Goal: Information Seeking & Learning: Check status

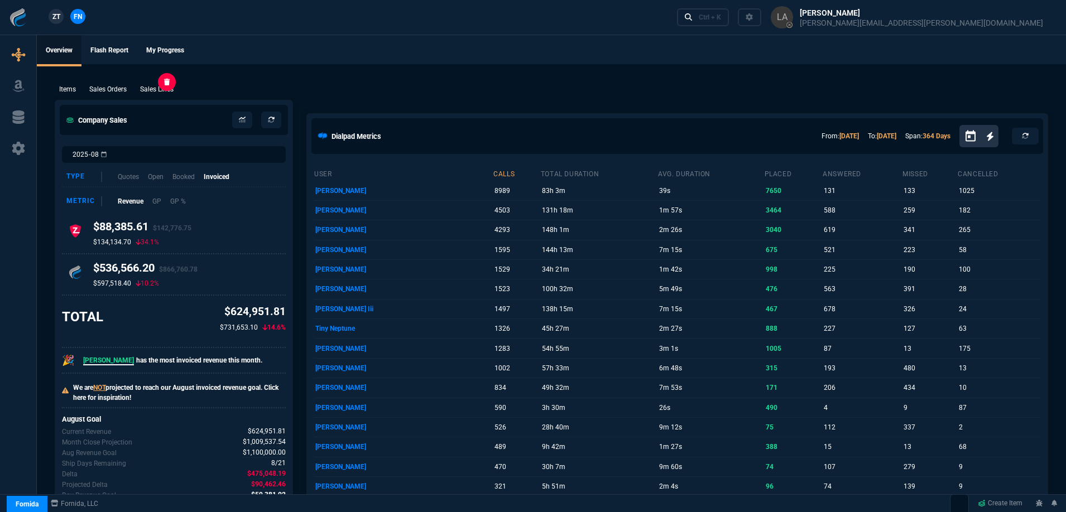
click at [174, 88] on p "Sales Lines" at bounding box center [156, 89] width 33 height 10
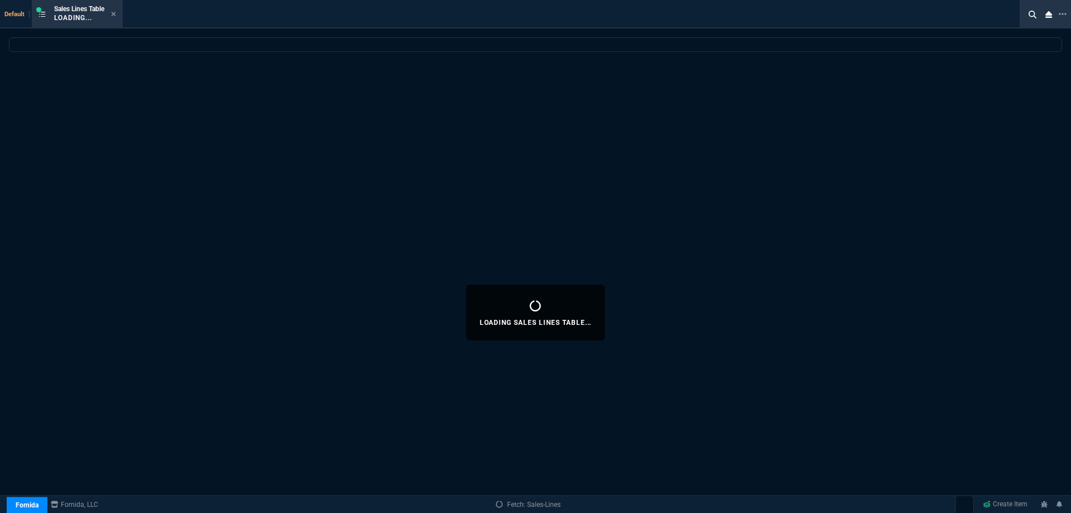
select select
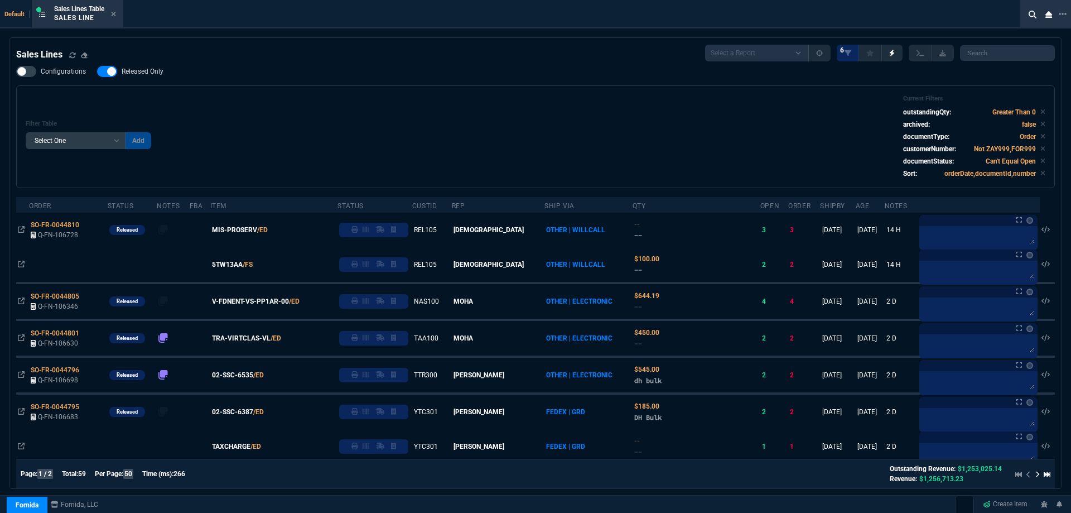
click at [142, 69] on span "Released Only" at bounding box center [143, 71] width 42 height 9
click at [97, 71] on input "Released Only" at bounding box center [97, 71] width 1 height 1
checkbox input "false"
click at [459, 126] on div "Filter Table Select One Add Filter () Age () ATS () Cond (itemVariantCode) Cust…" at bounding box center [536, 137] width 1020 height 84
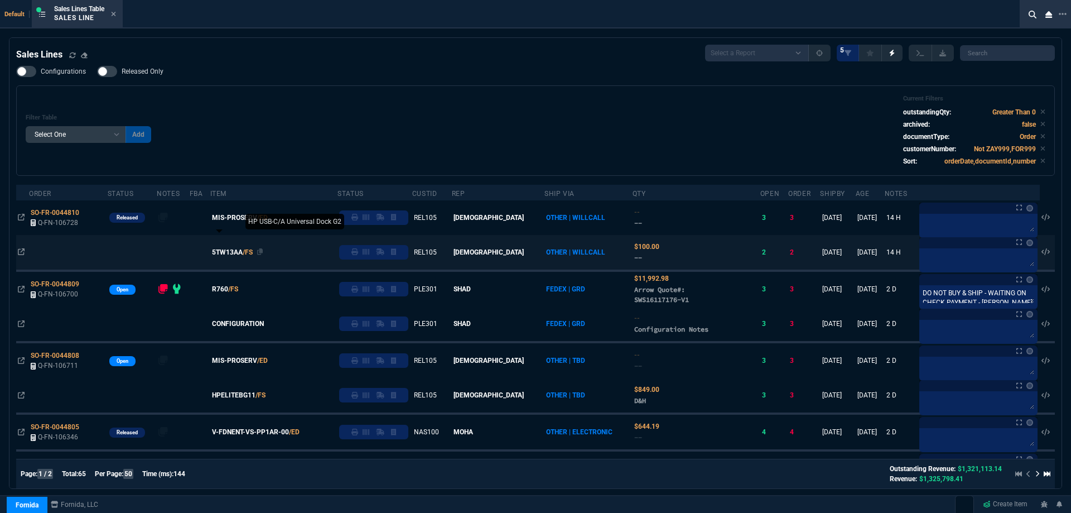
click at [243, 253] on span "5TW13AA" at bounding box center [227, 252] width 31 height 10
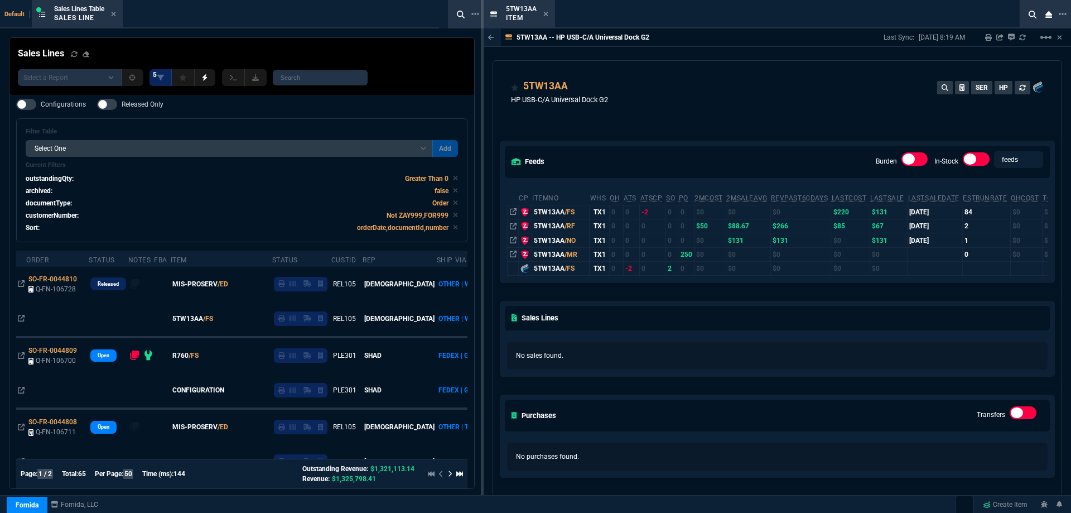
drag, startPoint x: 546, startPoint y: 13, endPoint x: 594, endPoint y: 115, distance: 112.6
click at [546, 13] on icon at bounding box center [545, 14] width 5 height 7
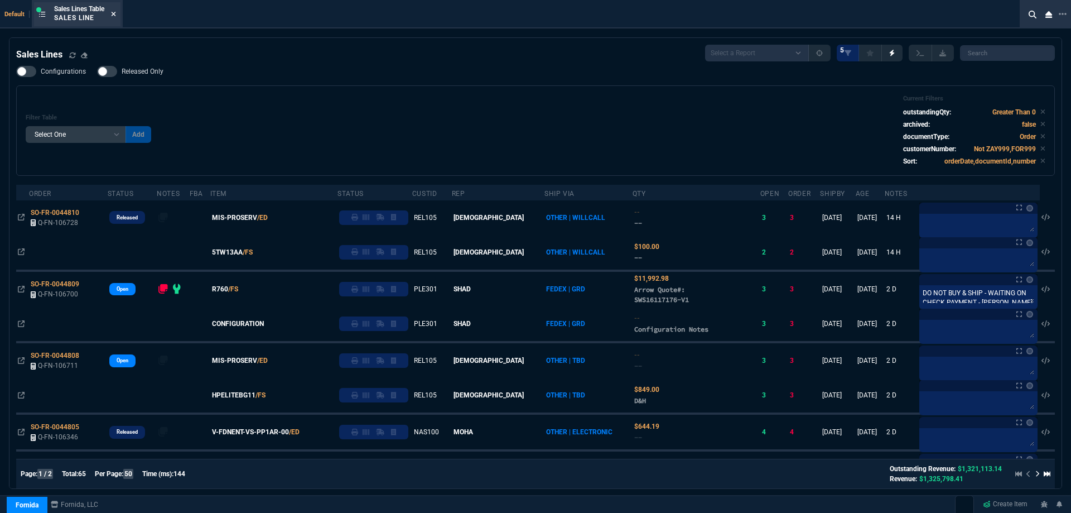
click at [116, 16] on icon at bounding box center [113, 14] width 5 height 7
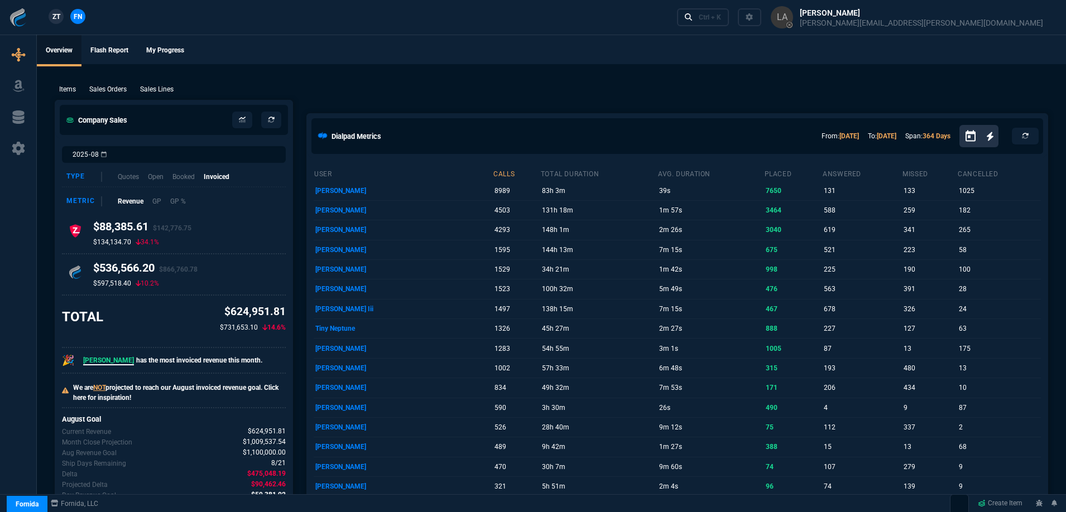
click at [59, 15] on span "ZT" at bounding box center [56, 17] width 8 height 10
click at [146, 87] on p "Sales Lines" at bounding box center [156, 89] width 33 height 10
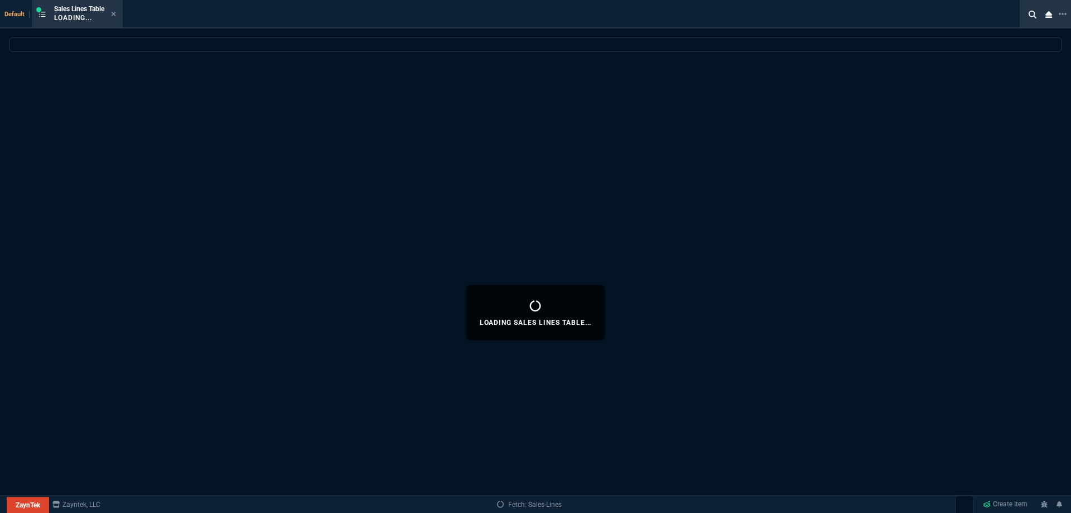
select select
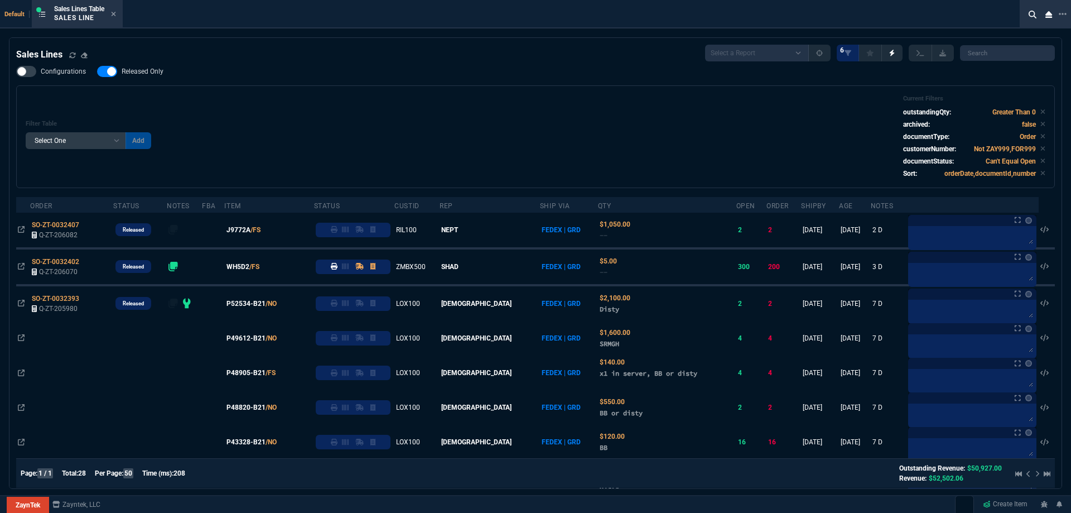
click at [139, 74] on span "Released Only" at bounding box center [143, 71] width 42 height 9
click at [97, 72] on input "Released Only" at bounding box center [97, 71] width 1 height 1
checkbox input "false"
click at [474, 96] on div "Filter Table Select One Add Filter () Age () ATS () Cond (itemVariantCode) Cust…" at bounding box center [536, 137] width 1020 height 84
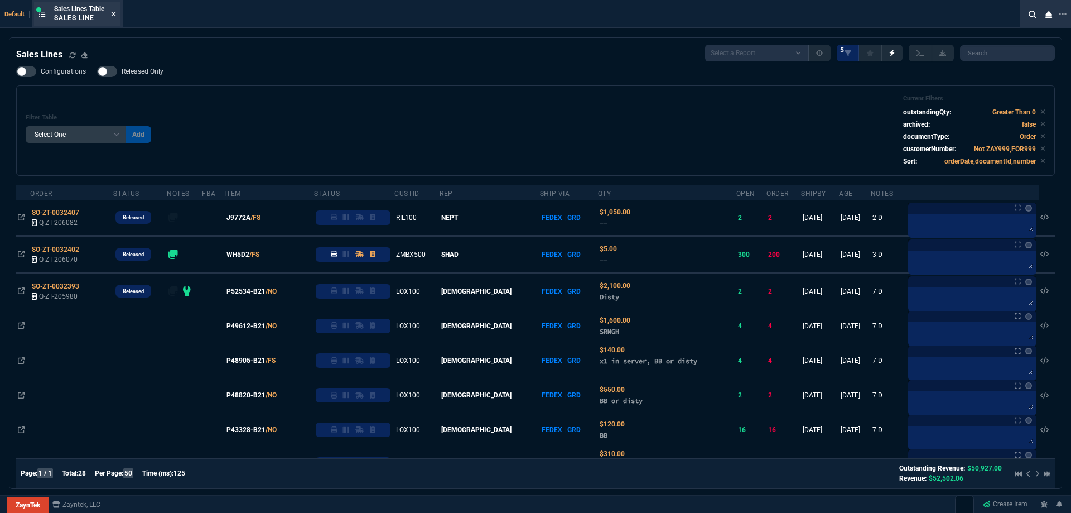
click at [116, 13] on icon at bounding box center [113, 14] width 5 height 7
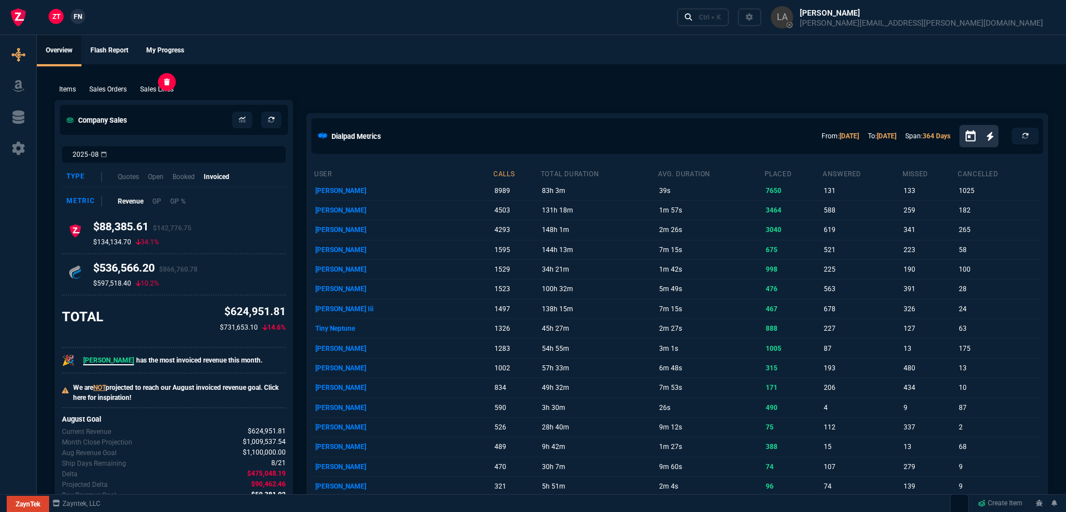
click at [156, 87] on p "Sales Lines" at bounding box center [156, 89] width 33 height 10
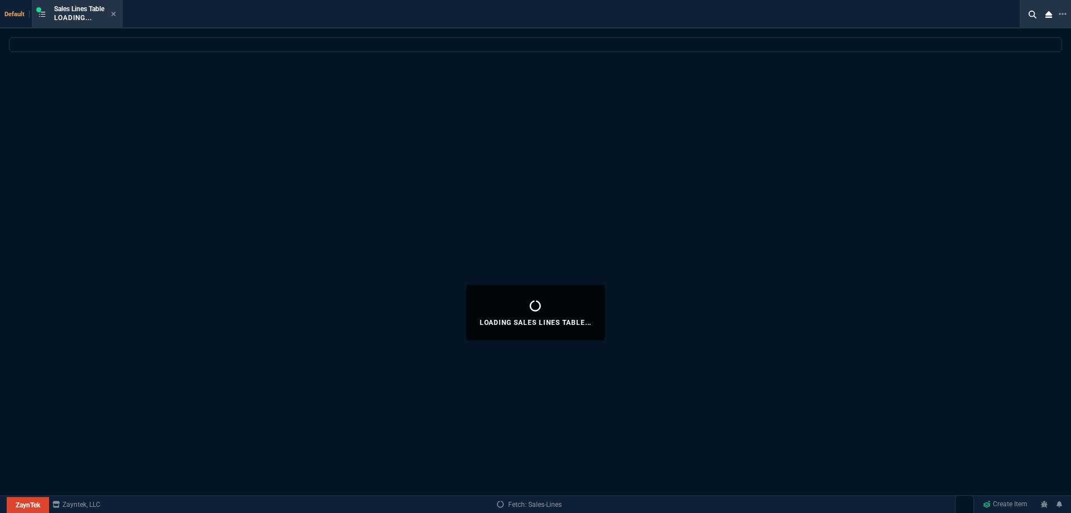
select select
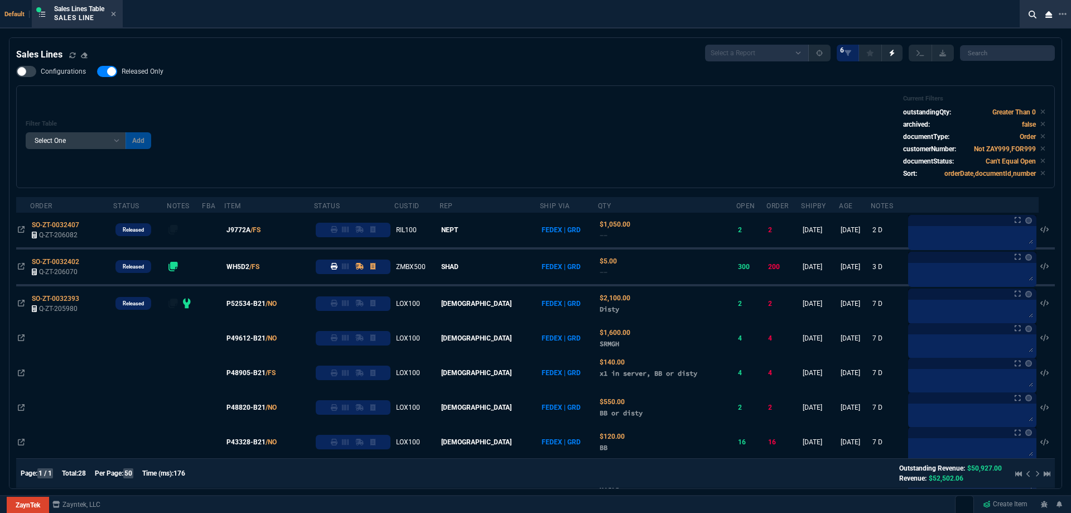
click at [154, 75] on span "Released Only" at bounding box center [143, 71] width 42 height 9
click at [97, 72] on input "Released Only" at bounding box center [97, 71] width 1 height 1
checkbox input "false"
click at [444, 138] on div "Filter Table Select One Add Filter () Age () ATS () Cond (itemVariantCode) Cust…" at bounding box center [536, 137] width 1020 height 84
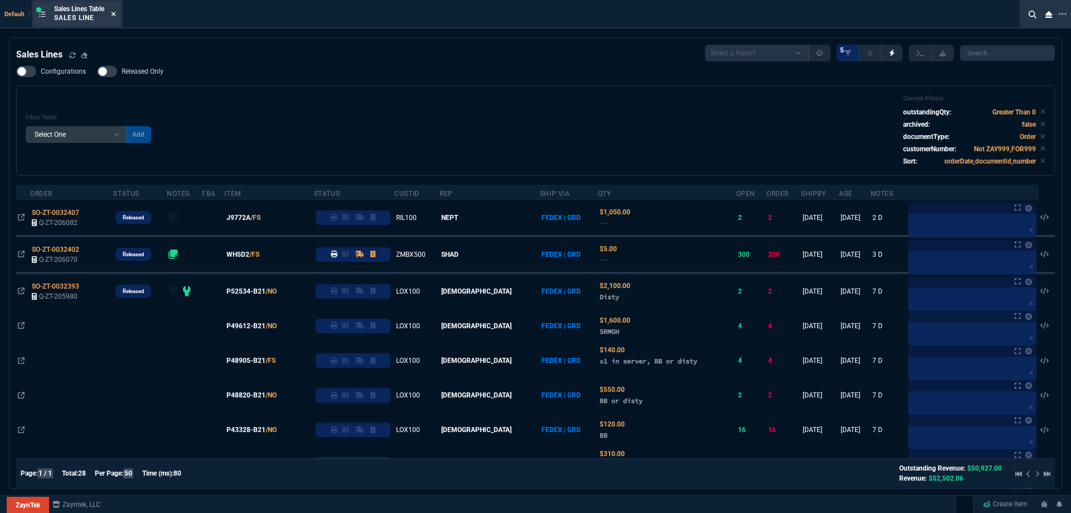
click at [114, 16] on icon at bounding box center [113, 14] width 5 height 7
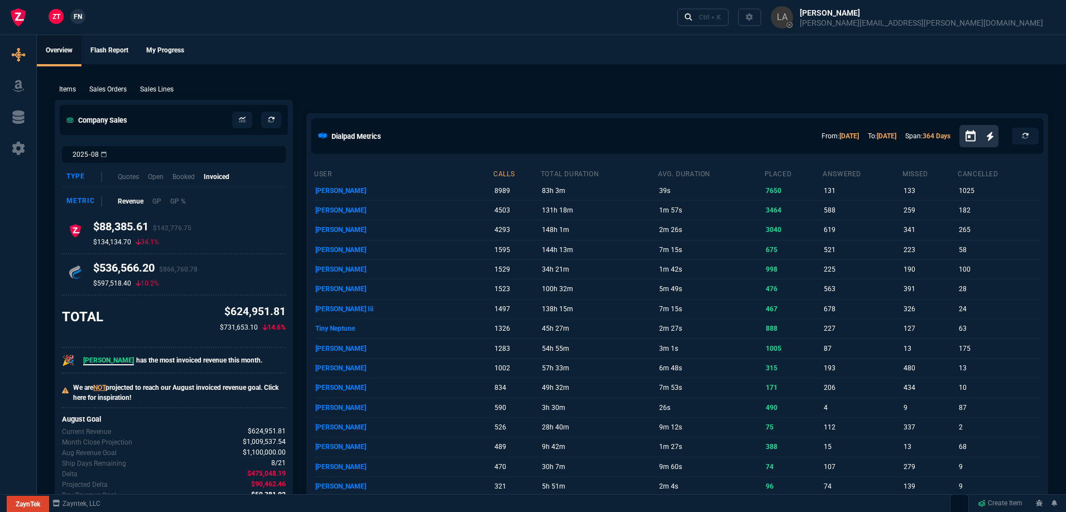
click at [504, 89] on div "Items Sales Orders Sales Lines Add Link" at bounding box center [551, 88] width 993 height 13
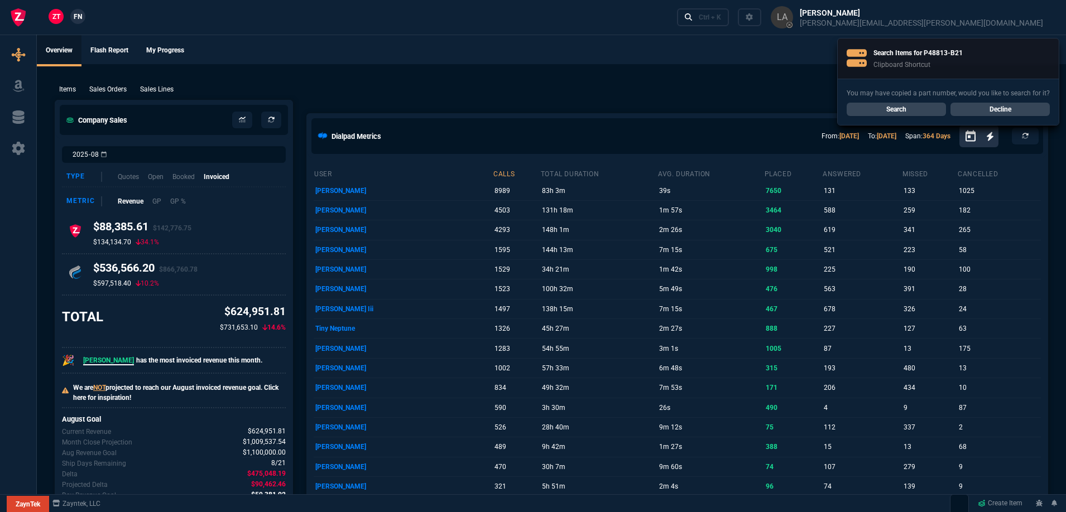
click at [504, 89] on div "Items Sales Orders Sales Lines Add Link" at bounding box center [551, 88] width 993 height 13
click at [901, 113] on link "Search" at bounding box center [895, 109] width 99 height 13
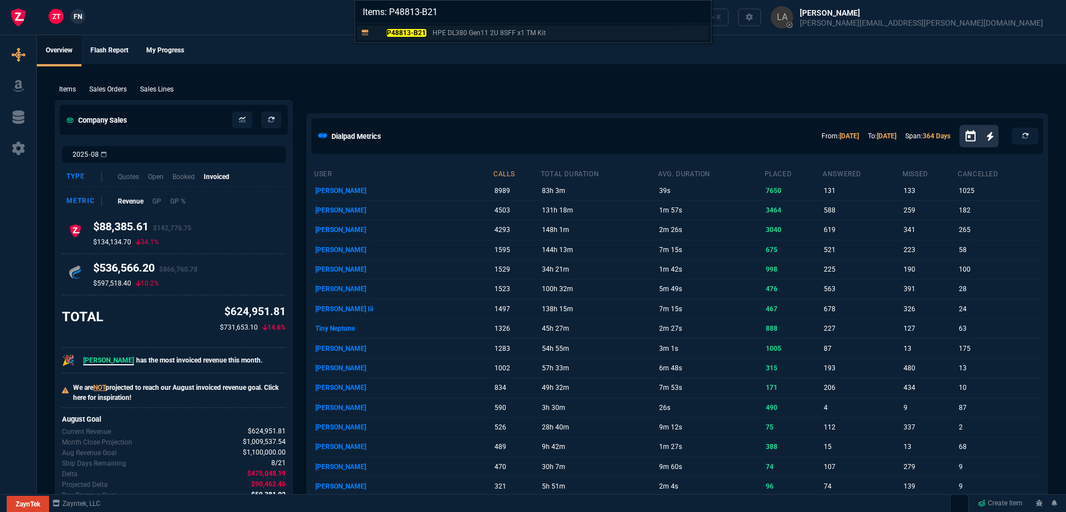
click at [407, 34] on mark "P48813-B21" at bounding box center [407, 33] width 40 height 8
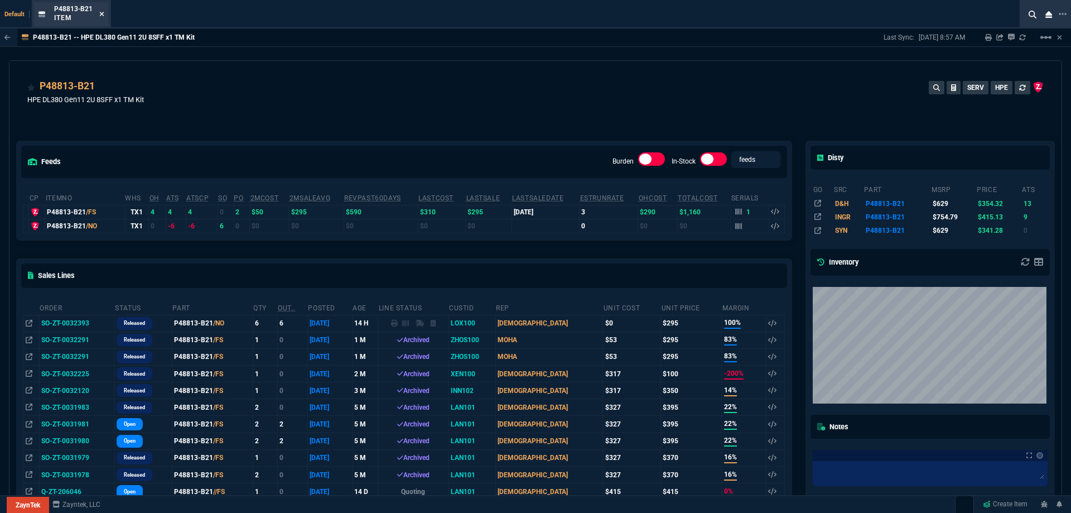
click at [102, 13] on icon at bounding box center [101, 14] width 5 height 7
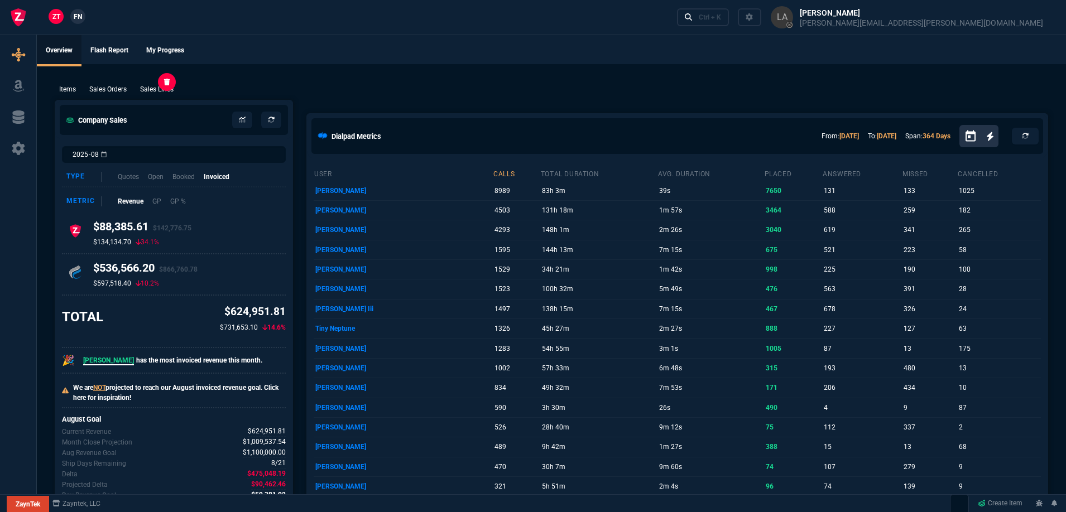
click at [159, 89] on p "Sales Lines" at bounding box center [156, 89] width 33 height 10
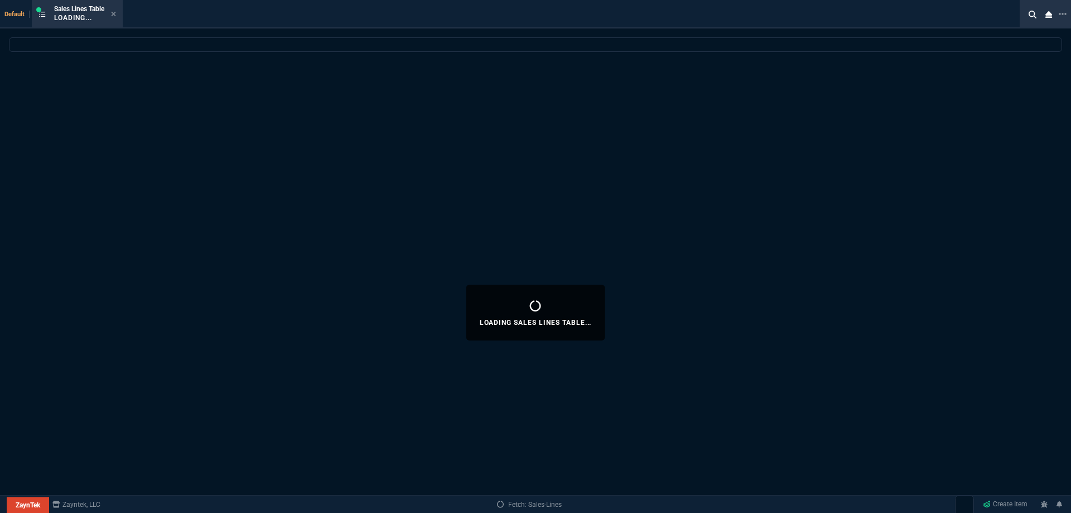
select select
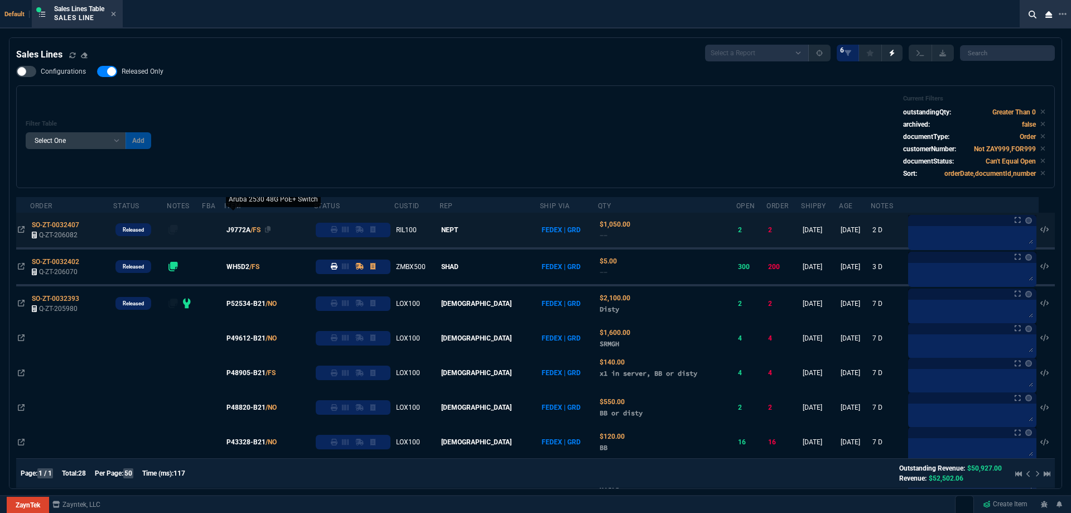
click at [251, 229] on span "J9772A" at bounding box center [239, 230] width 24 height 10
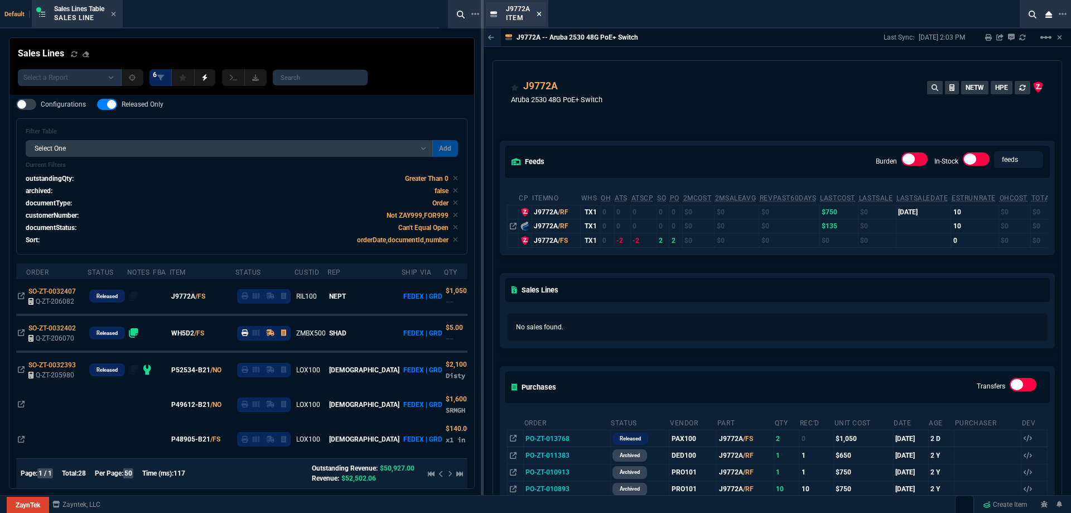
click at [538, 13] on icon at bounding box center [539, 14] width 4 height 4
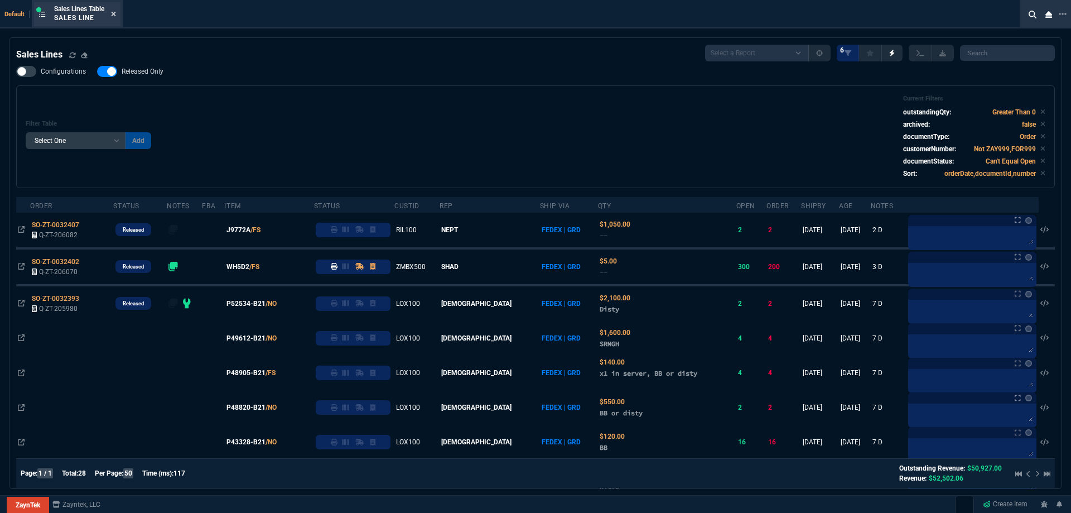
click at [116, 13] on icon at bounding box center [113, 14] width 5 height 7
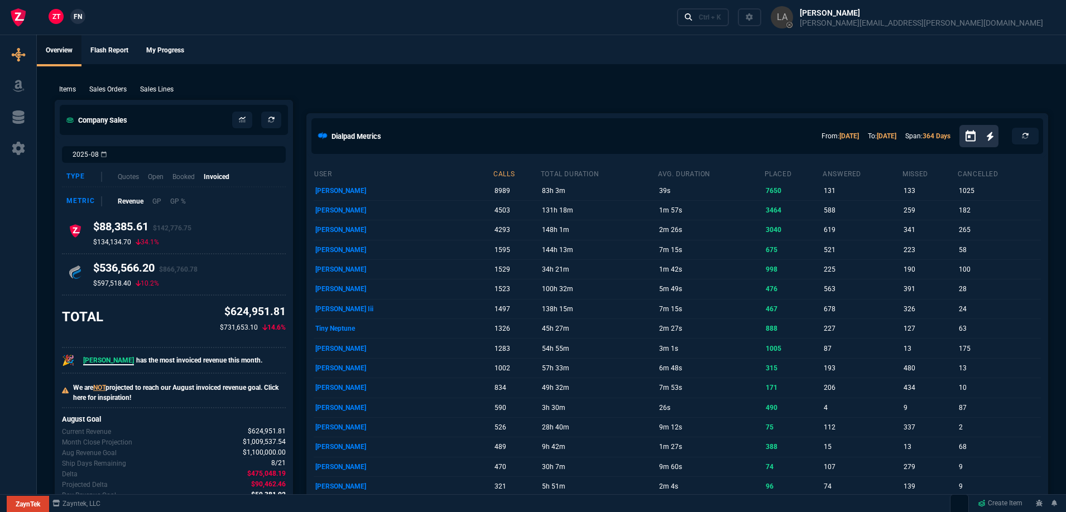
click at [79, 18] on span "FN" at bounding box center [78, 17] width 8 height 10
click at [55, 22] on link "ZT" at bounding box center [56, 16] width 15 height 15
click at [166, 88] on p "Sales Lines" at bounding box center [156, 89] width 33 height 10
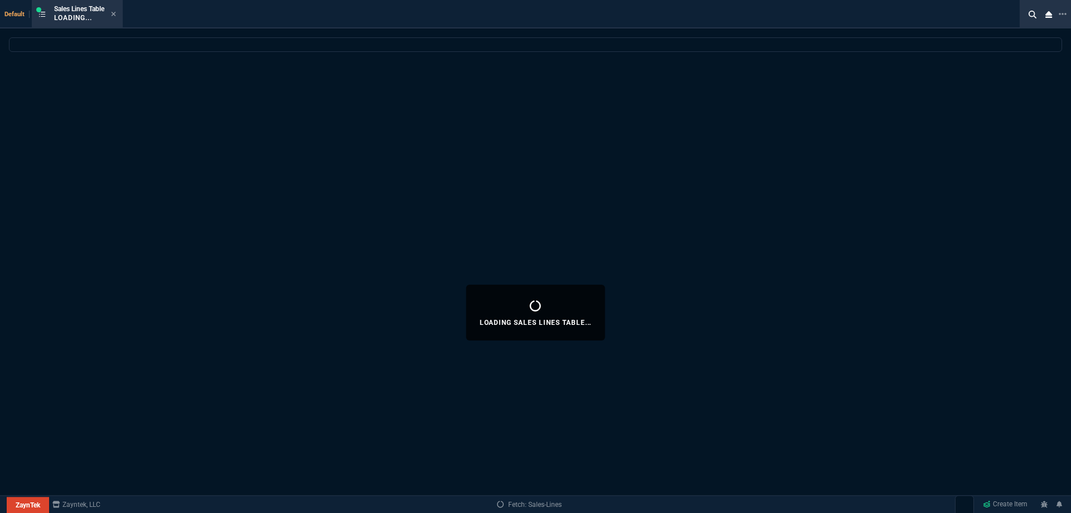
select select
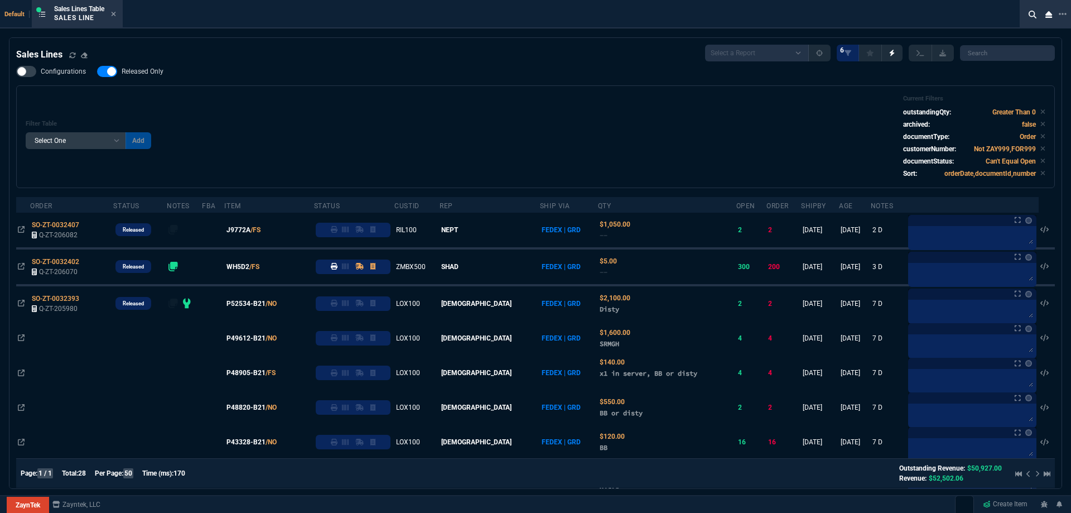
click at [162, 77] on label "Released Only" at bounding box center [136, 71] width 78 height 11
click at [97, 72] on input "Released Only" at bounding box center [97, 71] width 1 height 1
checkbox input "false"
click at [319, 94] on div "Filter Table Select One Add Filter () Age () ATS () Cond (itemVariantCode) Cust…" at bounding box center [535, 136] width 1039 height 103
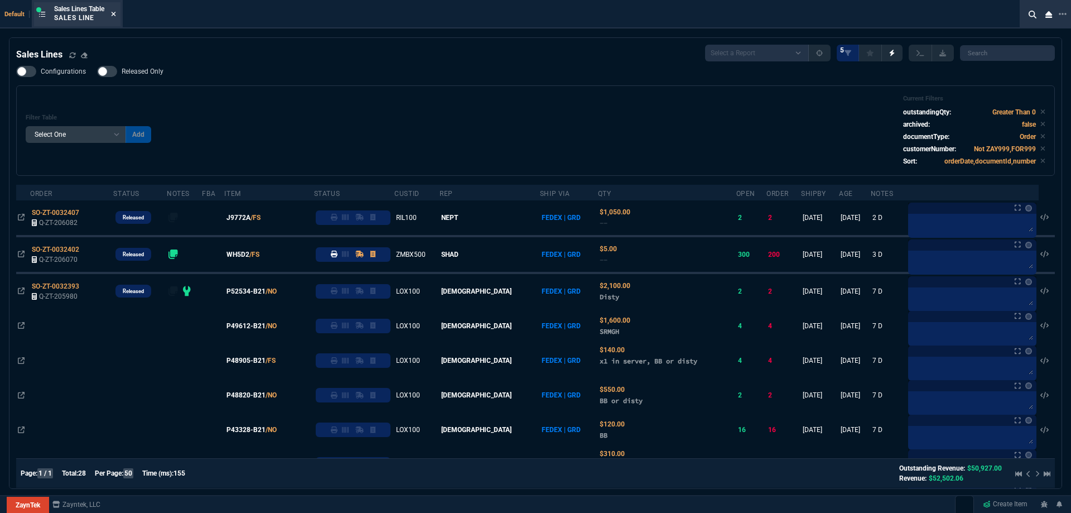
click at [116, 11] on icon at bounding box center [113, 14] width 5 height 7
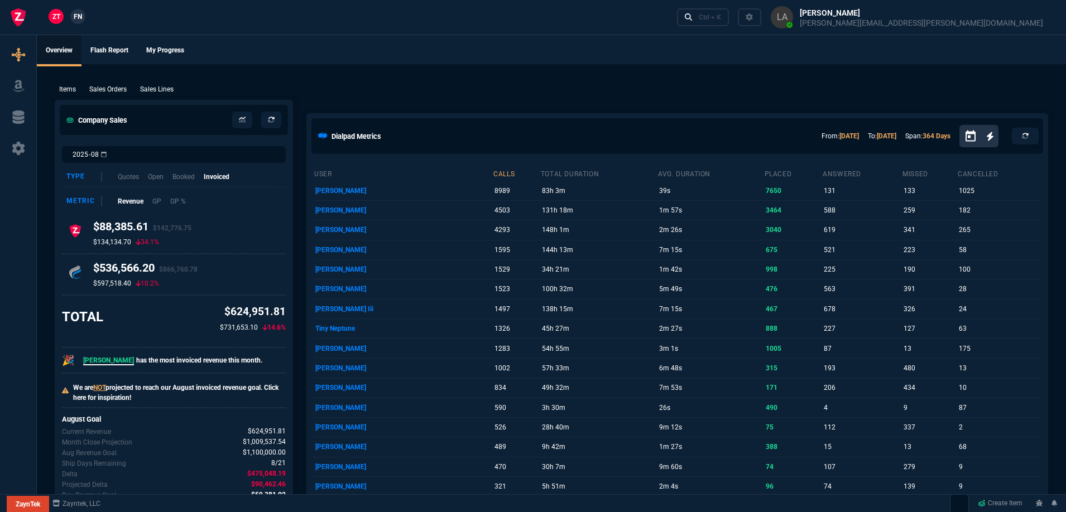
click at [85, 15] on nx-fornida-client-manager "ZT FN" at bounding box center [67, 17] width 44 height 17
click at [83, 15] on link "FN" at bounding box center [77, 16] width 15 height 15
click at [170, 89] on p "Sales Lines" at bounding box center [156, 89] width 33 height 10
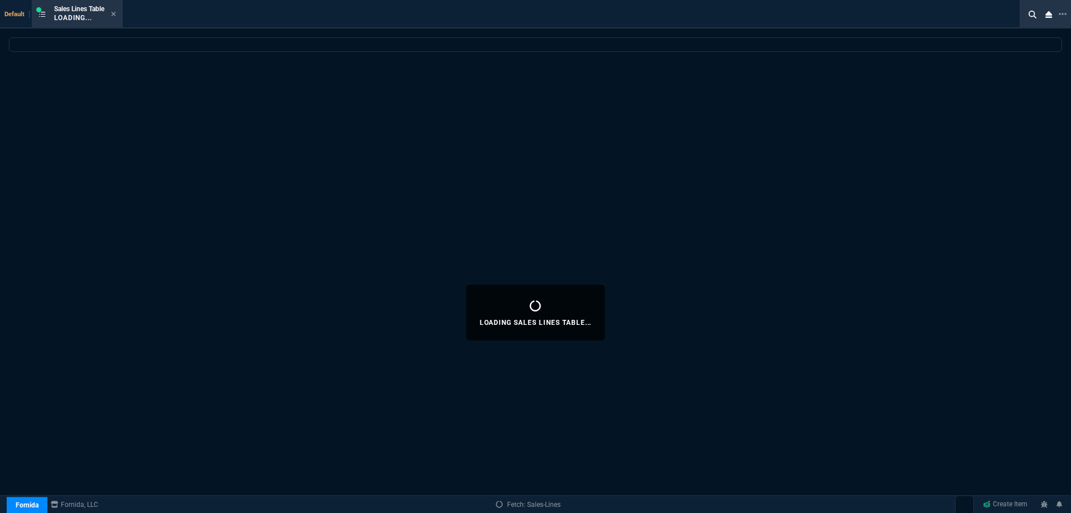
select select
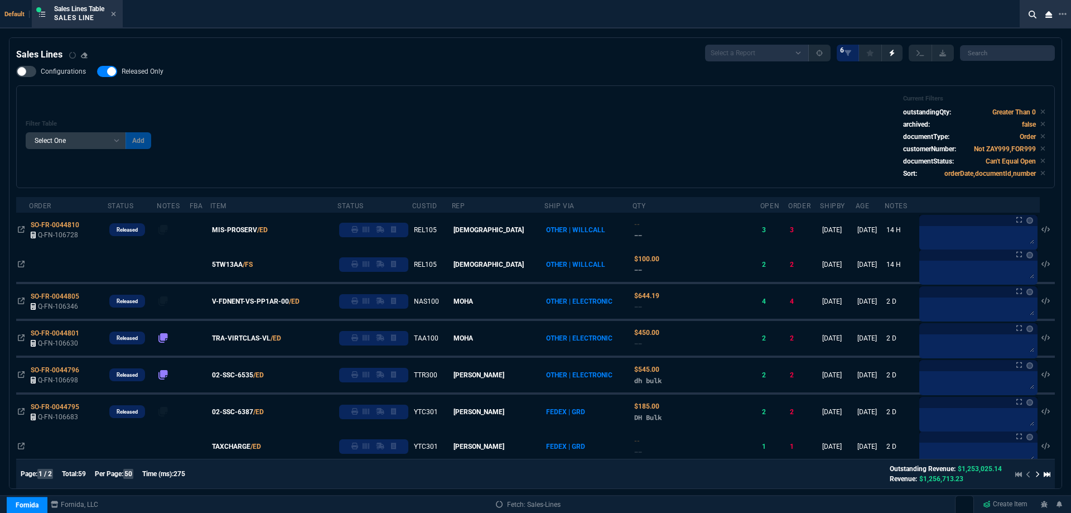
click at [150, 78] on nx-fornida-field-switch-one "Released Only" at bounding box center [136, 74] width 78 height 11
click at [286, 80] on div "Configurations Released Only Filter Table Select One Add Filter () Age () ATS (…" at bounding box center [535, 127] width 1039 height 122
click at [139, 70] on span "Released Only" at bounding box center [143, 71] width 42 height 9
click at [97, 71] on input "Released Only" at bounding box center [97, 71] width 1 height 1
checkbox input "false"
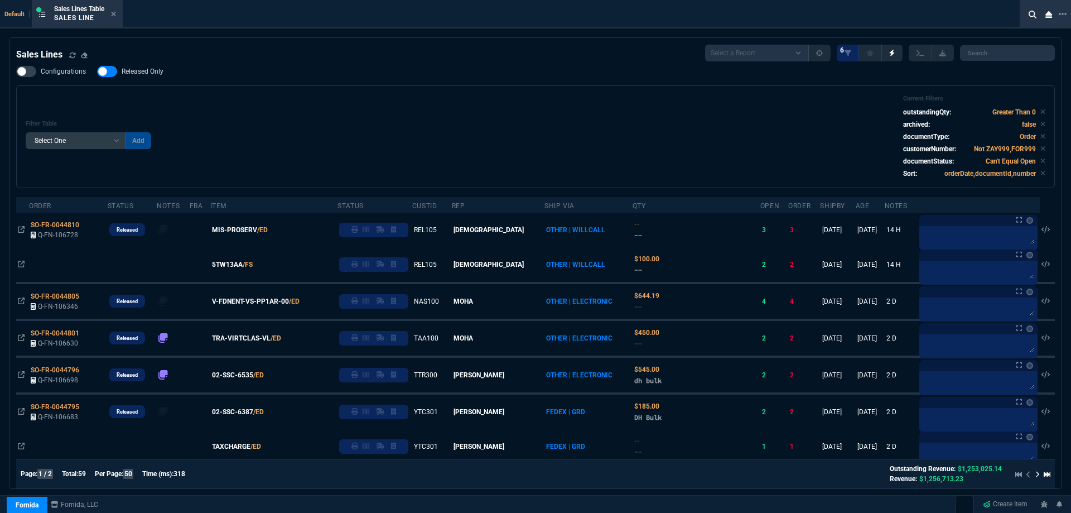
click at [295, 84] on div "Configurations Released Only Filter Table Select One Add Filter () Age () ATS (…" at bounding box center [535, 127] width 1039 height 122
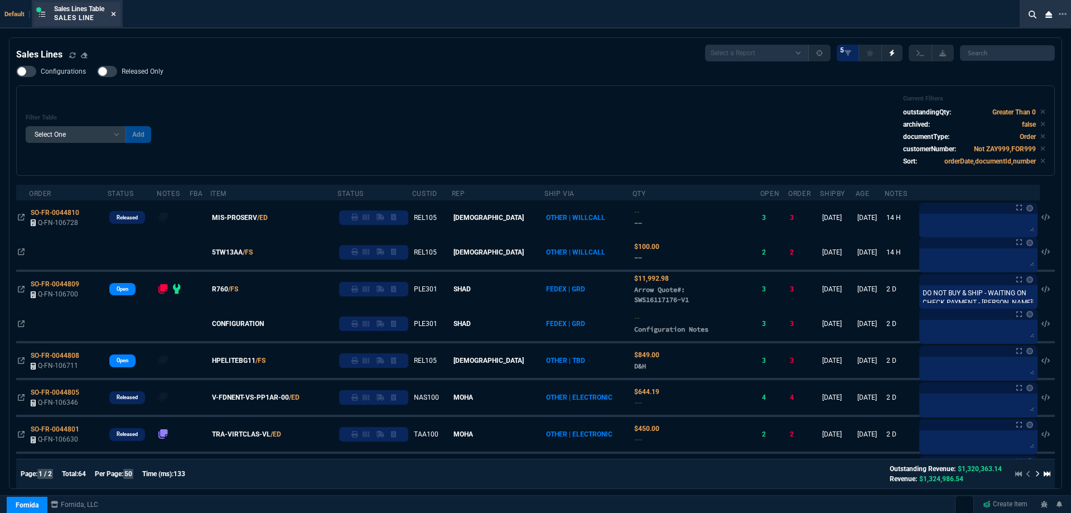
click at [116, 17] on fa-icon at bounding box center [113, 15] width 5 height 8
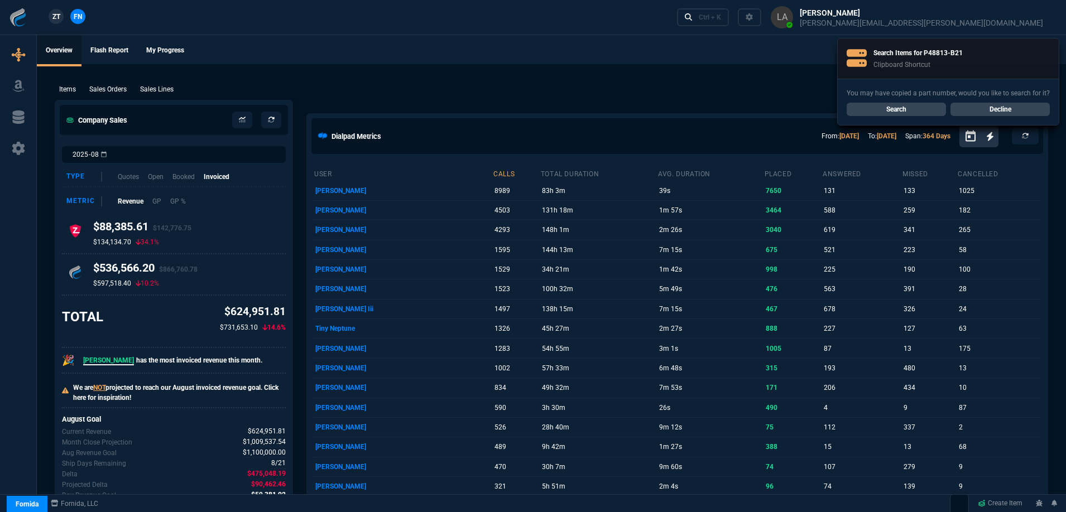
click at [1004, 110] on link "Decline" at bounding box center [999, 109] width 99 height 13
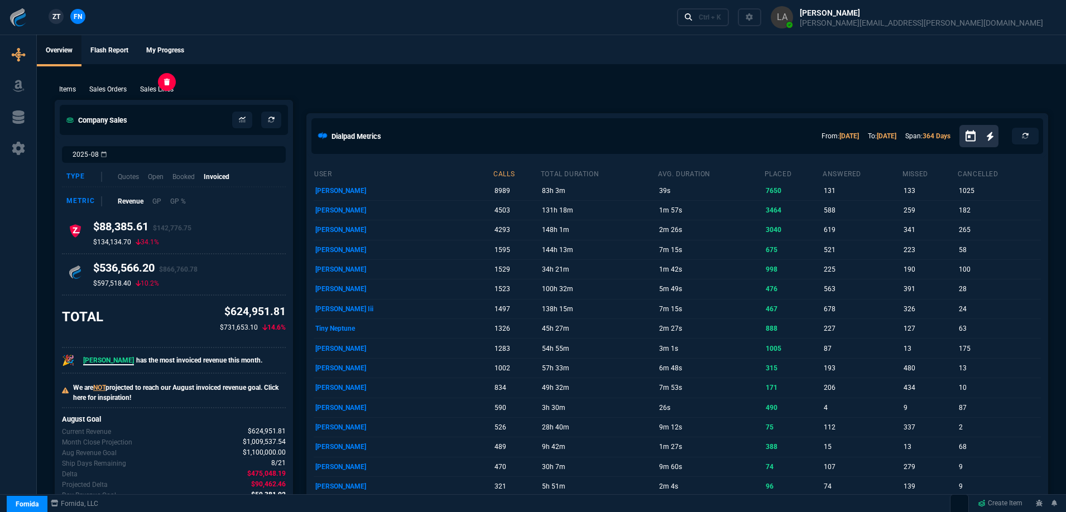
click at [156, 93] on p "Sales Lines" at bounding box center [156, 89] width 33 height 10
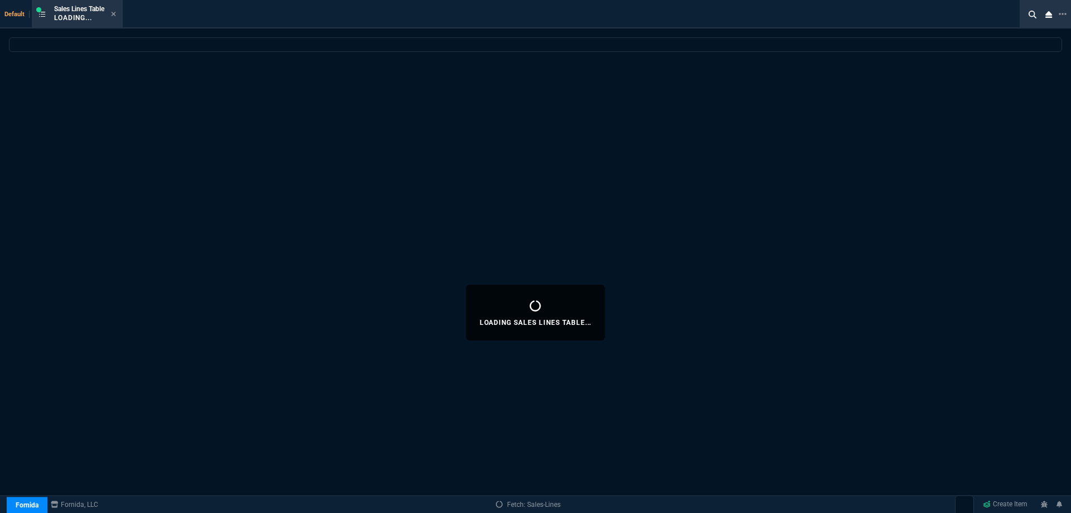
select select
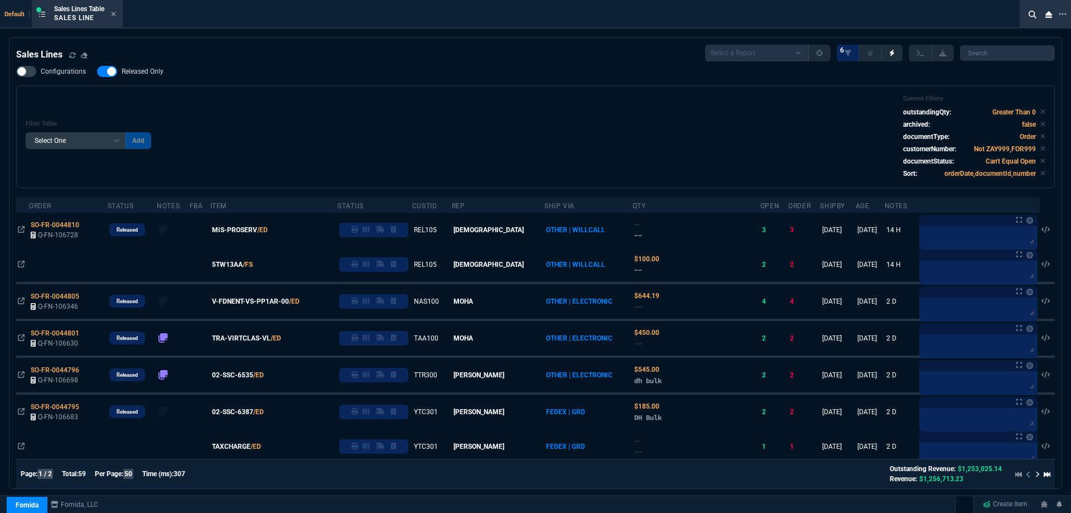
click at [137, 74] on span "Released Only" at bounding box center [143, 71] width 42 height 9
click at [97, 72] on input "Released Only" at bounding box center [97, 71] width 1 height 1
checkbox input "false"
click at [457, 101] on div "Filter Table Select One Add Filter () Age () ATS () Cond (itemVariantCode) Cust…" at bounding box center [536, 137] width 1020 height 84
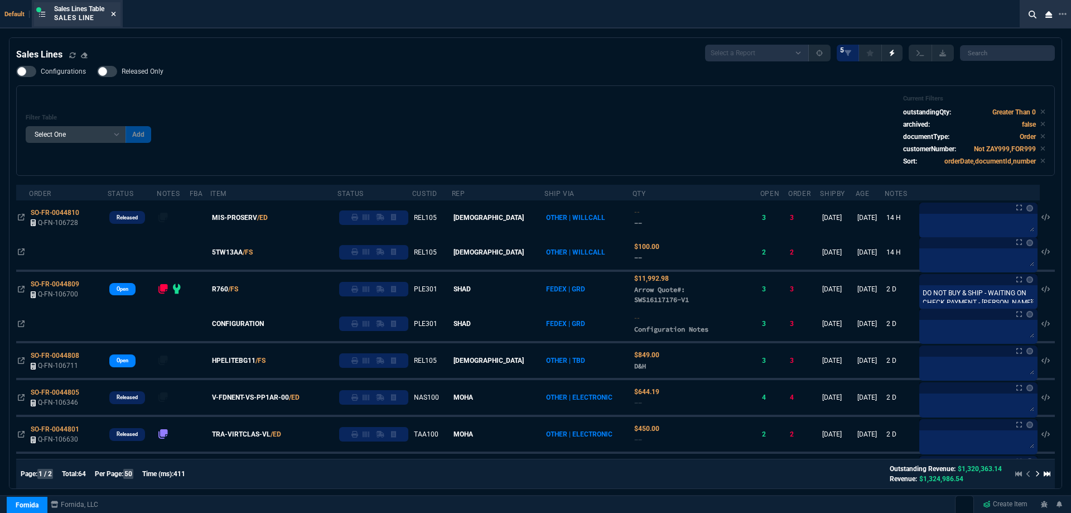
click at [116, 14] on icon at bounding box center [114, 14] width 4 height 4
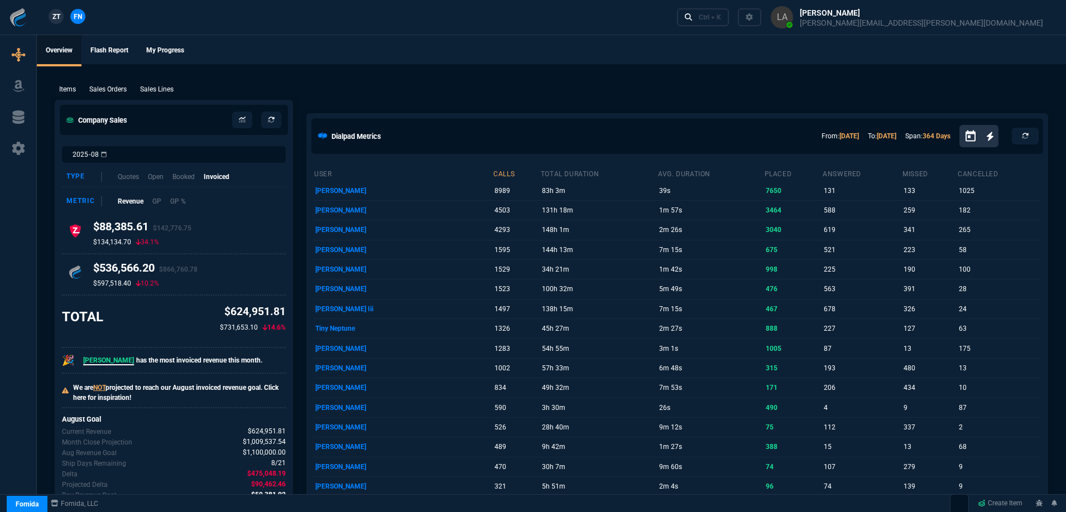
click at [54, 17] on span "ZT" at bounding box center [56, 17] width 8 height 10
click at [150, 84] on p "Sales Lines" at bounding box center [156, 89] width 33 height 10
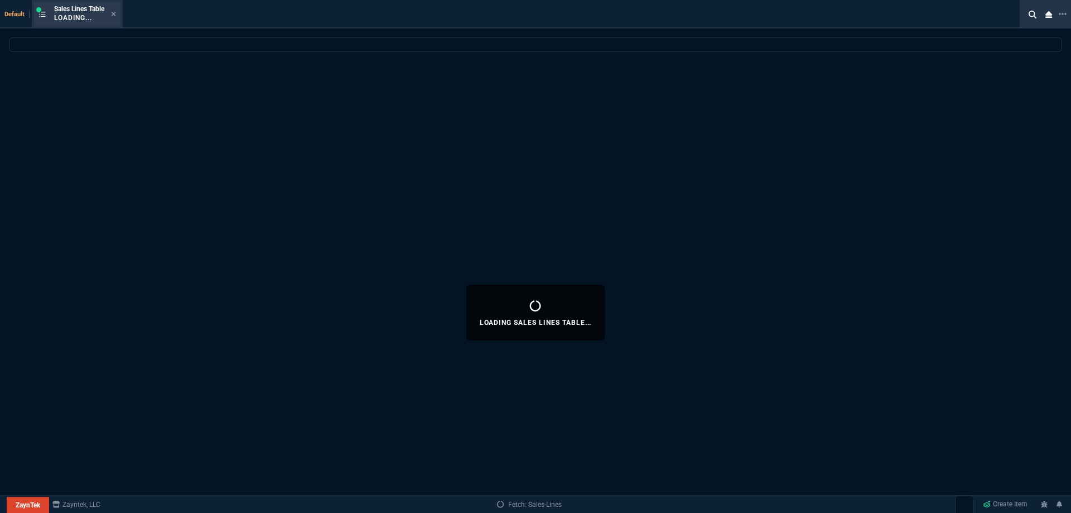
select select
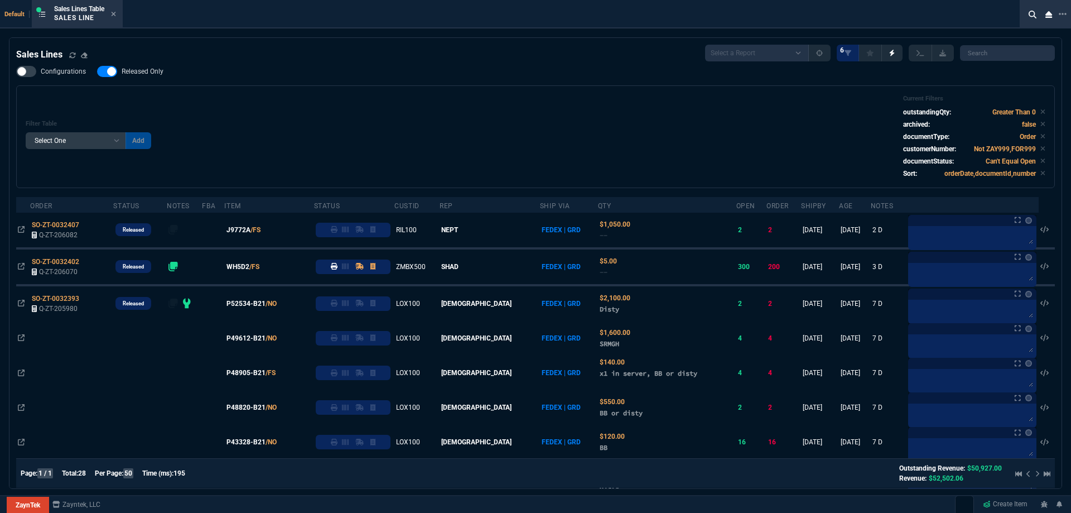
click at [143, 78] on nx-fornida-field-switch-one "Released Only" at bounding box center [136, 74] width 78 height 11
click at [145, 73] on span "Released Only" at bounding box center [143, 71] width 42 height 9
click at [97, 72] on input "Released Only" at bounding box center [97, 71] width 1 height 1
checkbox input "false"
click at [305, 88] on div "Filter Table Select One Add Filter () Age () ATS () Cond (itemVariantCode) Cust…" at bounding box center [535, 136] width 1039 height 103
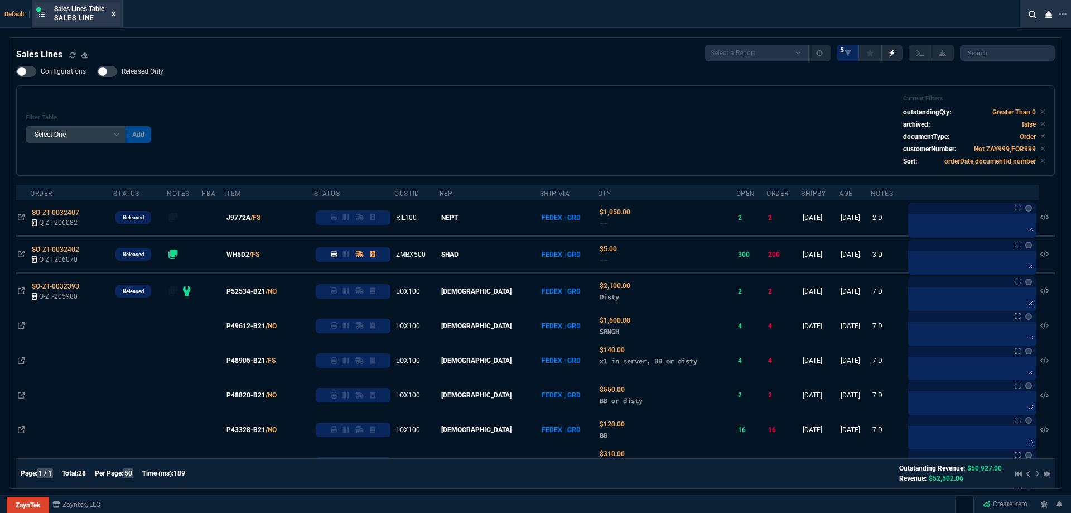
click at [114, 18] on nx-icon at bounding box center [113, 14] width 5 height 9
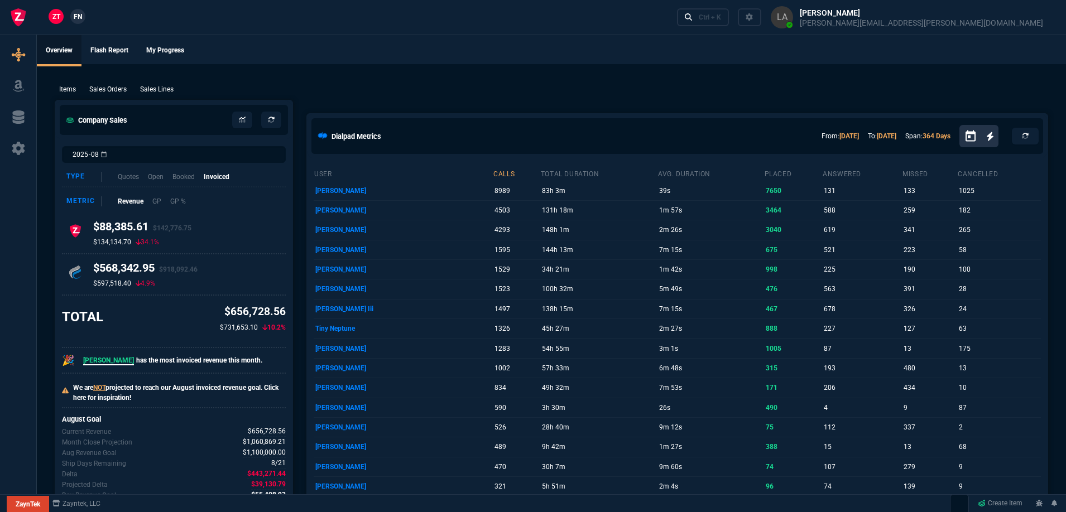
click at [78, 16] on span "FN" at bounding box center [78, 17] width 8 height 10
click at [153, 93] on p "Sales Lines" at bounding box center [156, 89] width 33 height 10
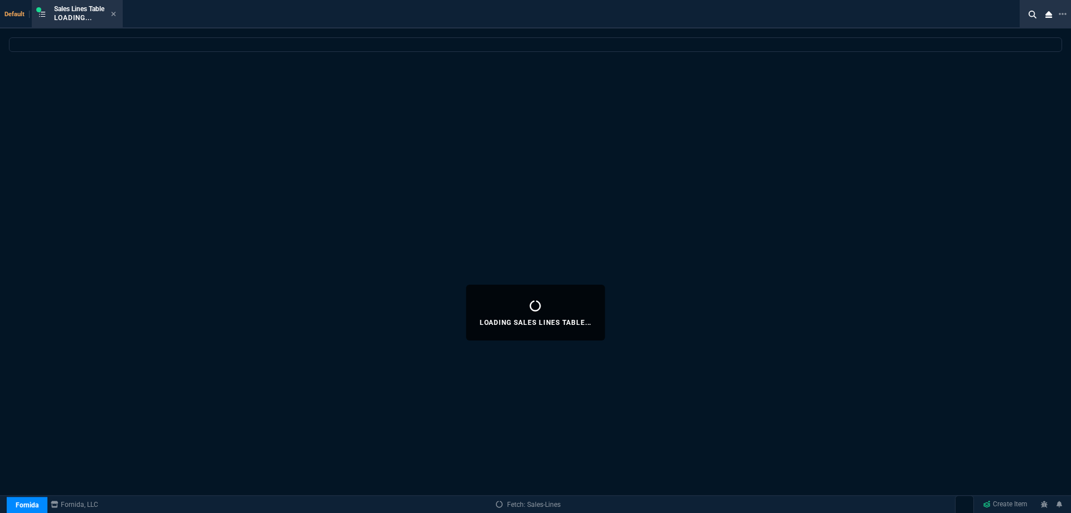
select select
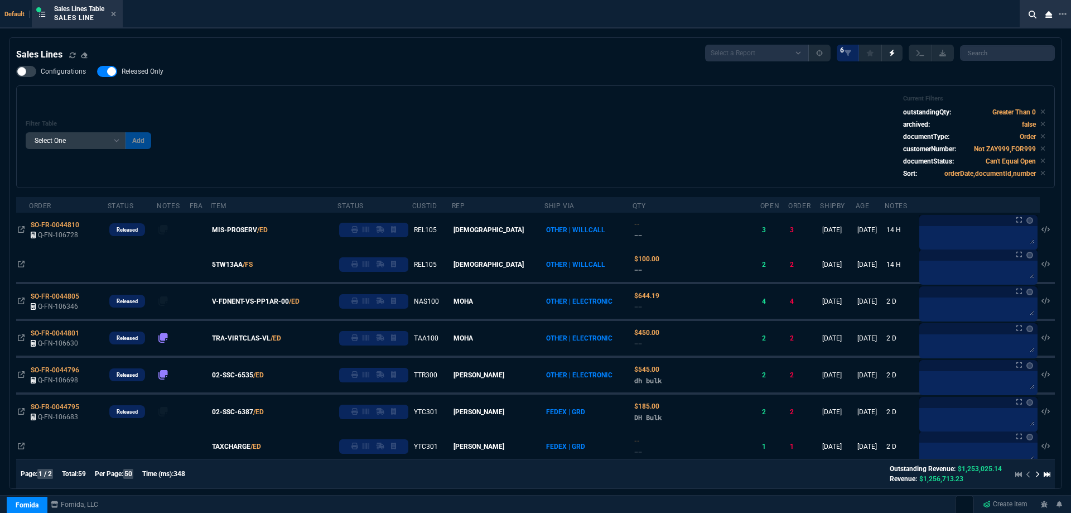
click at [130, 70] on span "Released Only" at bounding box center [143, 71] width 42 height 9
click at [97, 71] on input "Released Only" at bounding box center [97, 71] width 1 height 1
checkbox input "false"
click at [317, 99] on div "Filter Table Select One Add Filter () Age () ATS () Cond (itemVariantCode) Cust…" at bounding box center [536, 137] width 1020 height 84
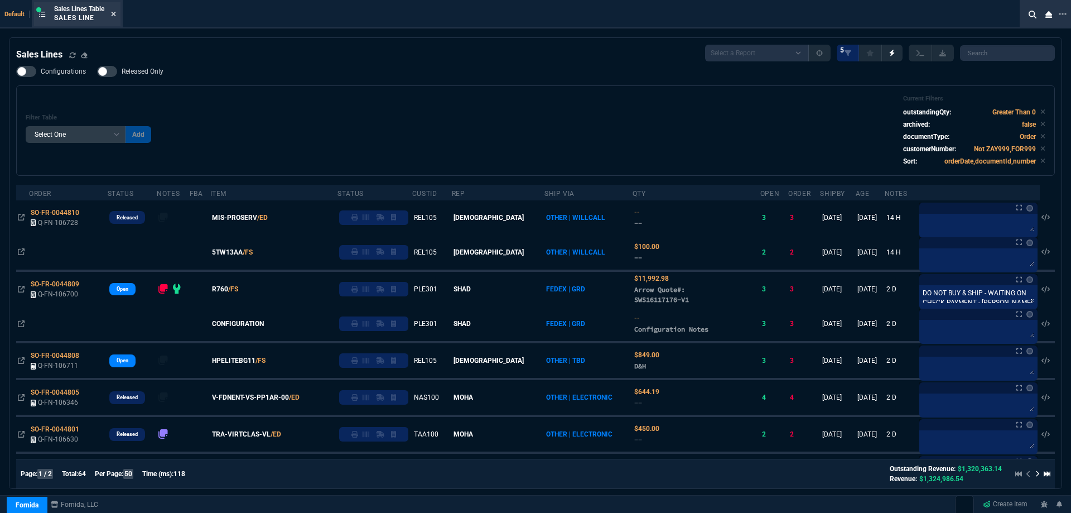
click at [116, 15] on icon at bounding box center [114, 14] width 4 height 4
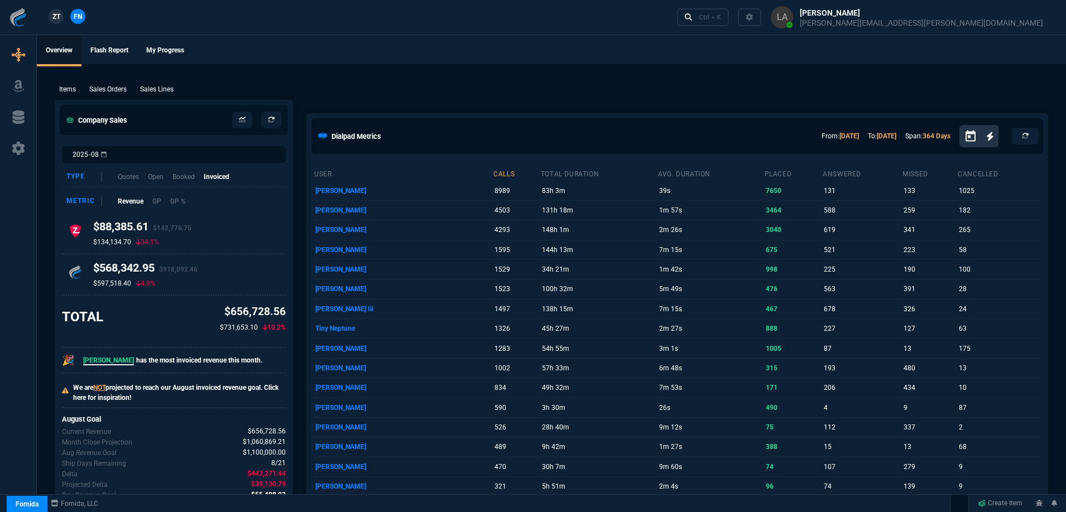
click at [56, 16] on span "ZT" at bounding box center [56, 17] width 8 height 10
click at [147, 85] on p "Sales Lines" at bounding box center [156, 89] width 33 height 10
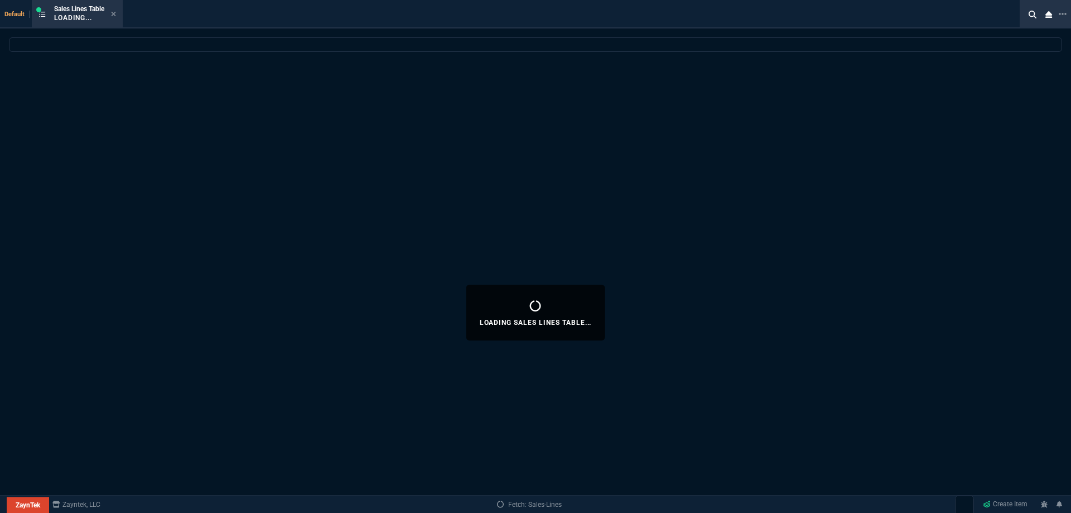
select select
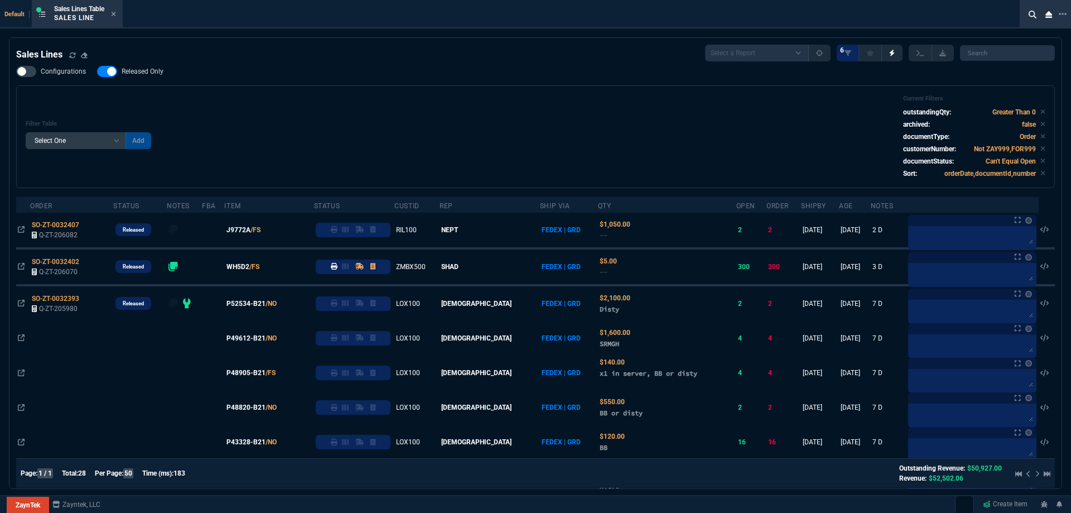
click at [145, 76] on label "Released Only" at bounding box center [136, 71] width 78 height 11
click at [97, 72] on input "Released Only" at bounding box center [97, 71] width 1 height 1
checkbox input "false"
click at [313, 114] on div "Filter Table Select One Add Filter () Age () ATS () Cond (itemVariantCode) Cust…" at bounding box center [536, 137] width 1020 height 84
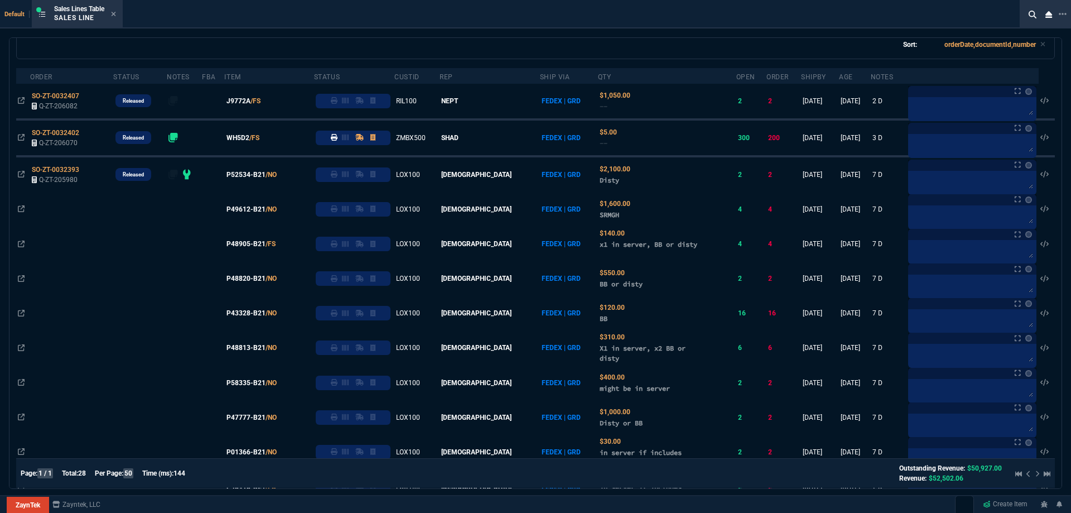
scroll to position [69, 0]
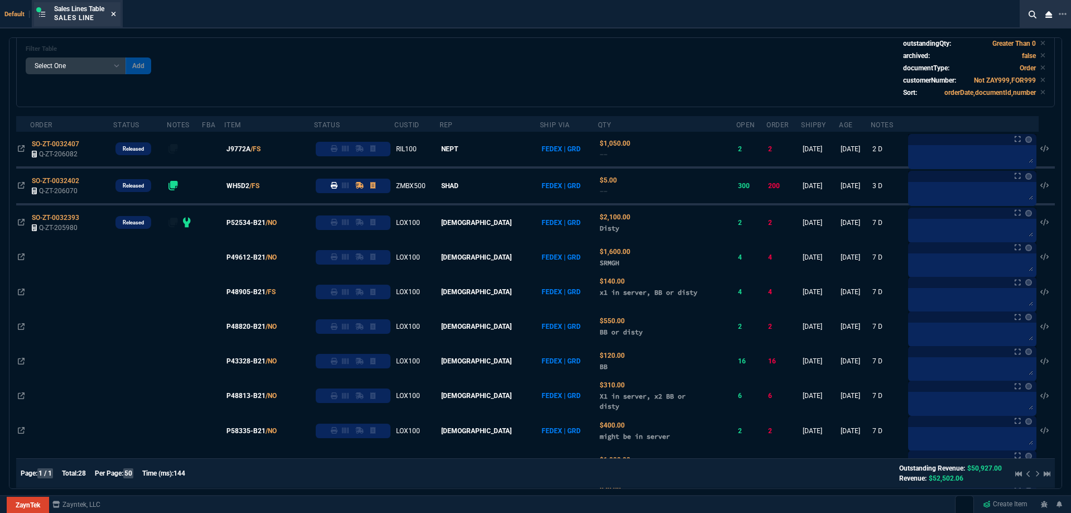
click at [113, 13] on icon at bounding box center [113, 14] width 5 height 7
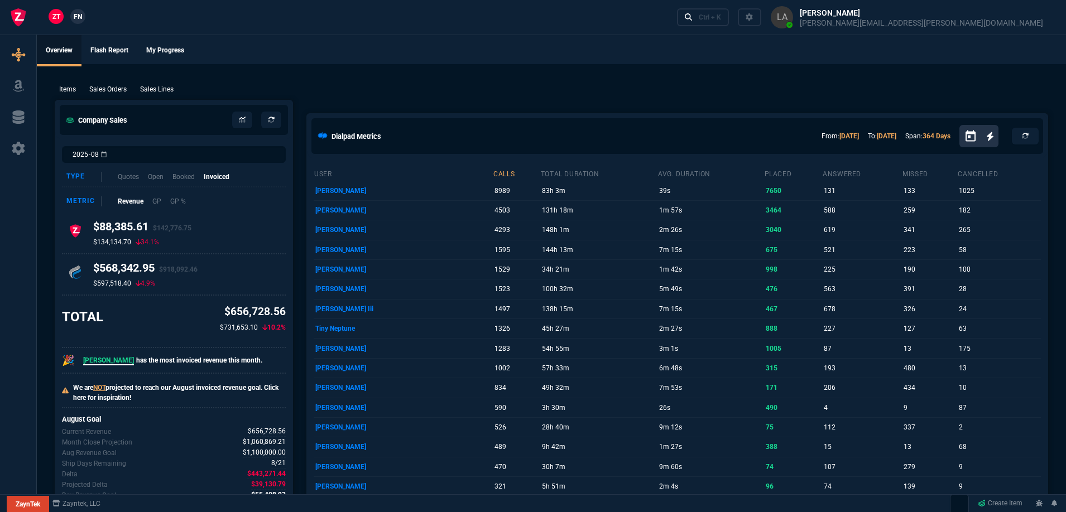
click at [77, 20] on span "FN" at bounding box center [78, 17] width 8 height 10
click at [153, 87] on p "Sales Lines" at bounding box center [156, 89] width 33 height 10
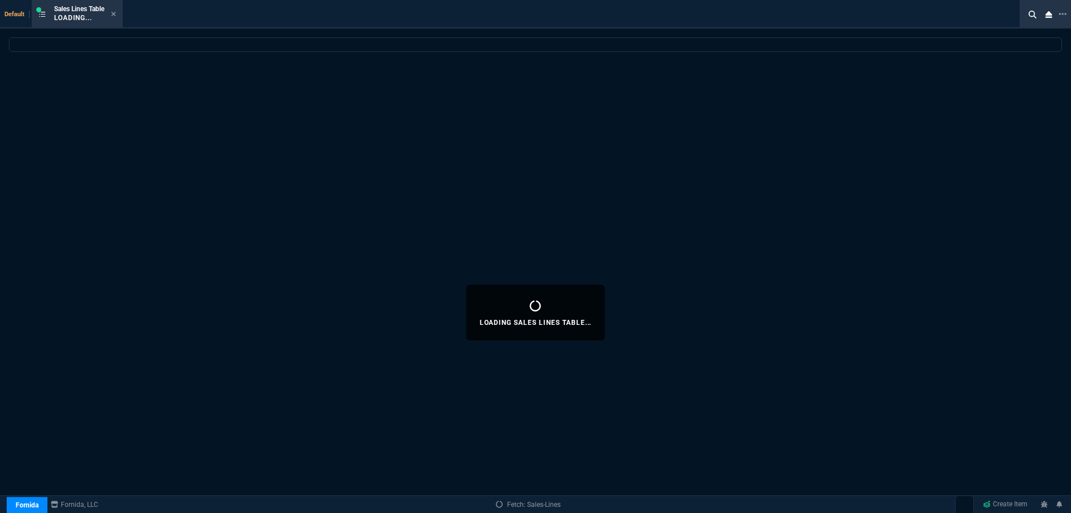
select select
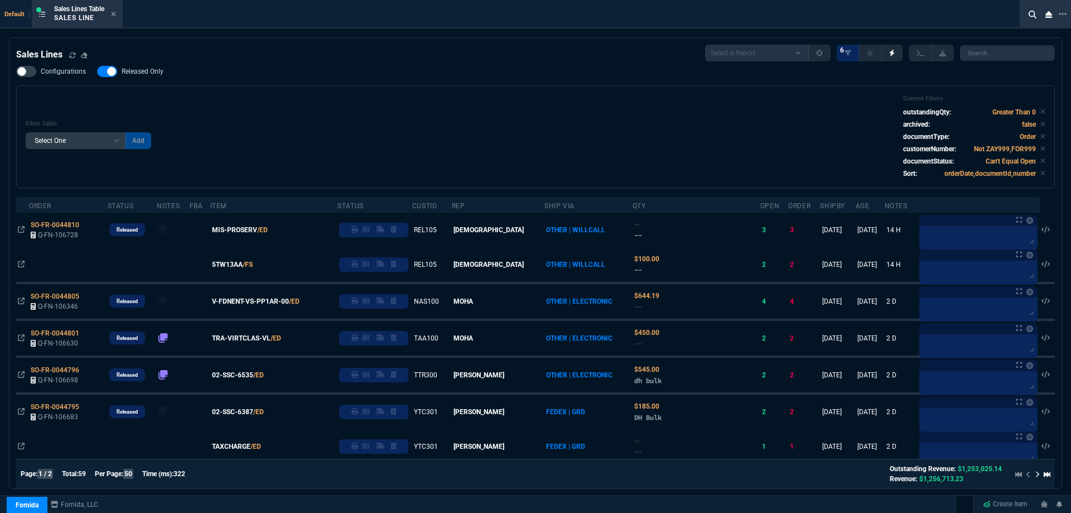
click at [139, 74] on span "Released Only" at bounding box center [143, 71] width 42 height 9
click at [97, 72] on input "Released Only" at bounding box center [97, 71] width 1 height 1
checkbox input "false"
click at [407, 97] on div "Filter Table Select One Add Filter () Age () ATS () Cond (itemVariantCode) Cust…" at bounding box center [536, 137] width 1020 height 84
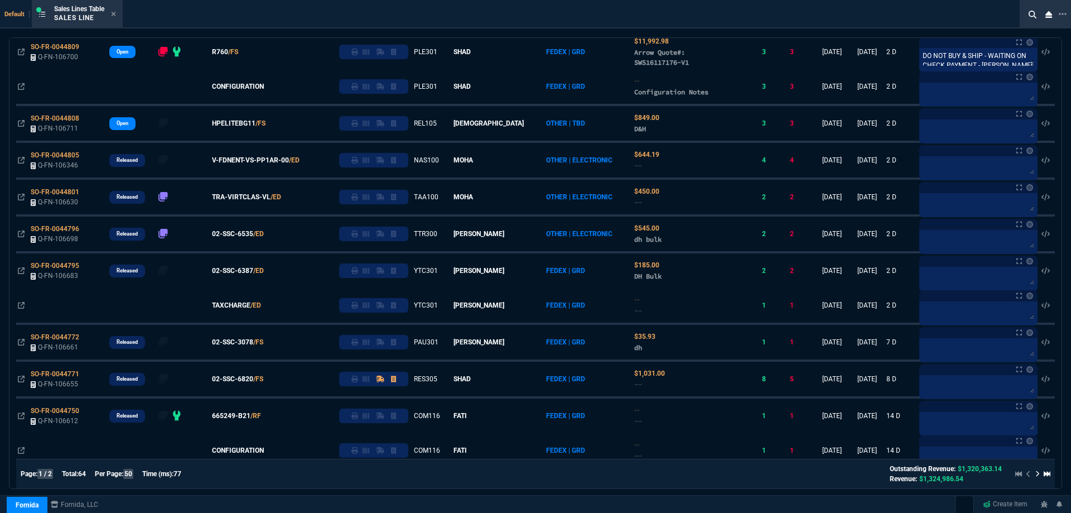
scroll to position [112, 0]
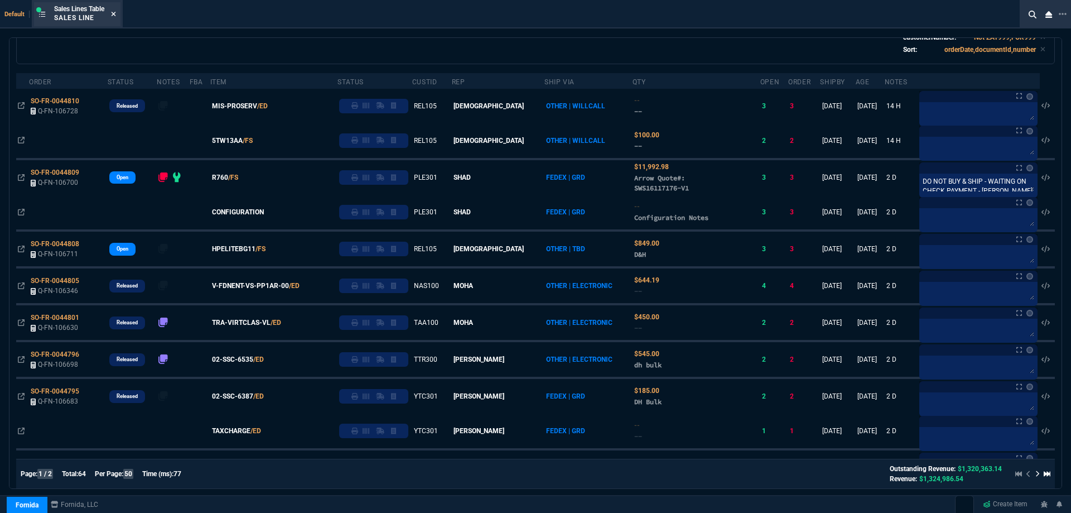
click at [115, 17] on fa-icon at bounding box center [113, 15] width 5 height 8
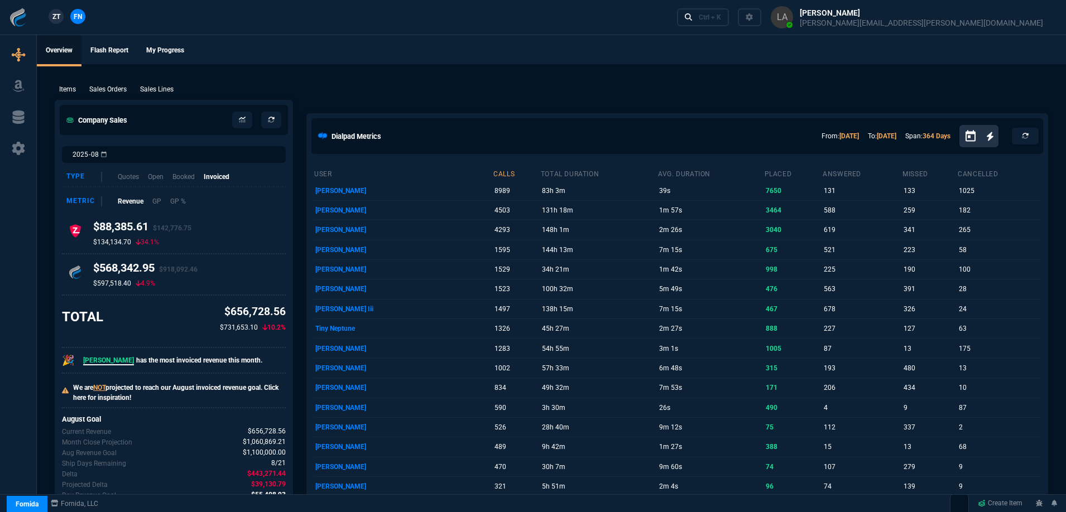
click at [61, 17] on link "ZT" at bounding box center [56, 16] width 15 height 15
click at [158, 87] on p "Sales Lines" at bounding box center [156, 89] width 33 height 10
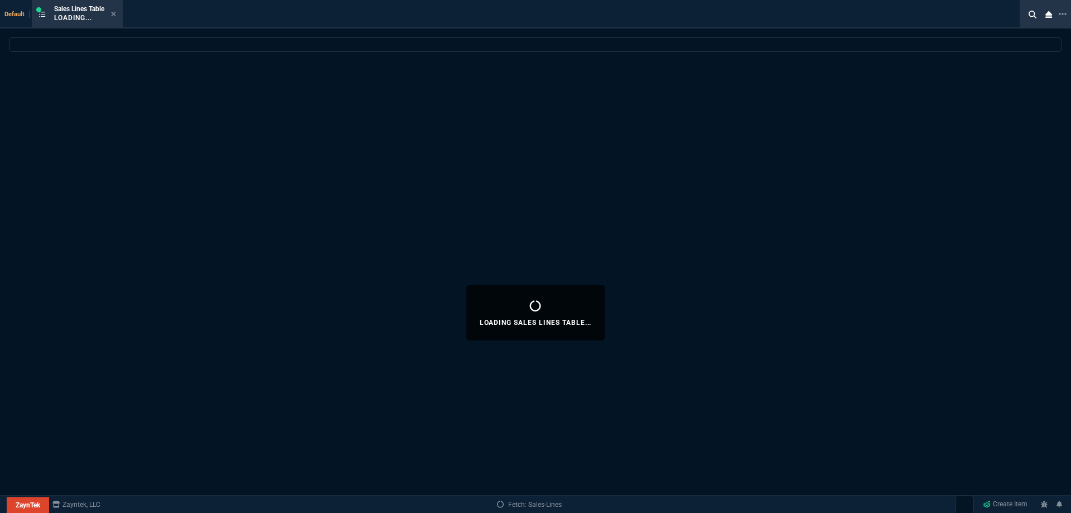
select select
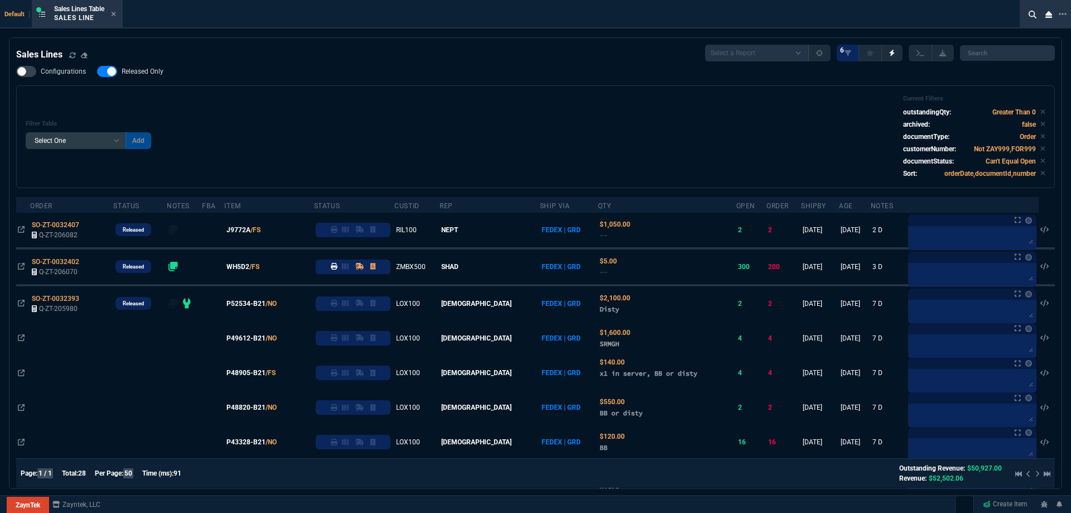
click at [150, 72] on span "Released Only" at bounding box center [143, 71] width 42 height 9
click at [97, 72] on input "Released Only" at bounding box center [97, 71] width 1 height 1
checkbox input "false"
click at [364, 98] on div "Filter Table Select One Add Filter () Age () ATS () Cond (itemVariantCode) Cust…" at bounding box center [536, 137] width 1020 height 84
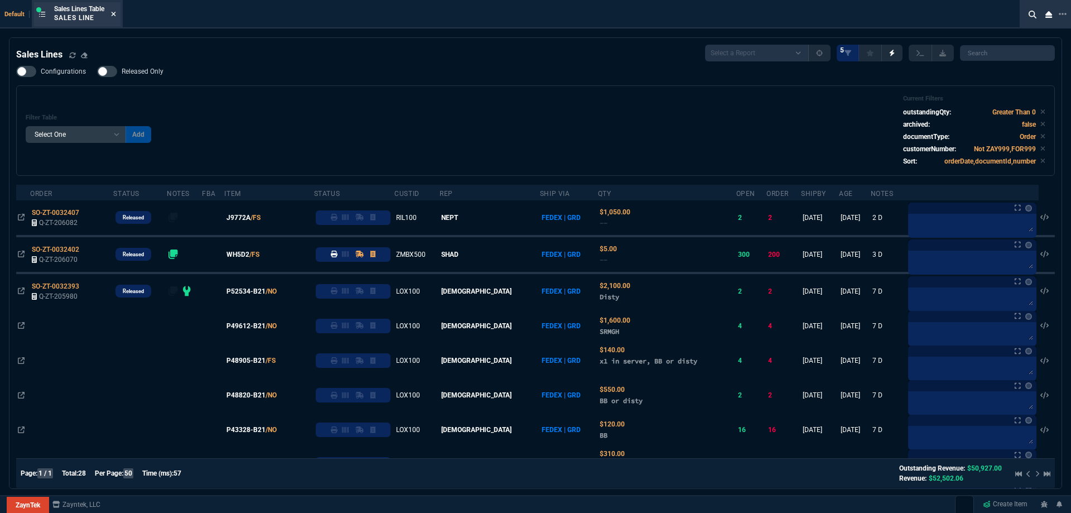
click at [114, 17] on fa-icon at bounding box center [113, 15] width 5 height 8
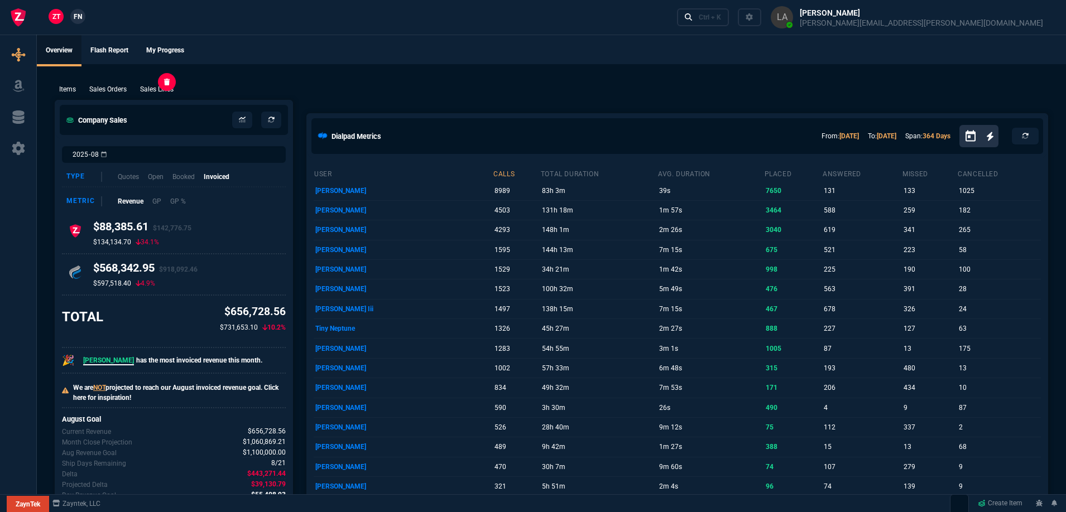
click at [147, 86] on p "Sales Lines" at bounding box center [156, 89] width 33 height 10
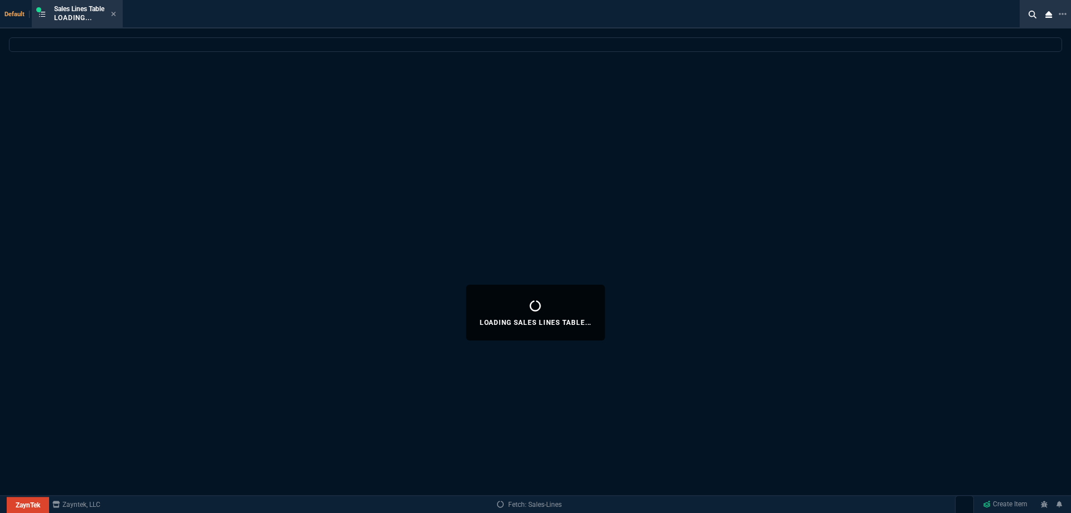
select select
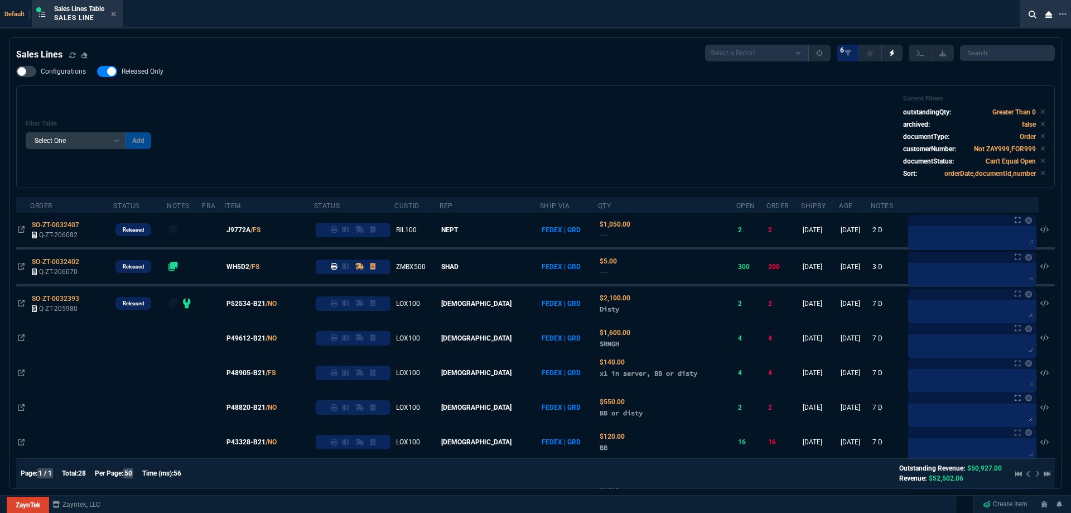
click at [143, 74] on span "Released Only" at bounding box center [143, 71] width 42 height 9
click at [97, 72] on input "Released Only" at bounding box center [97, 71] width 1 height 1
click at [402, 120] on div "Filter Table Select One Add Filter () Age () ATS () Cond (itemVariantCode) Cust…" at bounding box center [536, 137] width 1020 height 84
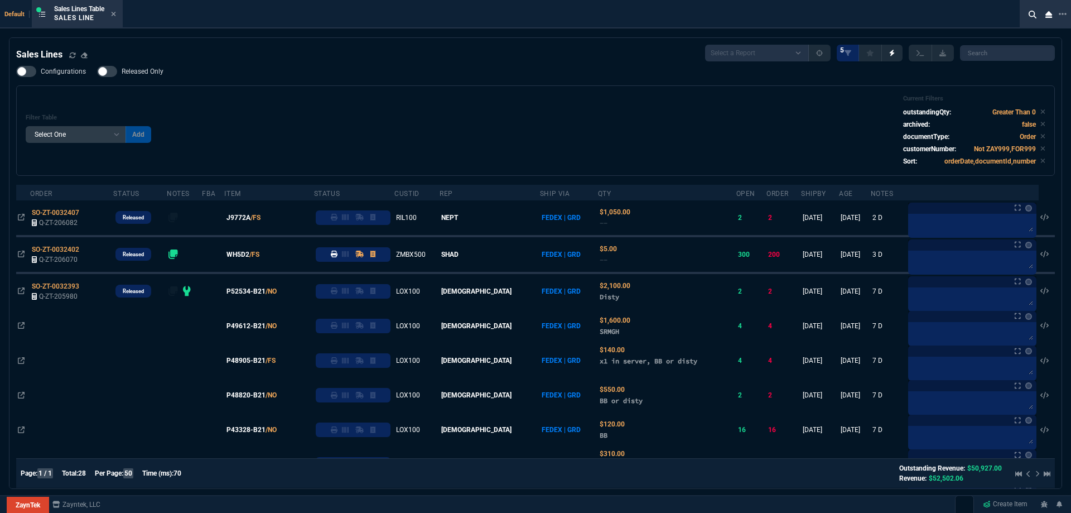
click at [139, 75] on span "Released Only" at bounding box center [143, 71] width 42 height 9
click at [97, 72] on input "Released Only" at bounding box center [97, 71] width 1 height 1
click at [347, 108] on div "Filter Table Select One Add Filter () Age () ATS () Cond (itemVariantCode) Cust…" at bounding box center [536, 130] width 1020 height 71
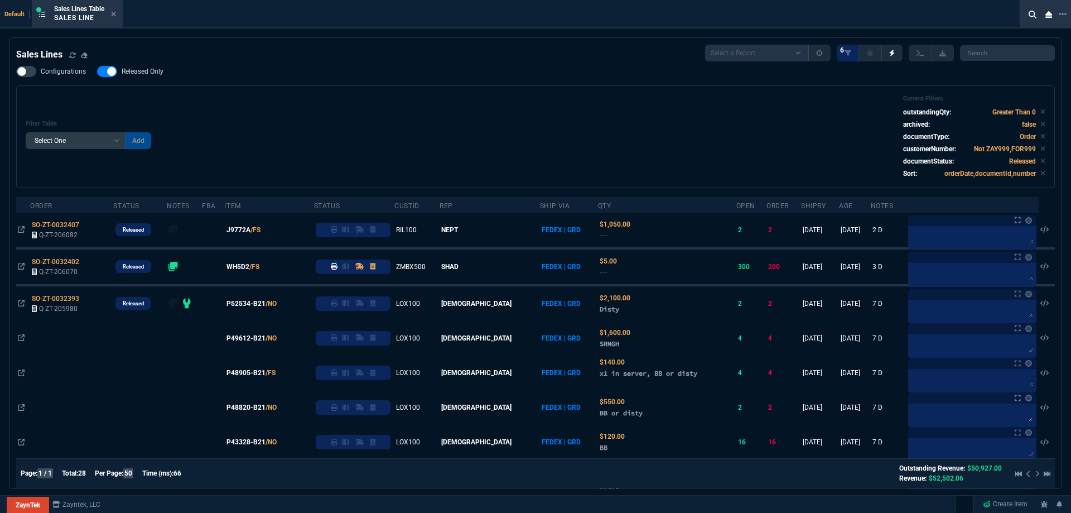
click at [152, 75] on span "Released Only" at bounding box center [143, 71] width 42 height 9
click at [97, 72] on input "Released Only" at bounding box center [97, 71] width 1 height 1
checkbox input "false"
click at [300, 120] on div "Filter Table Select One Add Filter () Age () ATS () Cond (itemVariantCode) Cust…" at bounding box center [536, 137] width 1020 height 84
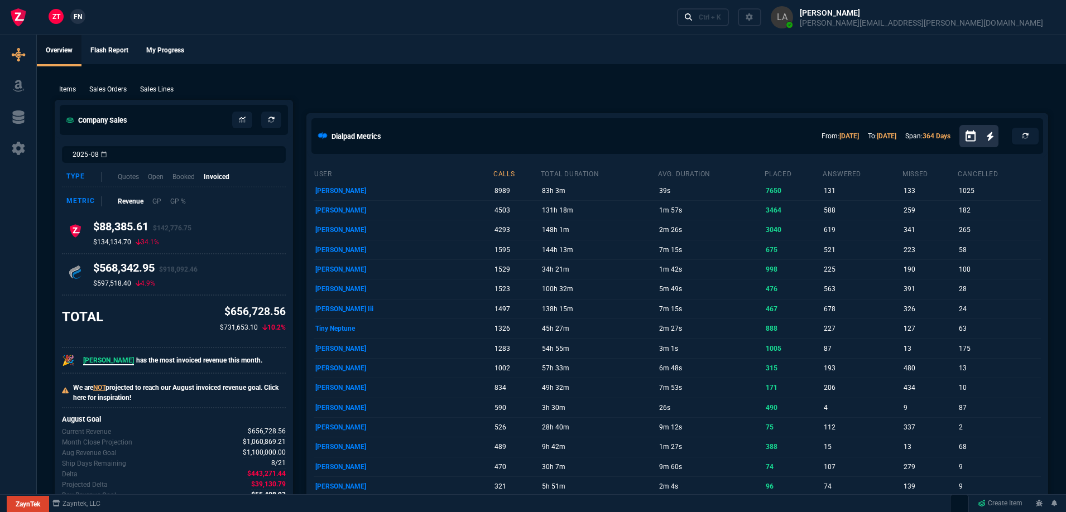
click at [84, 14] on link "FN" at bounding box center [77, 16] width 15 height 15
click at [162, 86] on p "Sales Lines" at bounding box center [156, 89] width 33 height 10
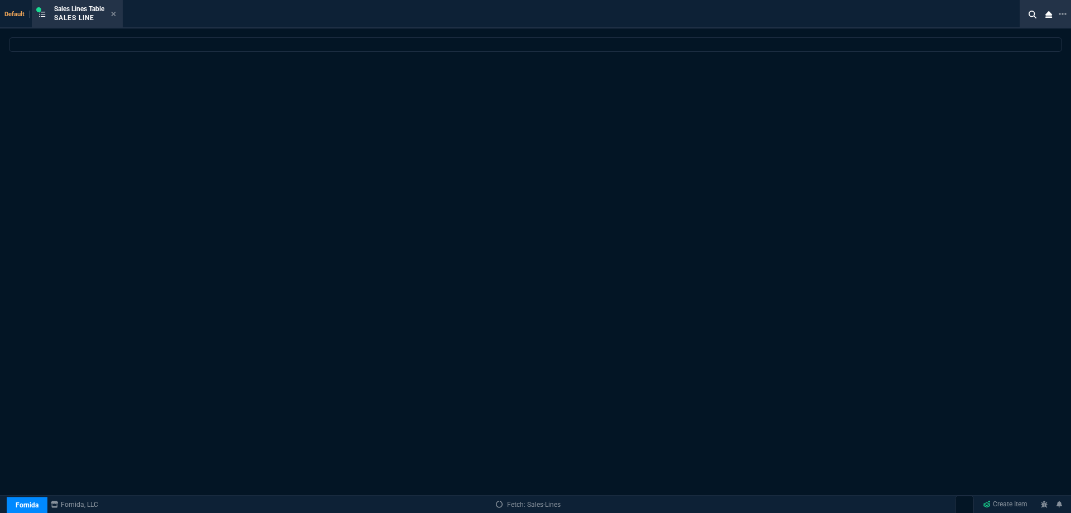
select select
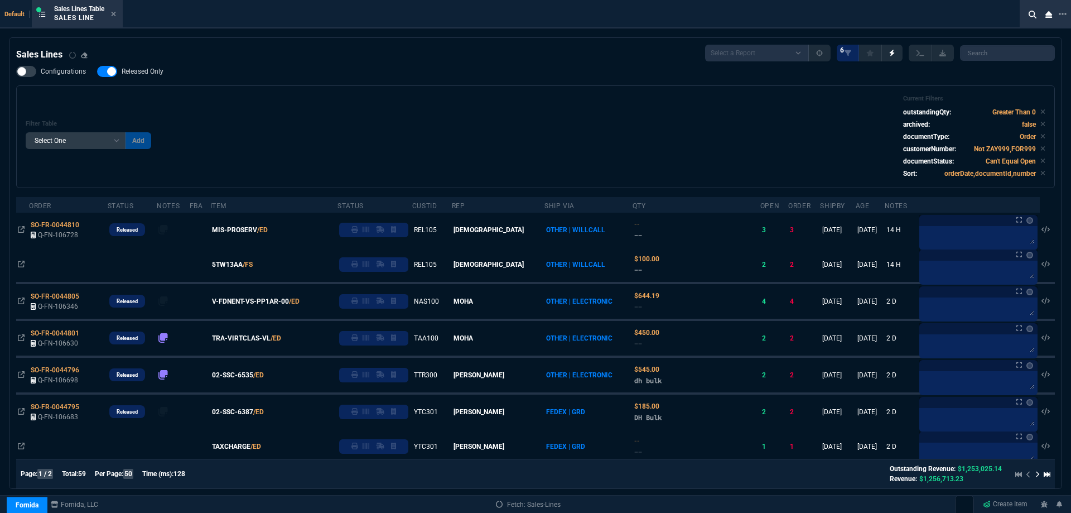
click at [152, 69] on span "Released Only" at bounding box center [143, 71] width 42 height 9
click at [97, 71] on input "Released Only" at bounding box center [97, 71] width 1 height 1
checkbox input "false"
click at [393, 98] on div "Filter Table Select One Add Filter () Age () ATS () Cond (itemVariantCode) Cust…" at bounding box center [536, 137] width 1020 height 84
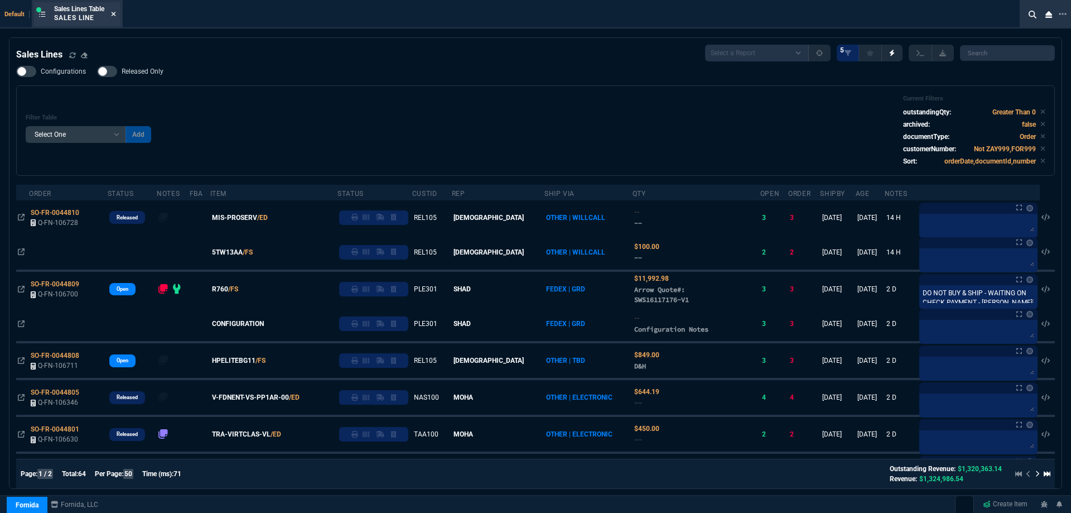
click at [116, 13] on icon at bounding box center [113, 14] width 5 height 7
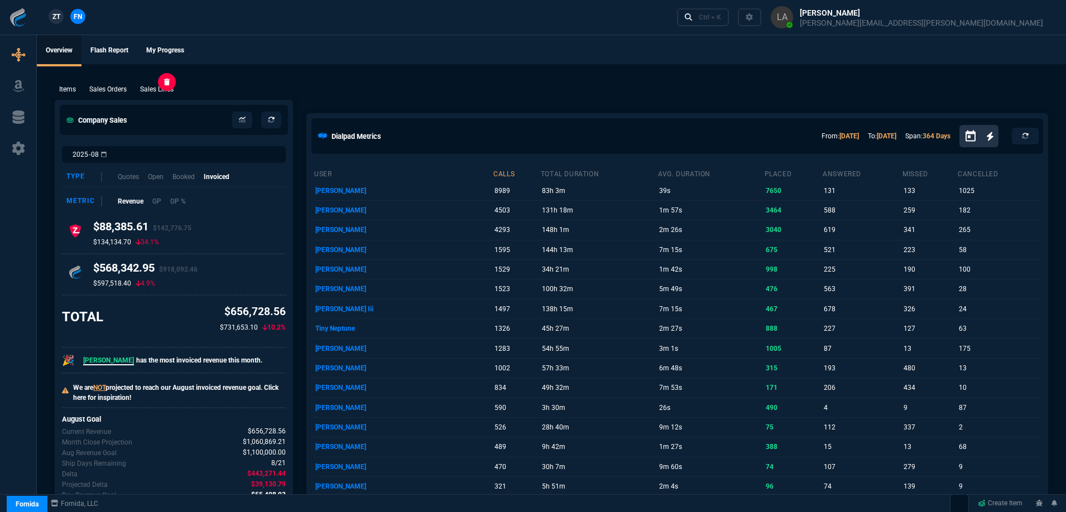
click at [165, 85] on p "Sales Lines" at bounding box center [156, 89] width 33 height 10
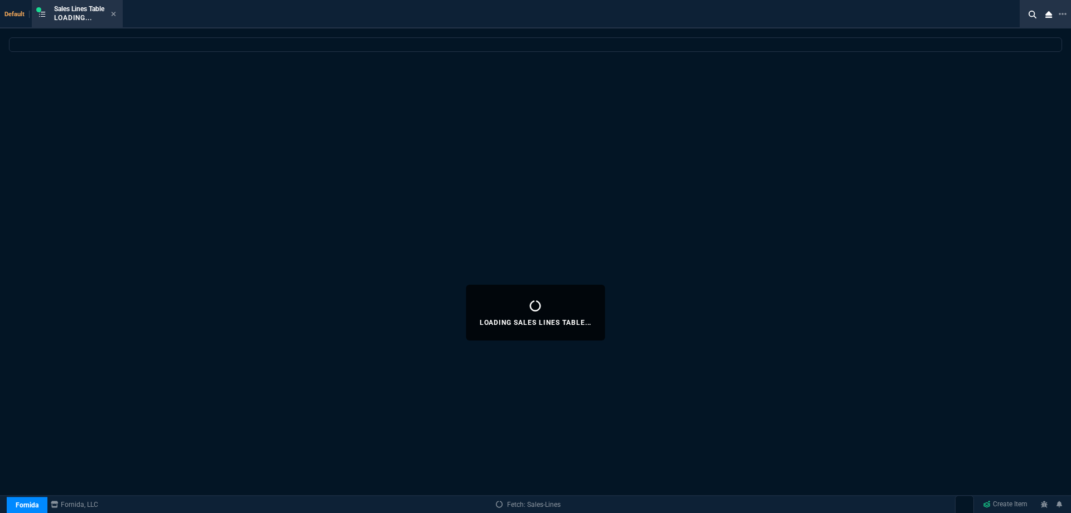
select select
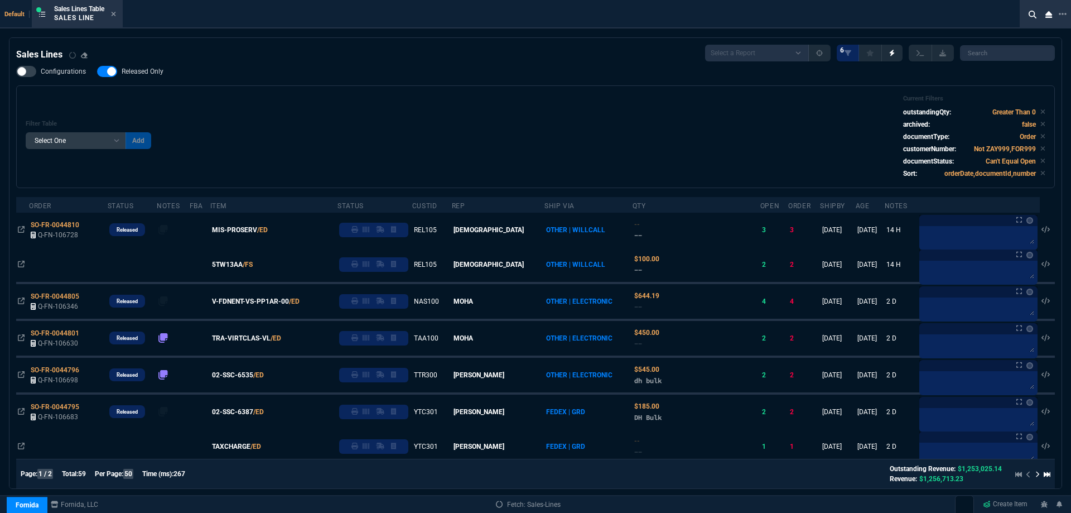
click at [146, 75] on span "Released Only" at bounding box center [143, 71] width 42 height 9
click at [97, 72] on input "Released Only" at bounding box center [97, 71] width 1 height 1
checkbox input "false"
click at [300, 69] on div "Configurations Released Only Filter Table Select One Add Filter () Age () ATS (…" at bounding box center [535, 127] width 1039 height 122
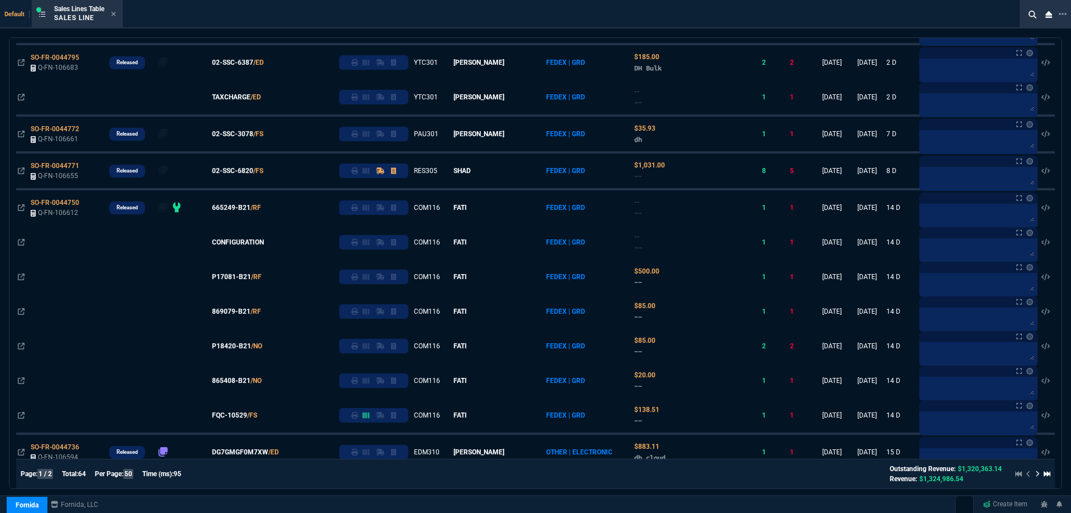
scroll to position [446, 0]
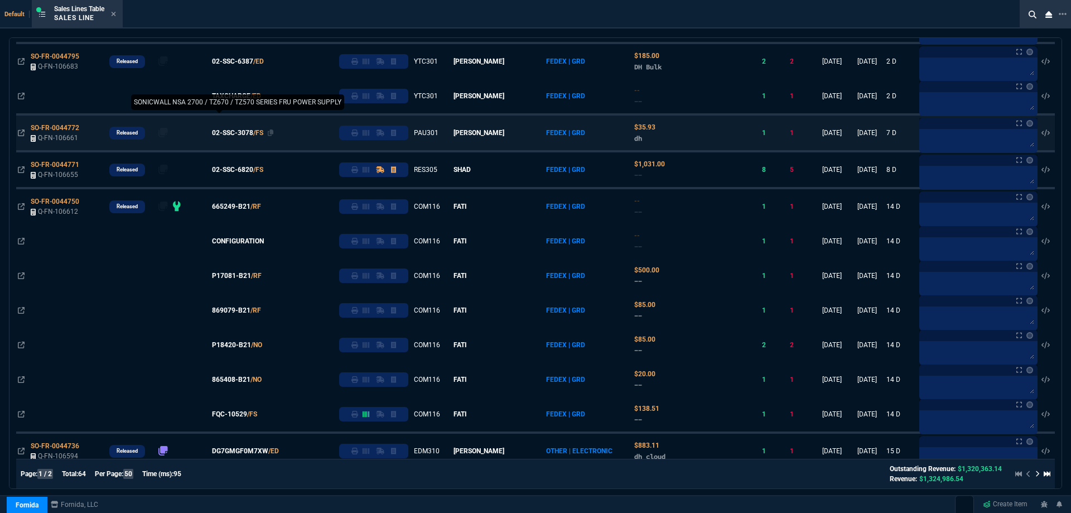
click at [249, 132] on span "02-SSC-3078" at bounding box center [232, 133] width 41 height 10
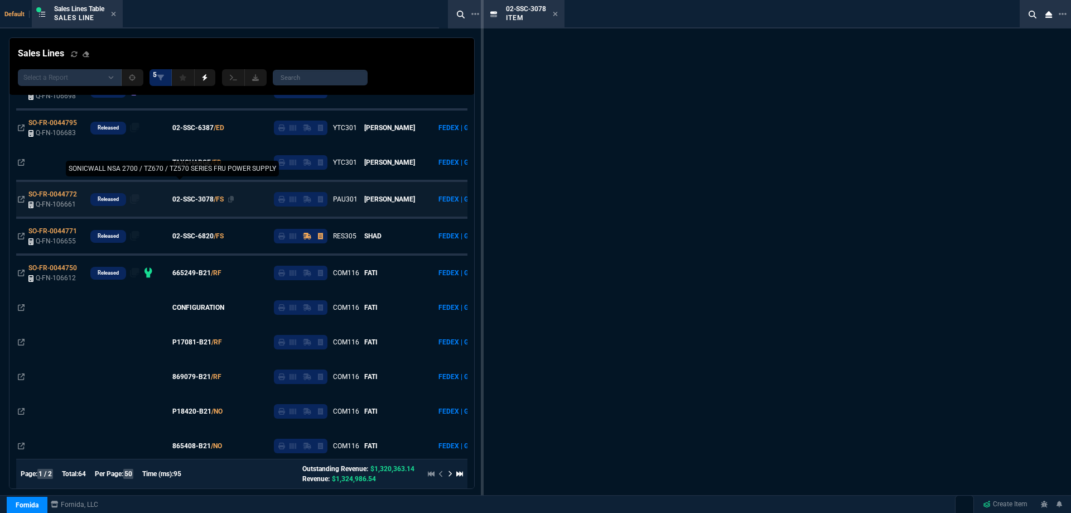
scroll to position [513, 0]
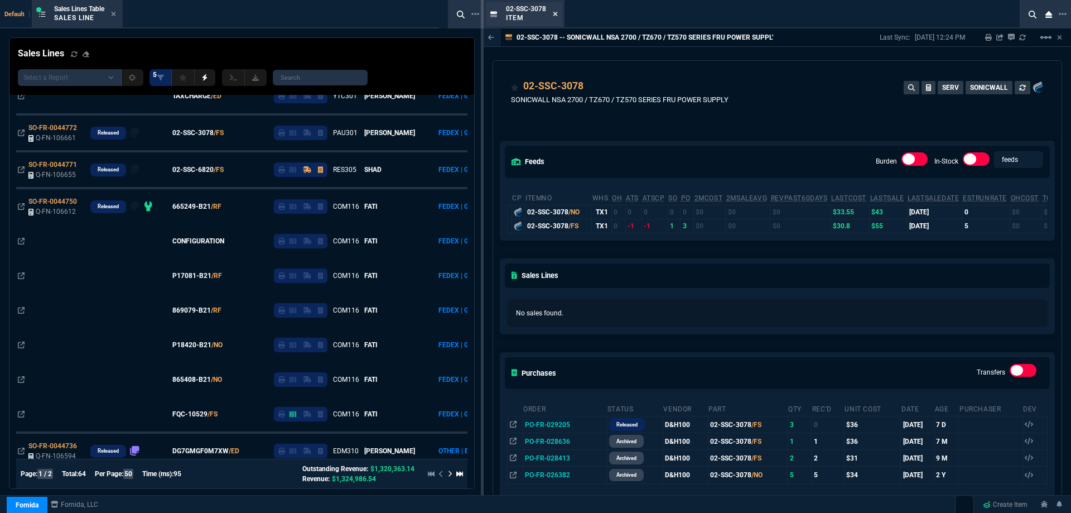
click at [556, 13] on icon at bounding box center [555, 14] width 4 height 4
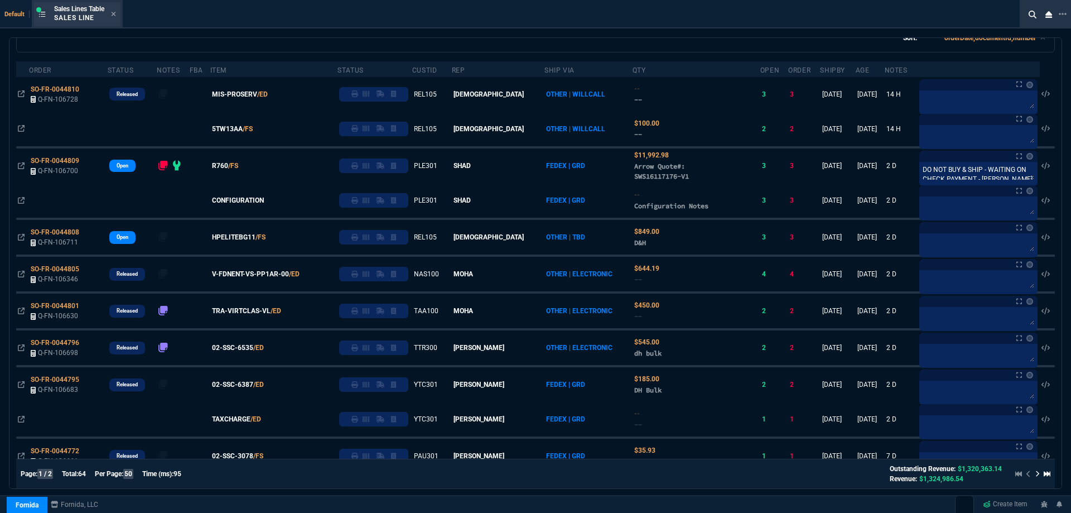
scroll to position [114, 0]
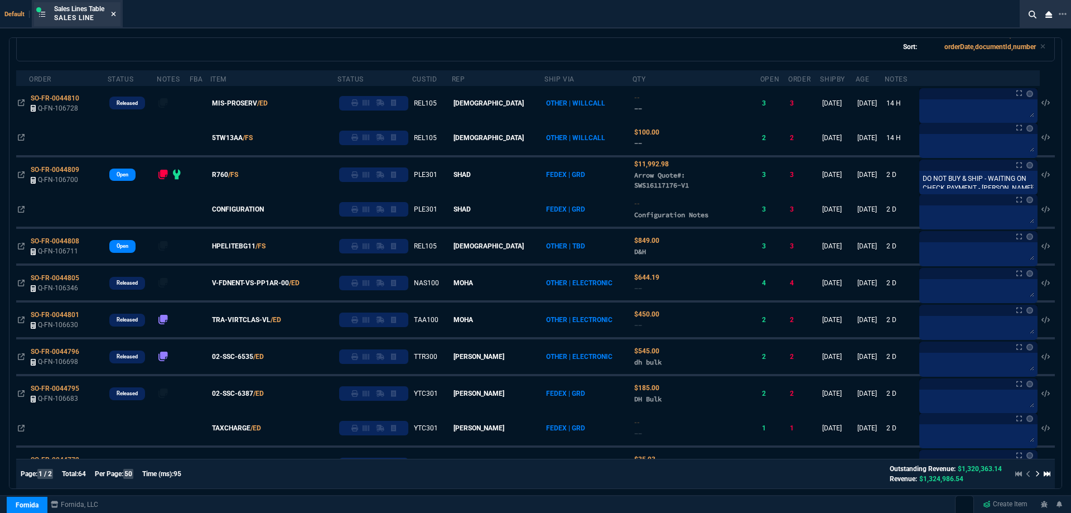
click at [116, 15] on icon at bounding box center [113, 14] width 5 height 7
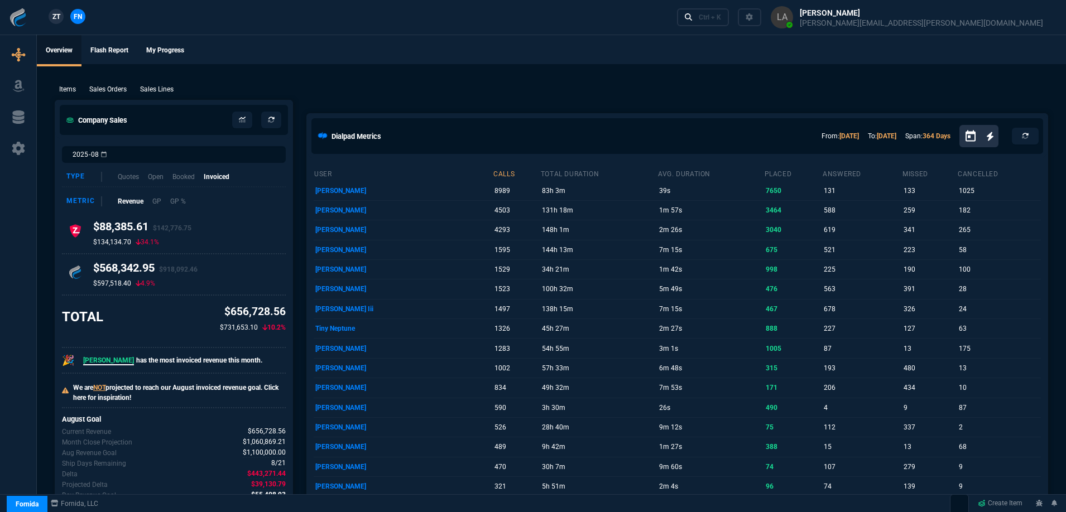
click at [61, 15] on link "ZT" at bounding box center [56, 16] width 15 height 15
click at [74, 21] on span "FN" at bounding box center [78, 17] width 8 height 10
click at [157, 90] on p "Sales Lines" at bounding box center [156, 89] width 33 height 10
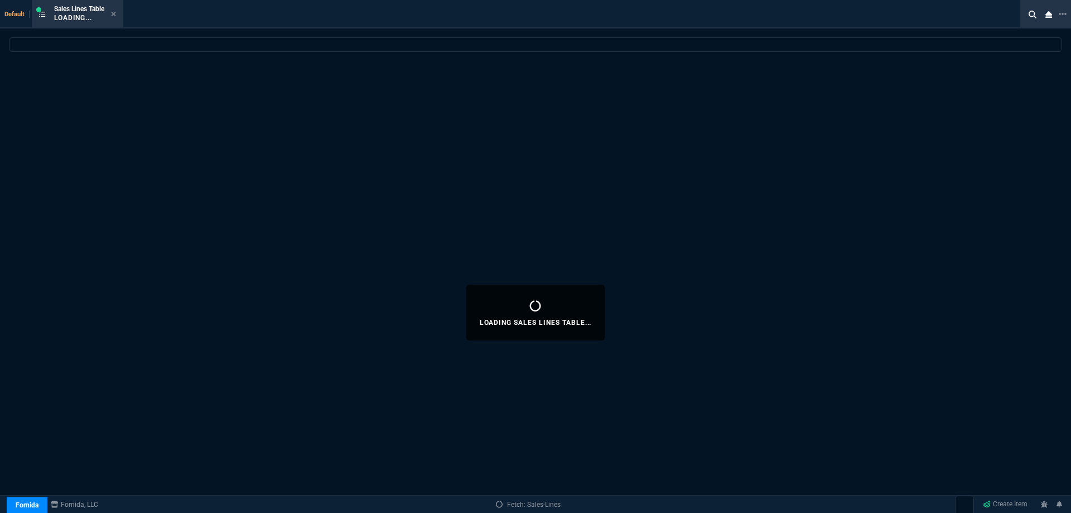
select select
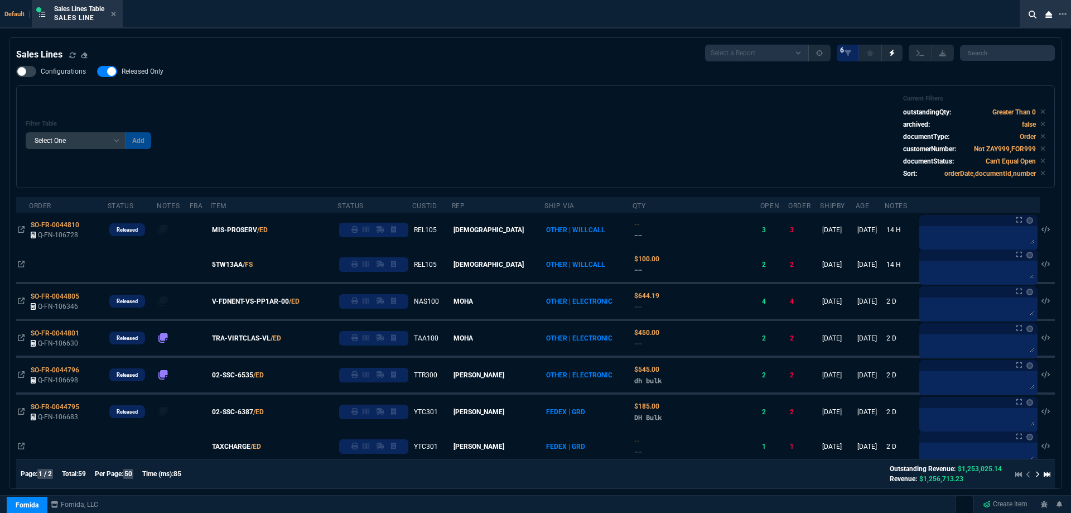
click at [134, 70] on span "Released Only" at bounding box center [143, 71] width 42 height 9
click at [97, 71] on input "Released Only" at bounding box center [97, 71] width 1 height 1
checkbox input "false"
click at [238, 92] on div "Filter Table Select One Add Filter () Age () ATS () Cond (itemVariantCode) Cust…" at bounding box center [535, 136] width 1039 height 103
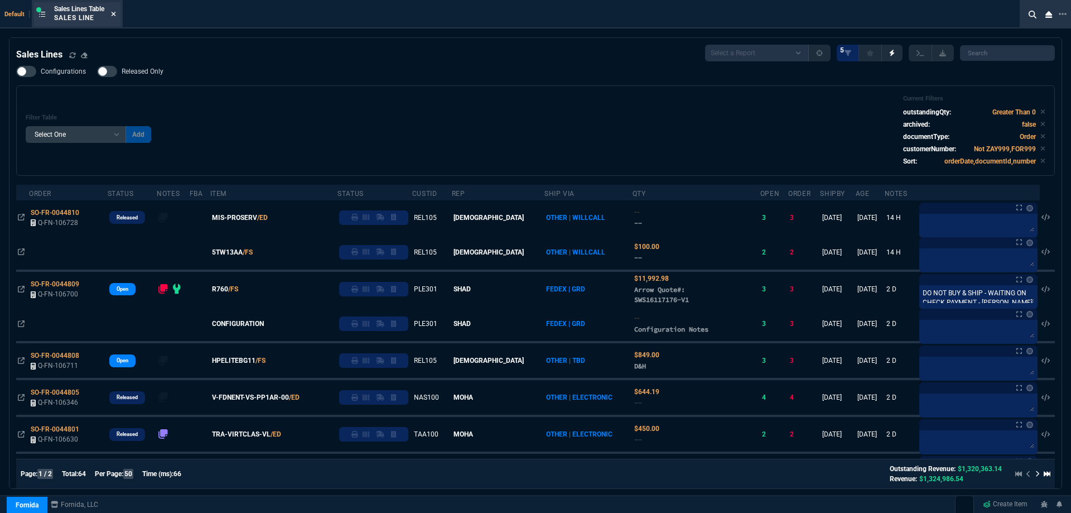
click at [116, 11] on icon at bounding box center [113, 14] width 5 height 7
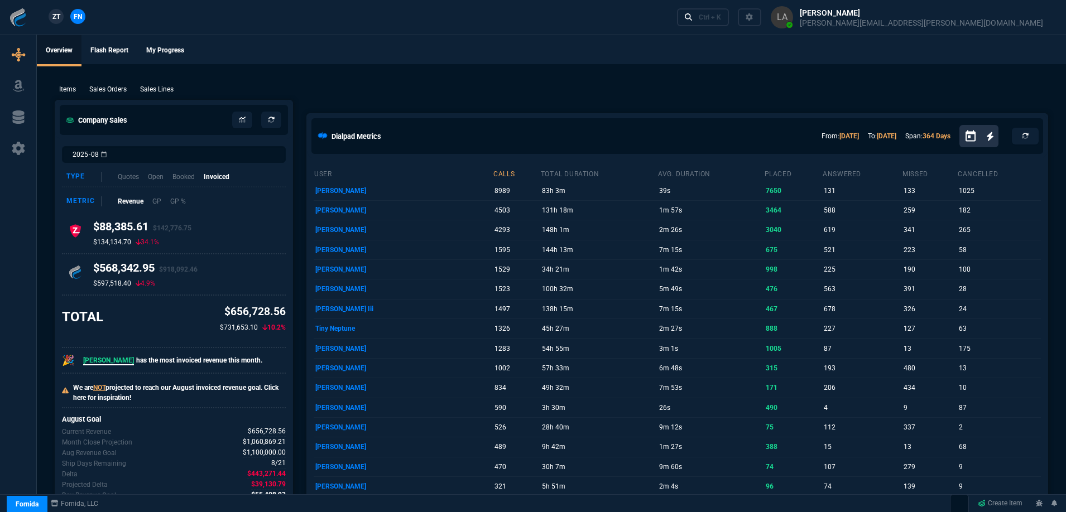
click at [59, 17] on span "ZT" at bounding box center [56, 17] width 8 height 10
click at [157, 87] on p "Sales Lines" at bounding box center [156, 89] width 33 height 10
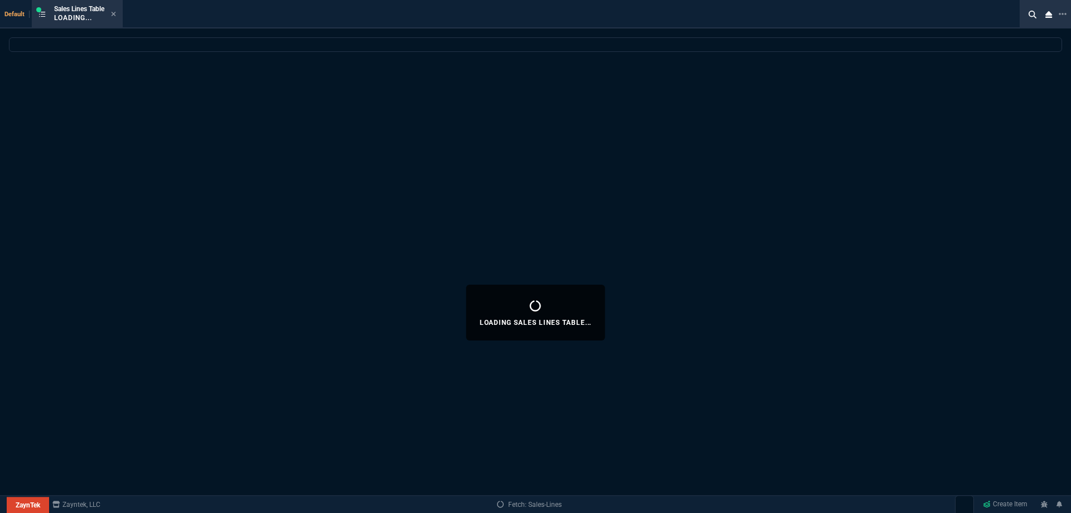
select select
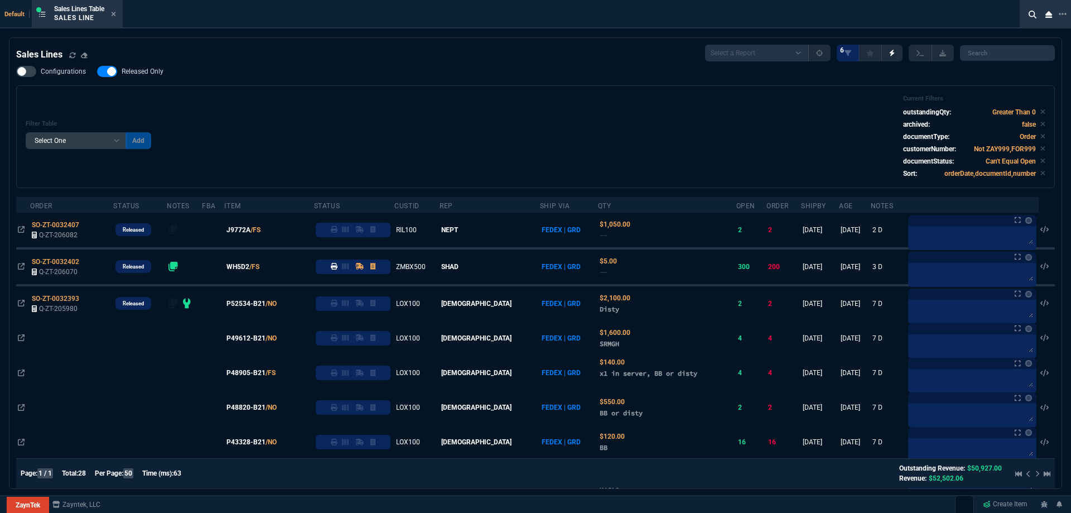
click at [144, 72] on span "Released Only" at bounding box center [143, 71] width 42 height 9
click at [97, 72] on input "Released Only" at bounding box center [97, 71] width 1 height 1
checkbox input "false"
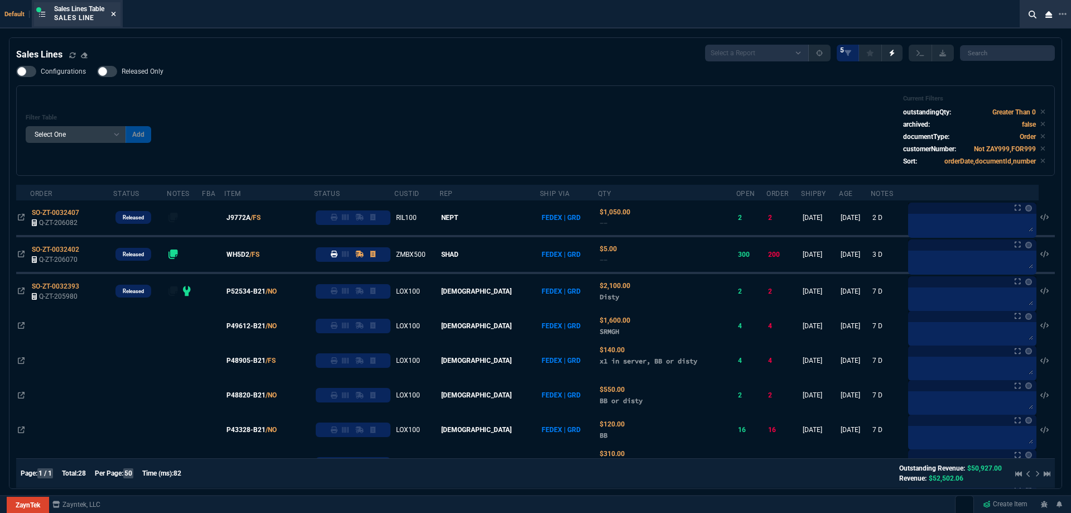
click at [115, 16] on icon at bounding box center [113, 14] width 5 height 7
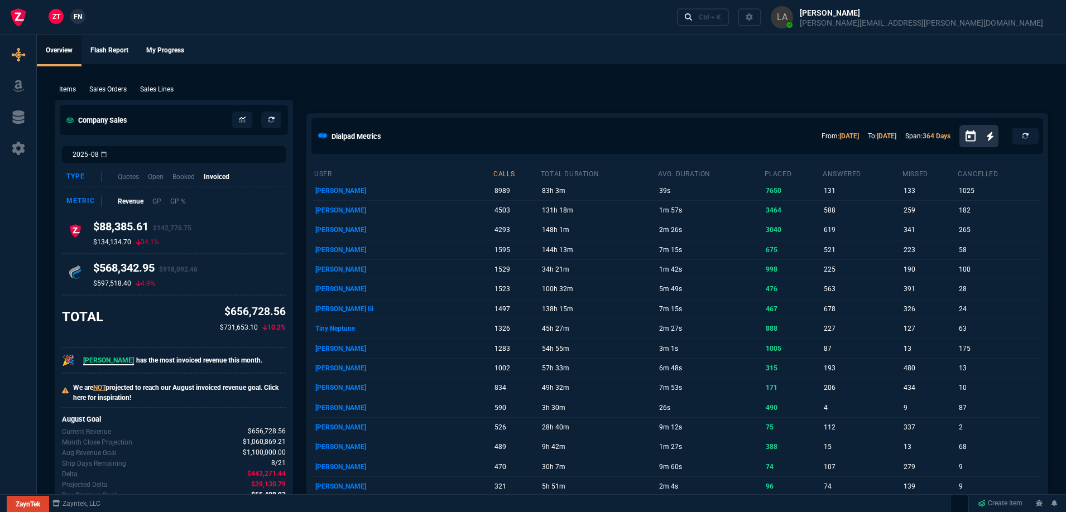
click at [80, 17] on span "FN" at bounding box center [78, 17] width 8 height 10
click at [157, 88] on p "Sales Lines" at bounding box center [156, 89] width 33 height 10
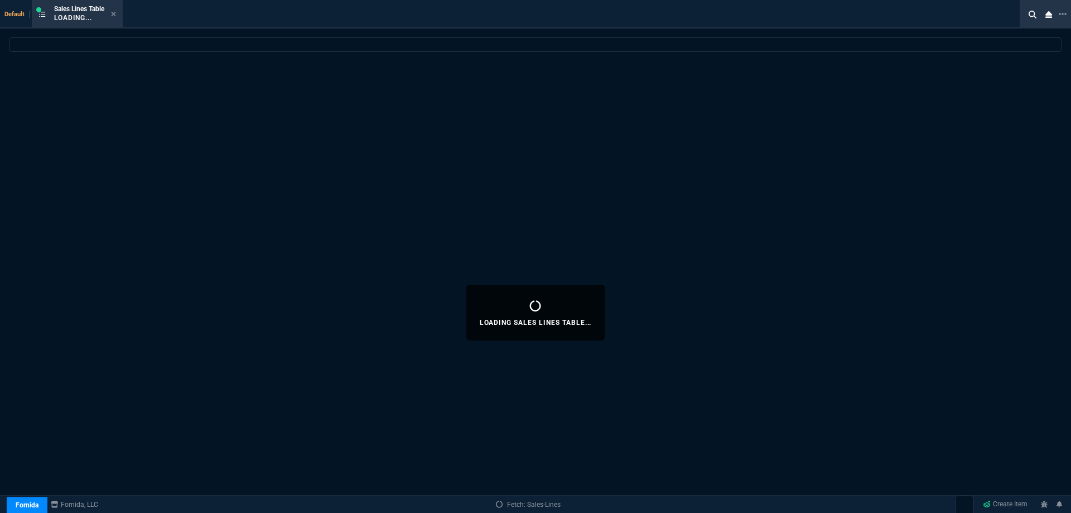
select select
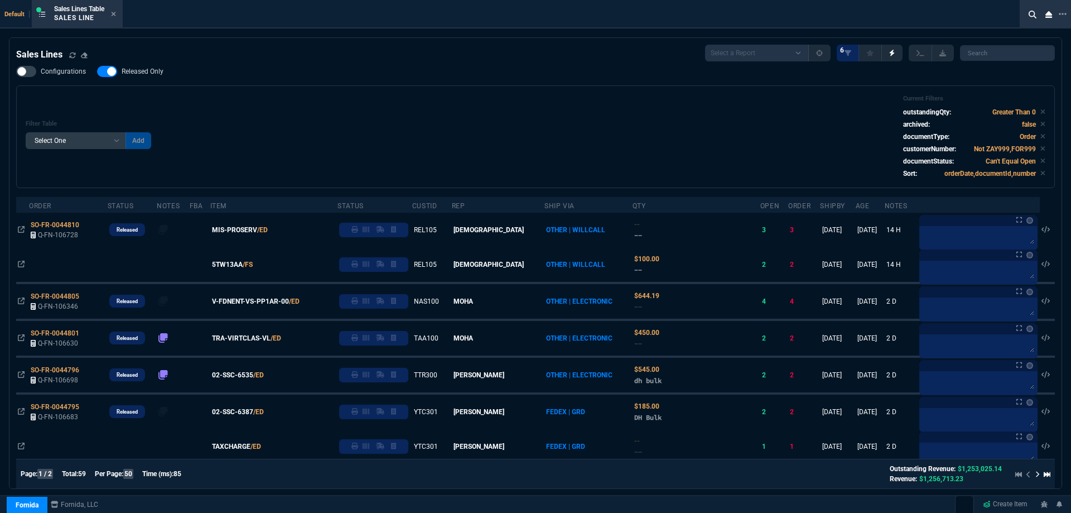
click at [148, 73] on span "Released Only" at bounding box center [143, 71] width 42 height 9
click at [97, 72] on input "Released Only" at bounding box center [97, 71] width 1 height 1
checkbox input "false"
click at [391, 107] on div "Filter Table Select One Add Filter () Age () ATS () Cond (itemVariantCode) Cust…" at bounding box center [536, 137] width 1020 height 84
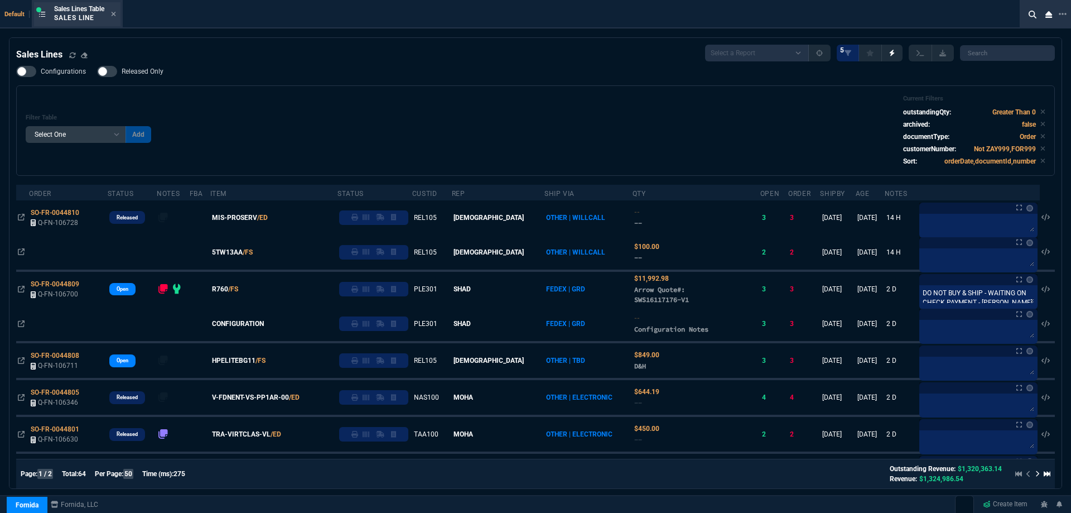
click at [112, 16] on div "Sales Lines Table Sales Line" at bounding box center [85, 14] width 62 height 20
click at [116, 13] on icon at bounding box center [113, 14] width 5 height 7
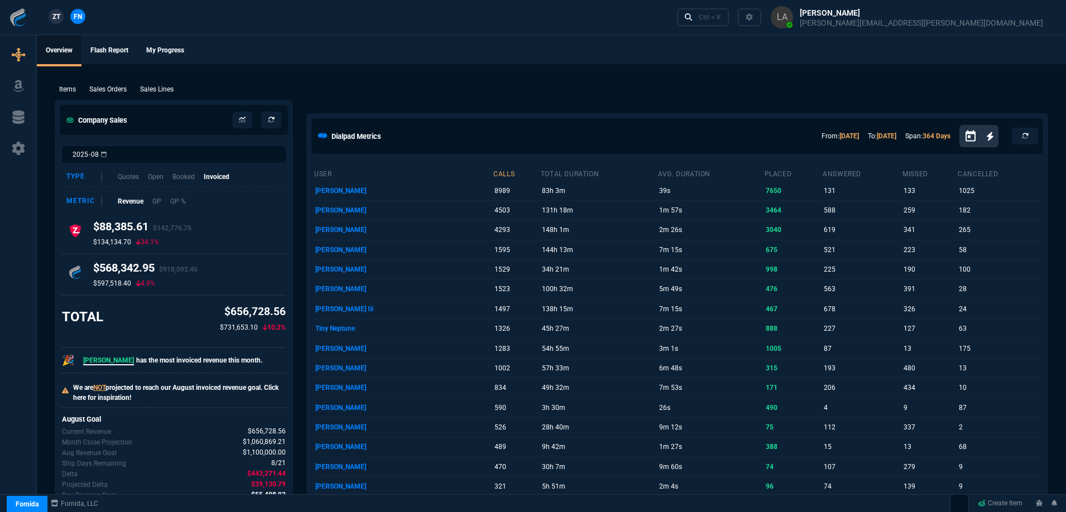
click at [57, 18] on span "ZT" at bounding box center [56, 17] width 8 height 10
click at [157, 89] on p "Sales Lines" at bounding box center [156, 89] width 33 height 10
click at [157, 89] on div "New Quote New Purchase Order Close Workbench Collections Items Go To Table Quot…" at bounding box center [533, 243] width 1066 height 541
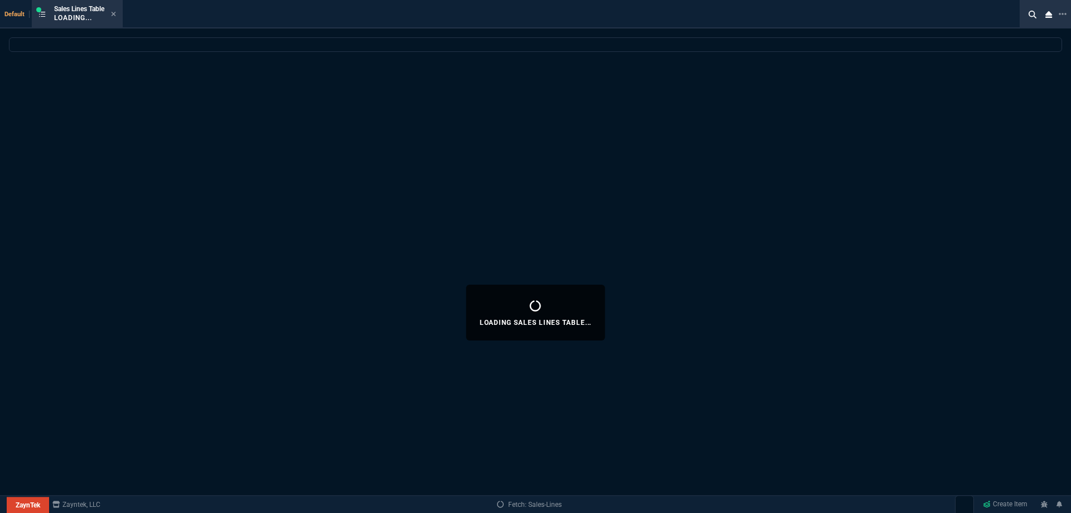
select select
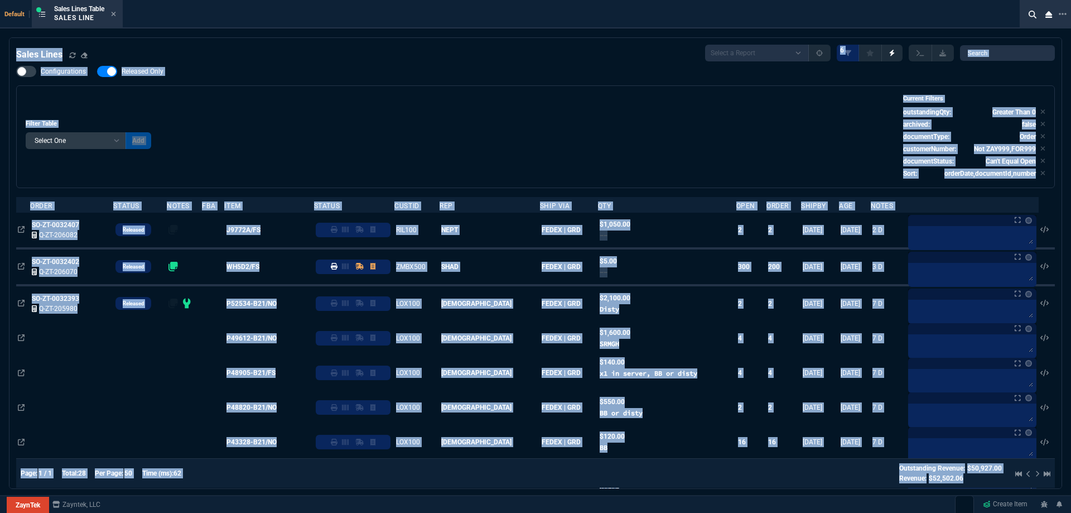
click at [254, 90] on div "Filter Table Select One Add Filter () Age () ATS () Cond (itemVariantCode) Cust…" at bounding box center [535, 136] width 1039 height 103
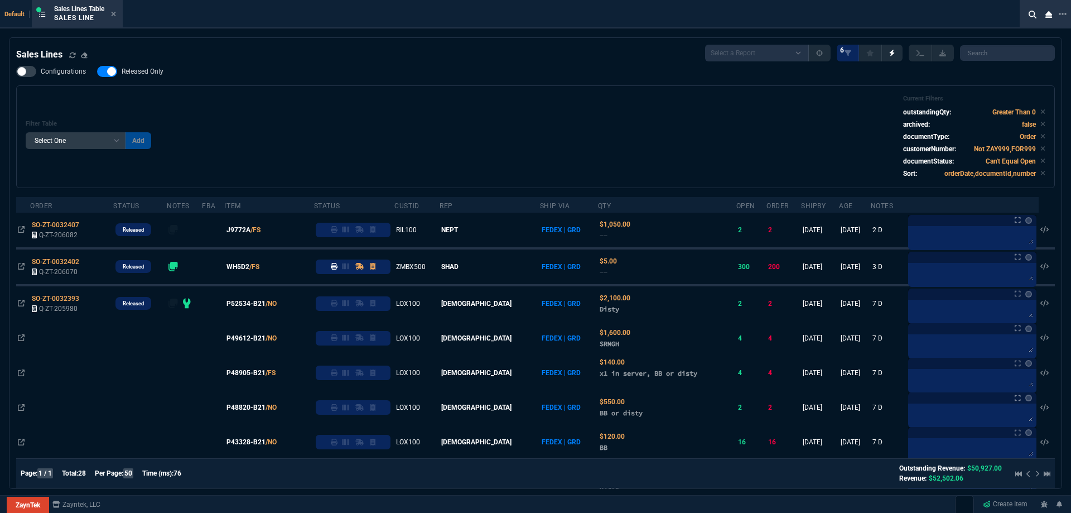
click at [157, 74] on span "Released Only" at bounding box center [143, 71] width 42 height 9
click at [97, 72] on input "Released Only" at bounding box center [97, 71] width 1 height 1
checkbox input "false"
click at [280, 96] on div "Filter Table Select One Add Filter () Age () ATS () Cond (itemVariantCode) Cust…" at bounding box center [535, 136] width 1039 height 103
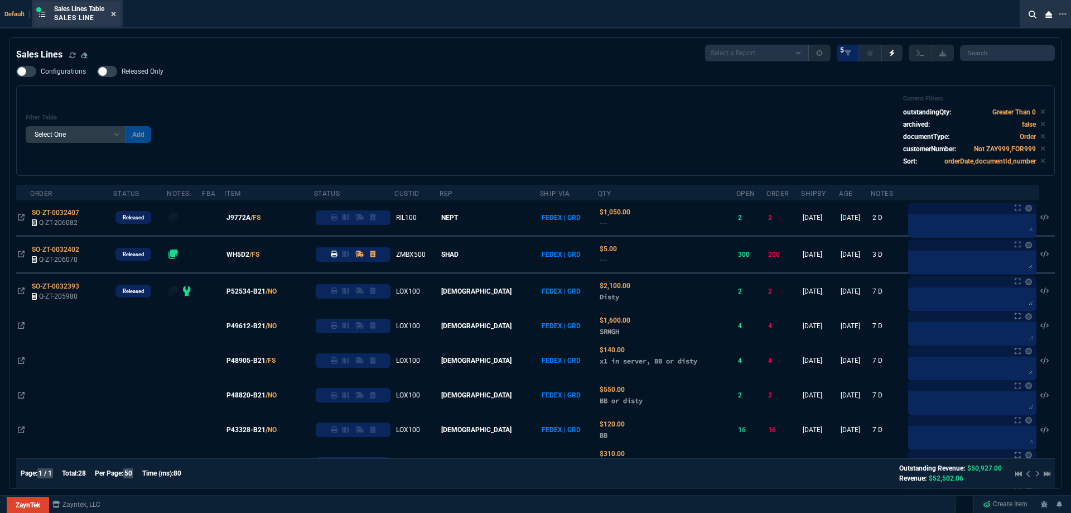
click at [116, 17] on icon at bounding box center [113, 14] width 5 height 7
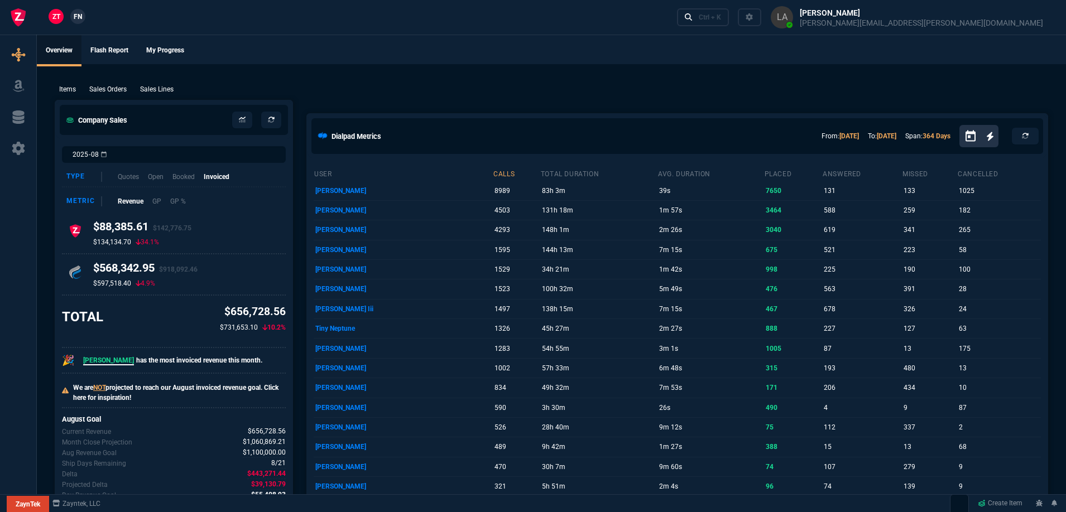
click at [83, 20] on link "FN" at bounding box center [77, 16] width 15 height 15
click at [162, 86] on p "Sales Lines" at bounding box center [156, 89] width 33 height 10
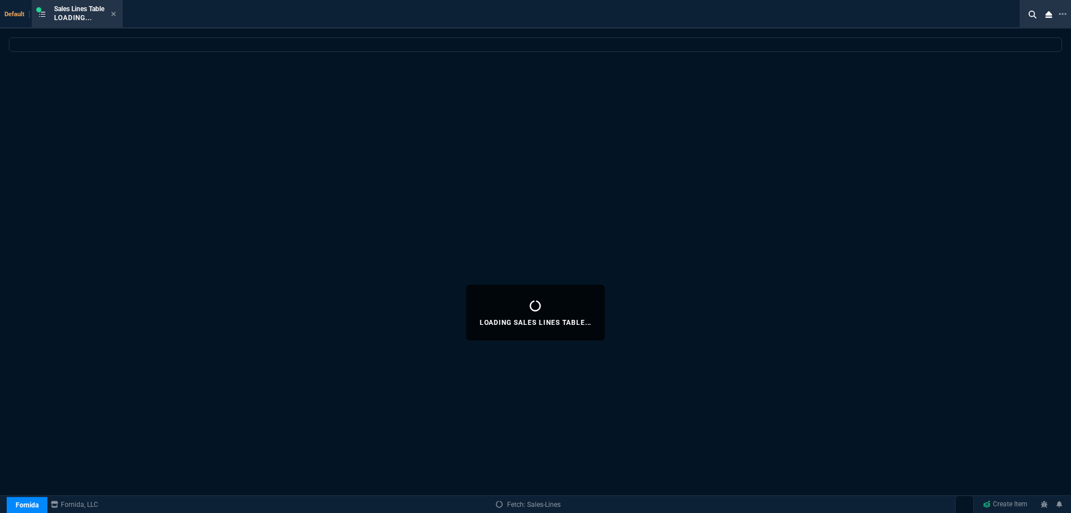
select select
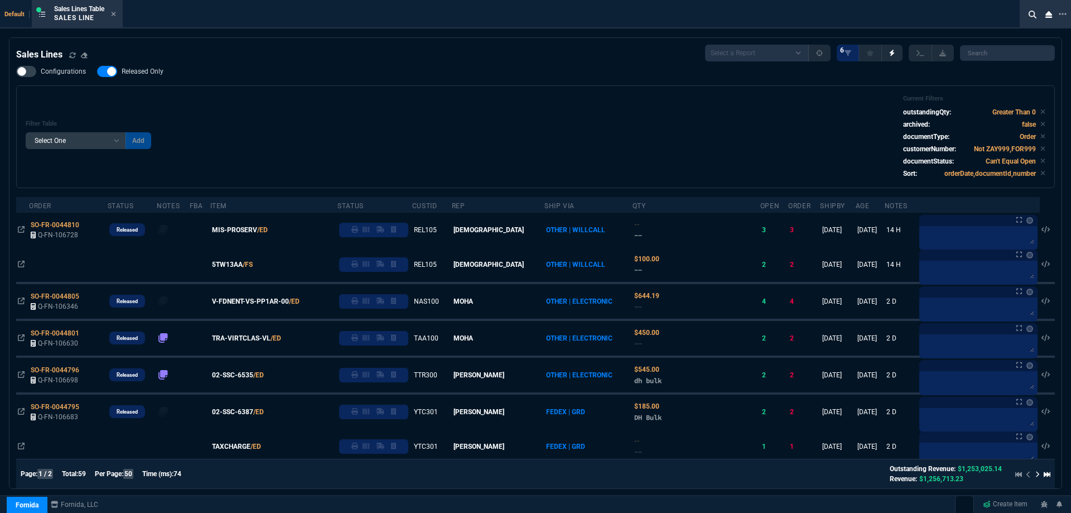
click at [155, 75] on span "Released Only" at bounding box center [143, 71] width 42 height 9
click at [97, 72] on input "Released Only" at bounding box center [97, 71] width 1 height 1
checkbox input "false"
click at [348, 117] on div "Filter Table Select One Add Filter () Age () ATS () Cond (itemVariantCode) Cust…" at bounding box center [536, 137] width 1020 height 84
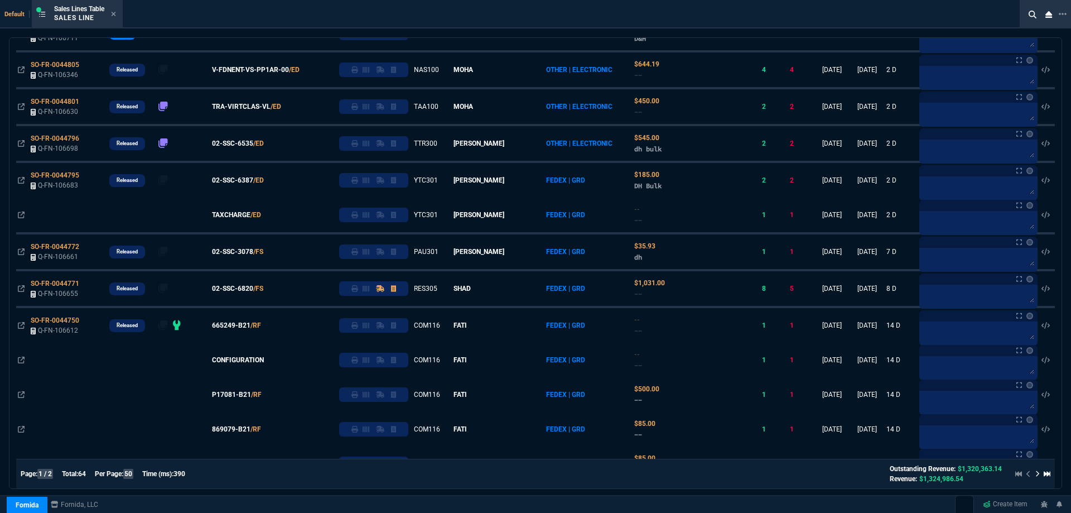
scroll to position [335, 0]
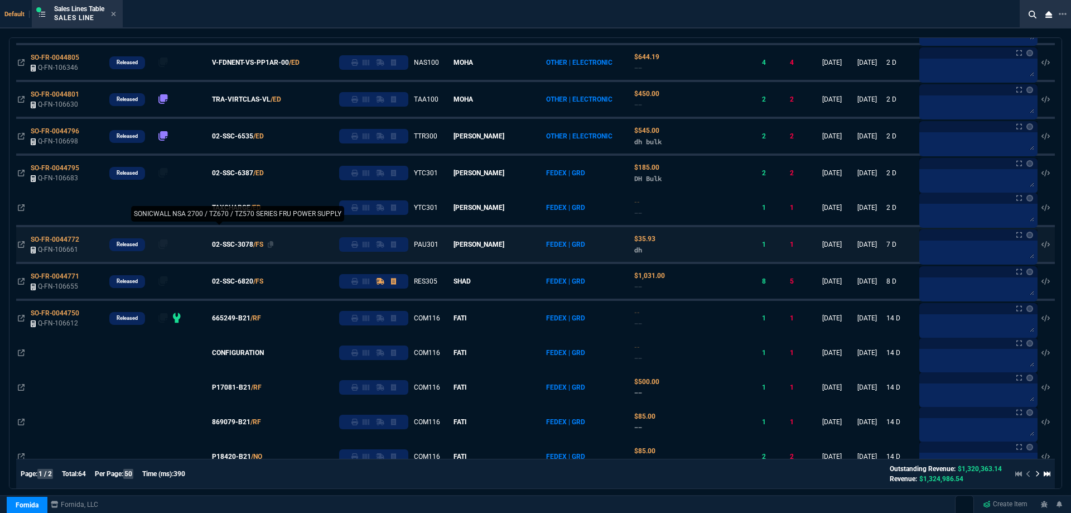
click at [248, 243] on span "02-SSC-3078" at bounding box center [232, 244] width 41 height 10
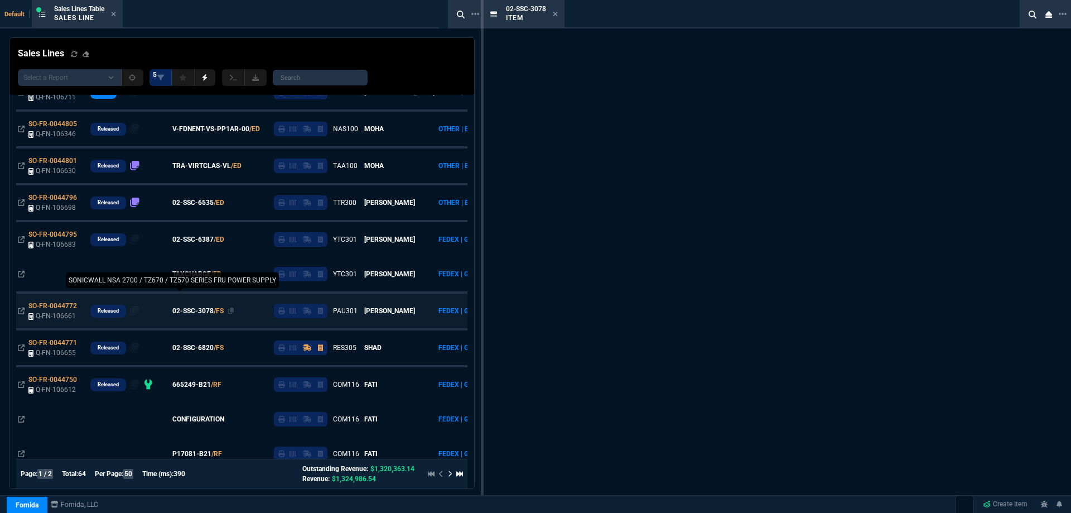
scroll to position [401, 0]
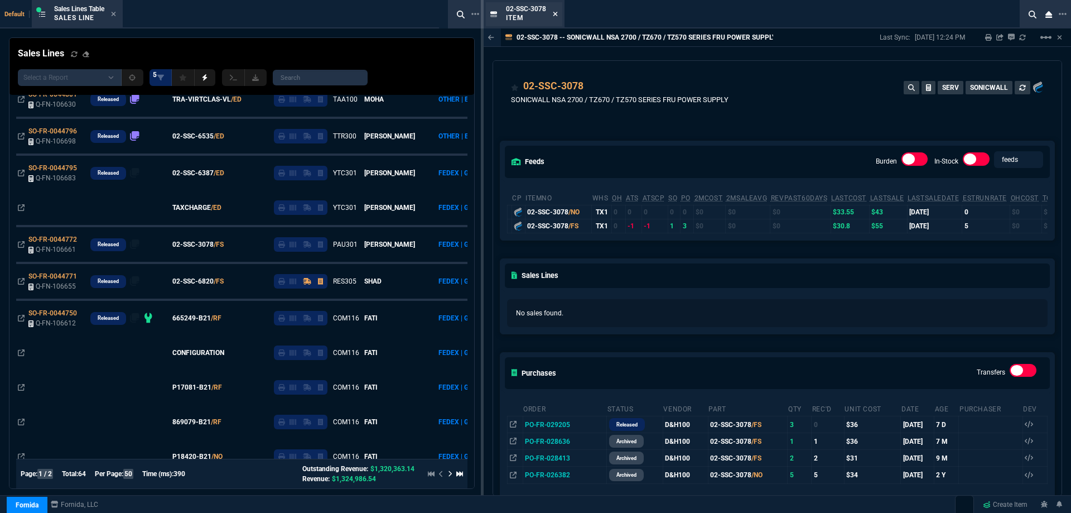
click at [557, 15] on icon at bounding box center [555, 14] width 5 height 7
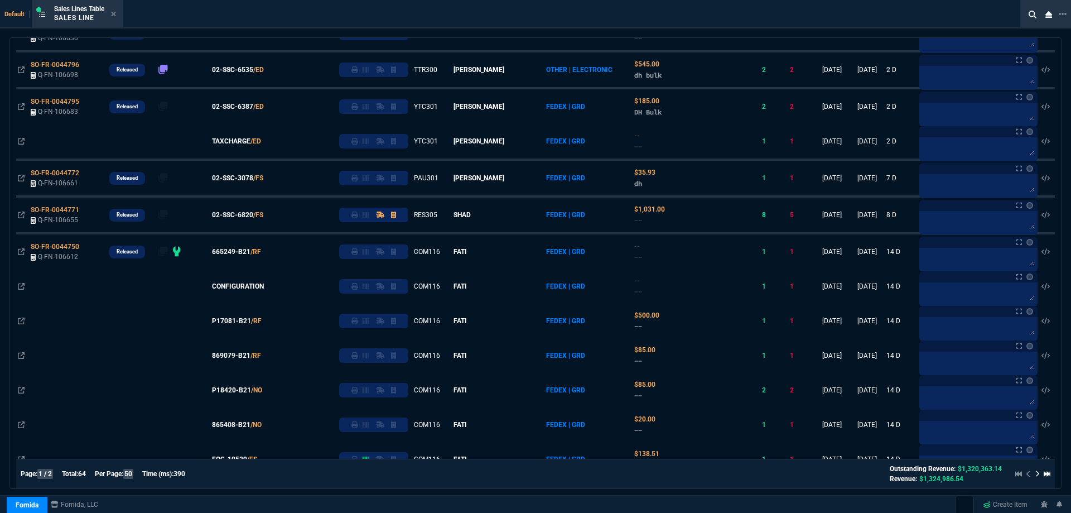
scroll to position [335, 0]
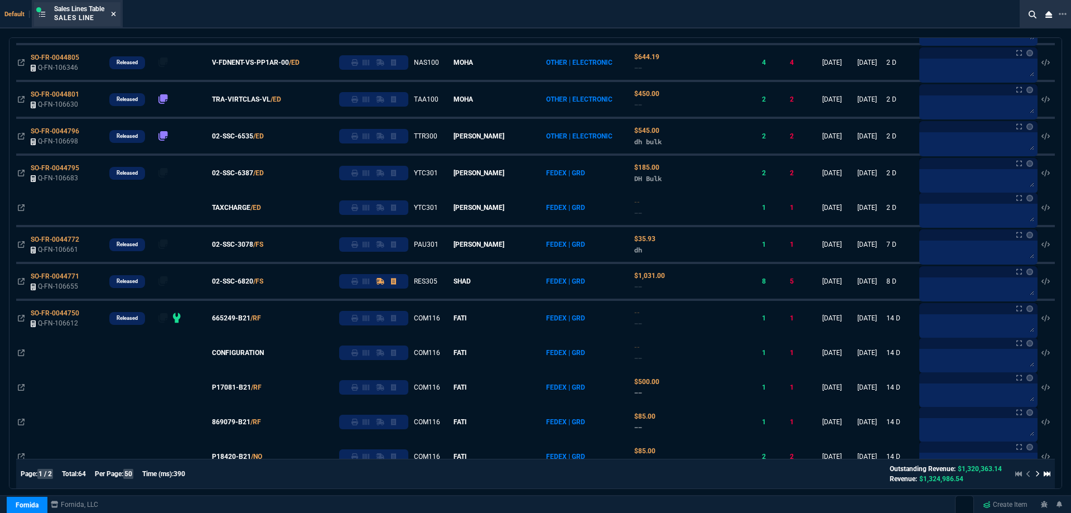
click at [116, 13] on icon at bounding box center [114, 14] width 4 height 4
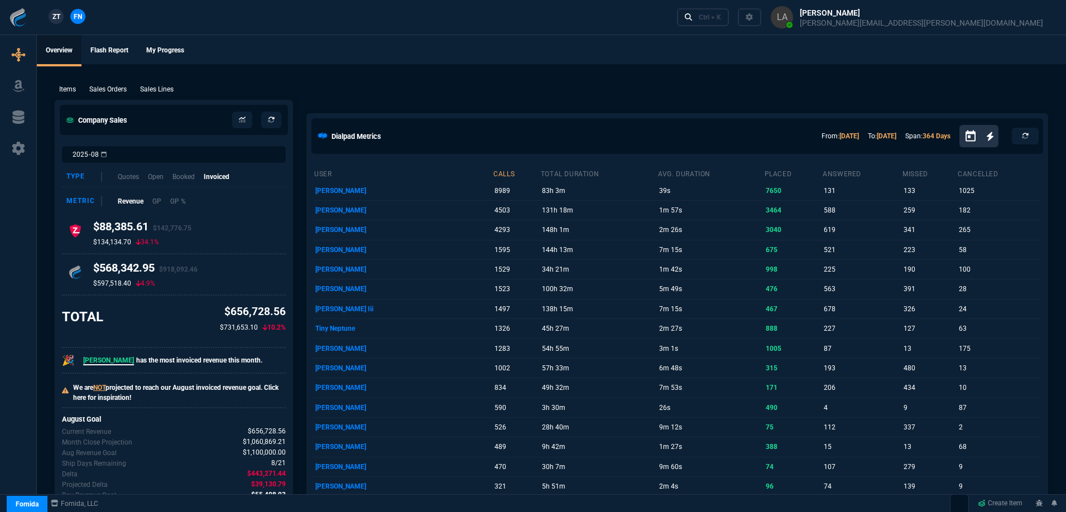
click at [68, 18] on nx-fornida-client-manager "ZT FN" at bounding box center [67, 17] width 44 height 17
click at [52, 12] on span "ZT" at bounding box center [56, 17] width 8 height 10
click at [153, 86] on p "Sales Lines" at bounding box center [156, 89] width 33 height 10
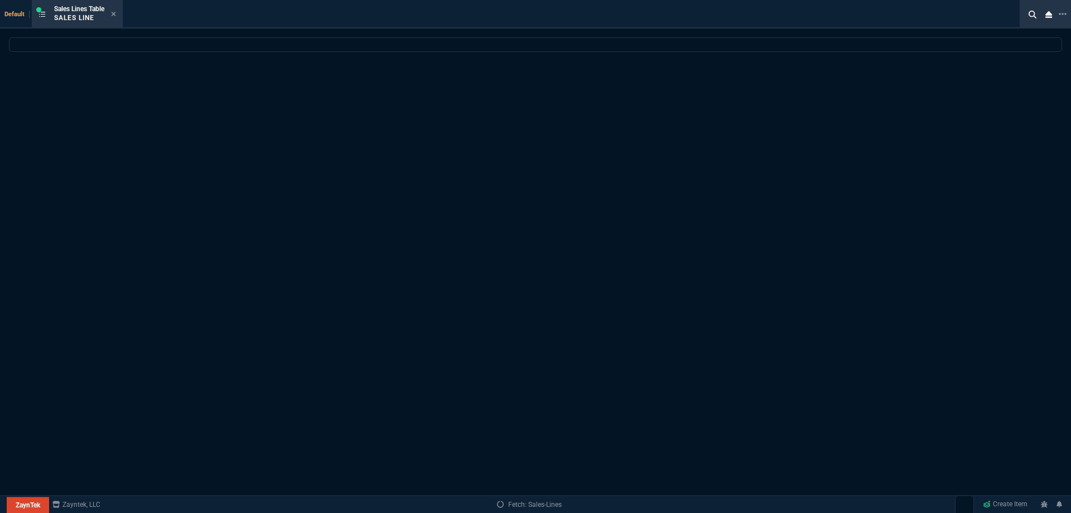
select select
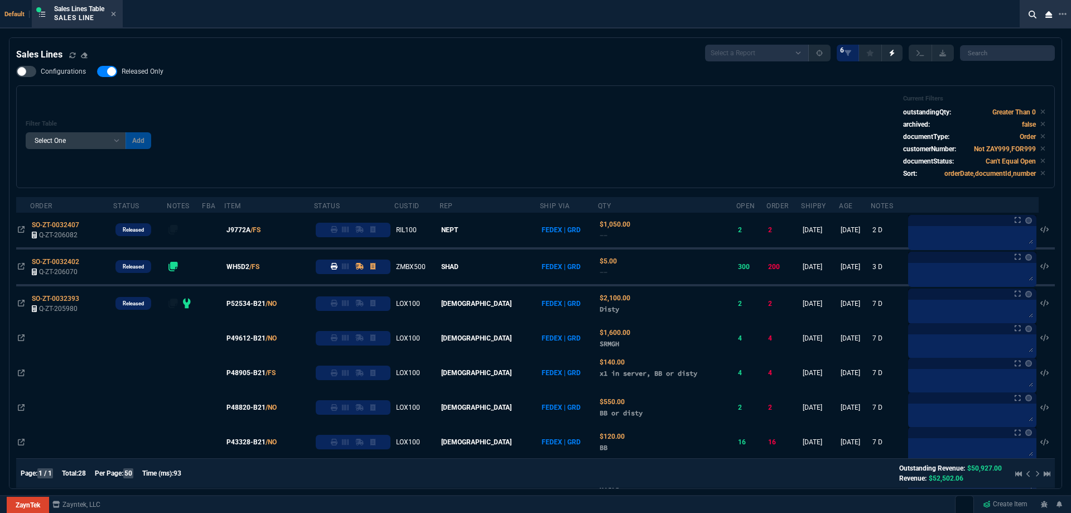
click at [152, 76] on span "Released Only" at bounding box center [143, 71] width 42 height 9
click at [97, 72] on input "Released Only" at bounding box center [97, 71] width 1 height 1
checkbox input "false"
click at [349, 102] on div "Filter Table Select One Add Filter () Age () ATS () Cond (itemVariantCode) Cust…" at bounding box center [536, 137] width 1020 height 84
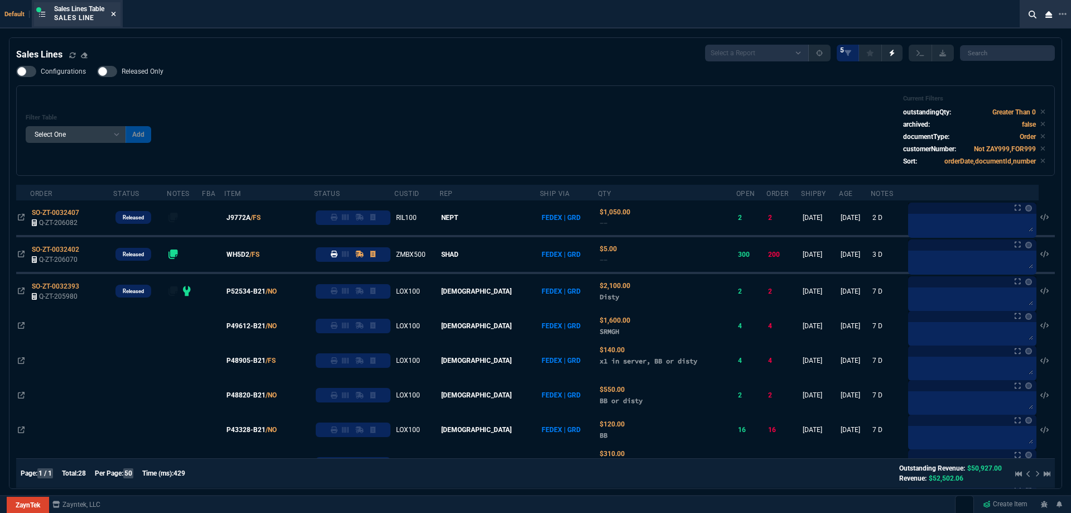
click at [116, 14] on icon at bounding box center [113, 14] width 5 height 7
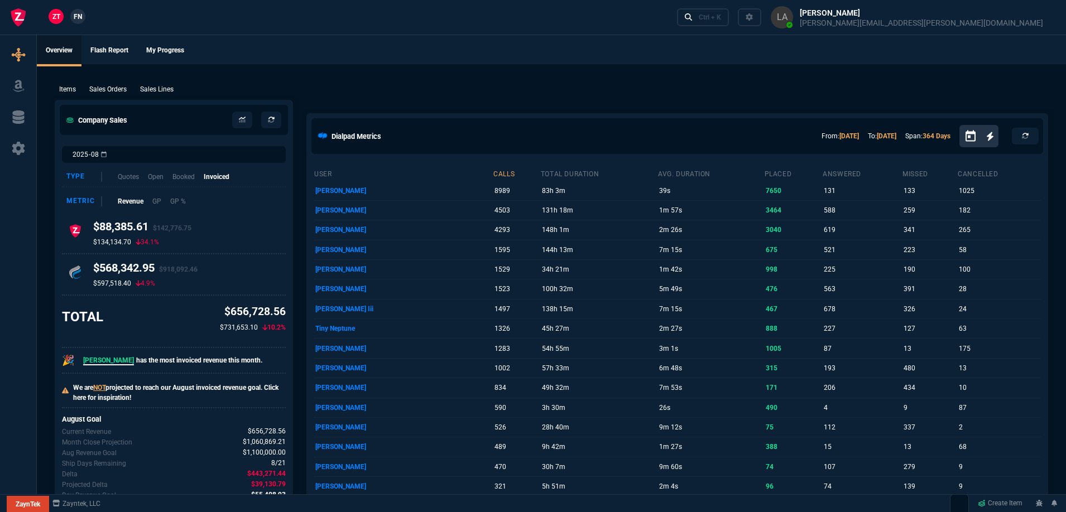
click at [74, 19] on span "FN" at bounding box center [78, 17] width 8 height 10
click at [161, 88] on p "Sales Lines" at bounding box center [156, 89] width 33 height 10
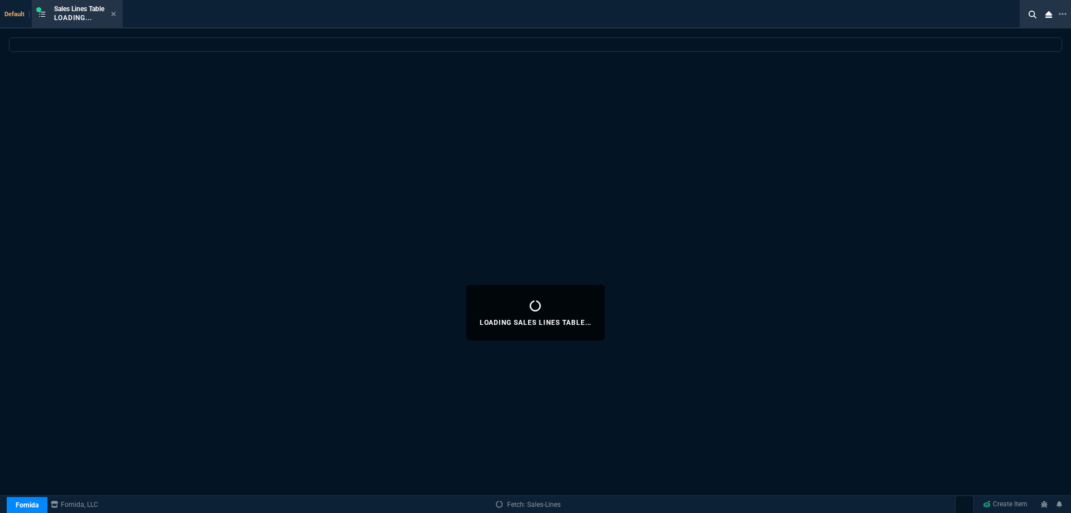
select select
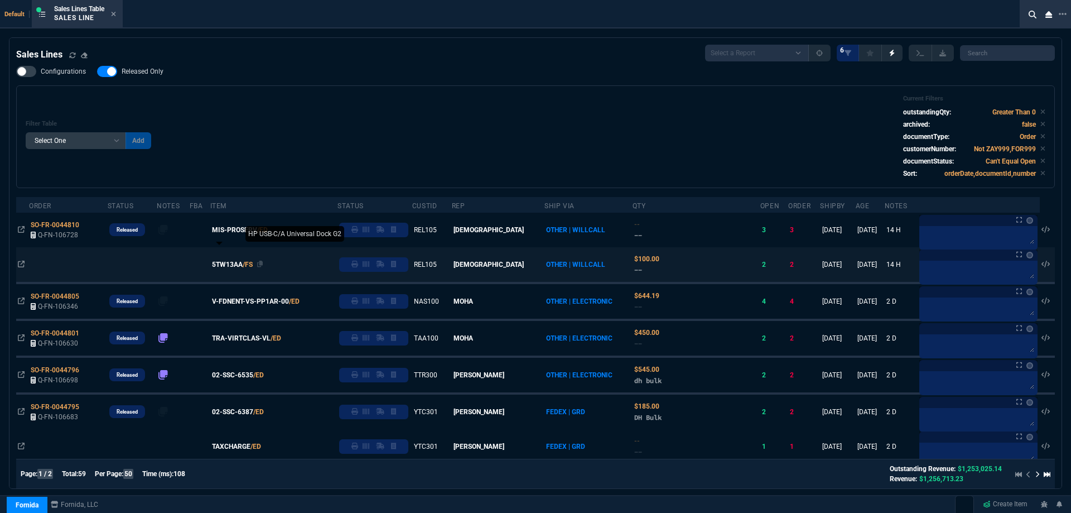
click at [242, 267] on span "5TW13AA" at bounding box center [227, 264] width 31 height 10
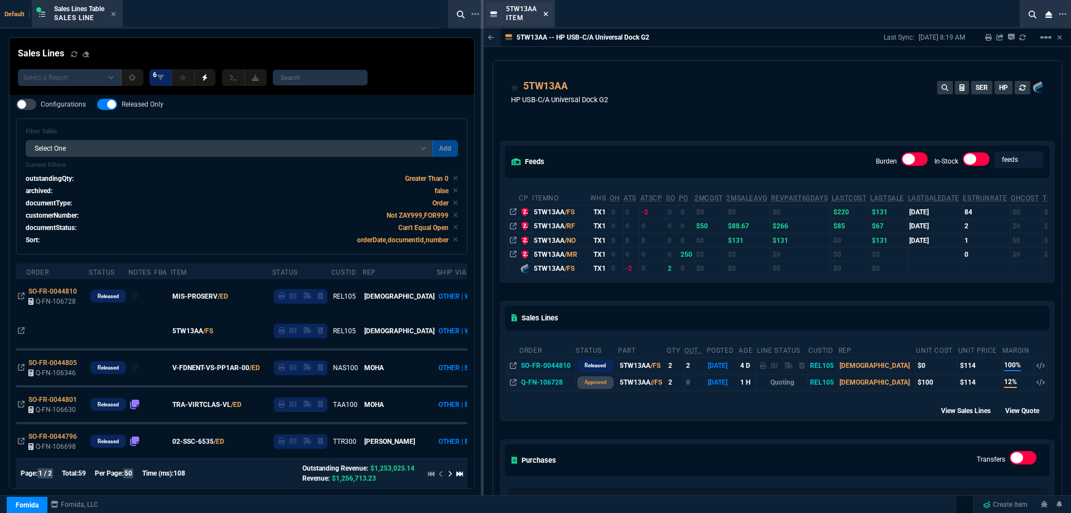
click at [546, 17] on icon at bounding box center [545, 14] width 5 height 7
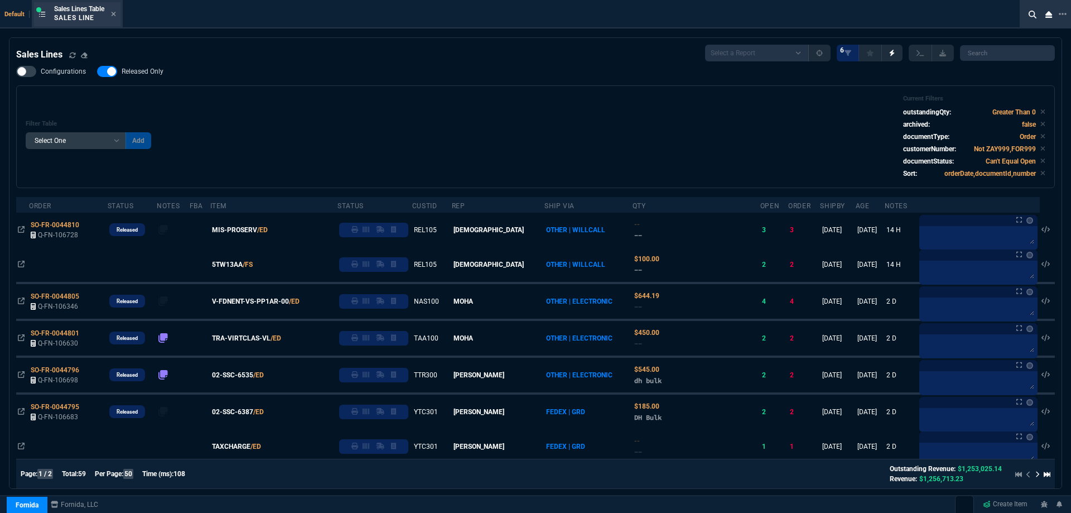
click at [118, 16] on div "Sales Lines Table Sales Line" at bounding box center [77, 14] width 86 height 24
click at [112, 15] on div "Sales Lines Table Sales Line" at bounding box center [85, 14] width 62 height 20
click at [165, 72] on label "Released Only" at bounding box center [136, 71] width 78 height 11
click at [97, 72] on input "Released Only" at bounding box center [97, 71] width 1 height 1
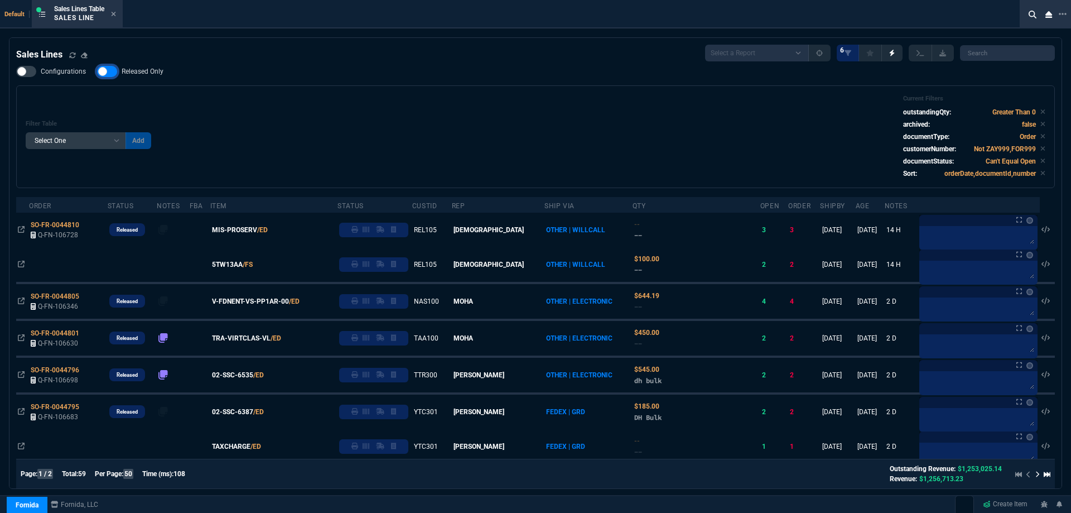
checkbox input "false"
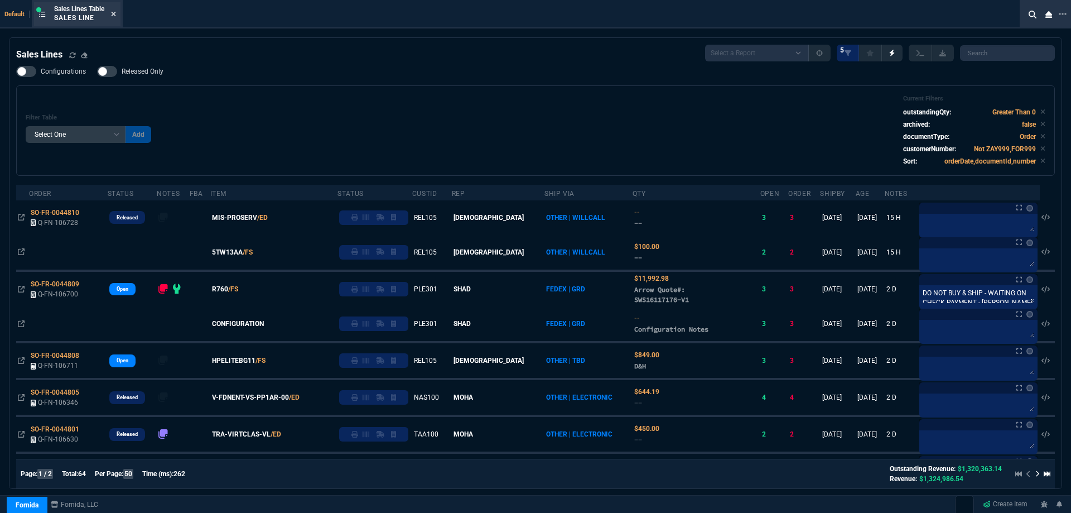
click at [116, 15] on icon at bounding box center [114, 14] width 4 height 4
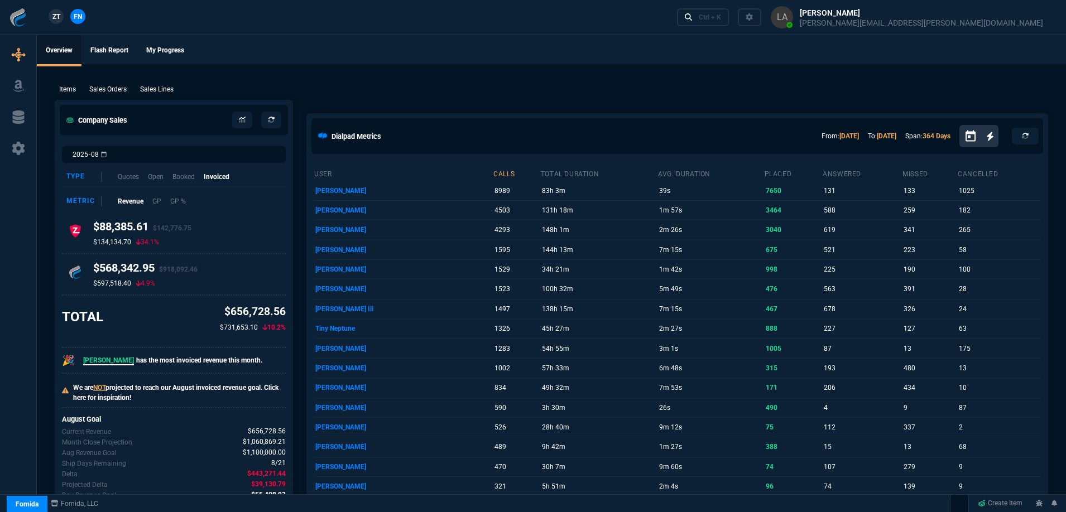
click at [52, 21] on span "ZT" at bounding box center [56, 17] width 8 height 10
click at [160, 91] on p "Sales Lines" at bounding box center [156, 89] width 33 height 10
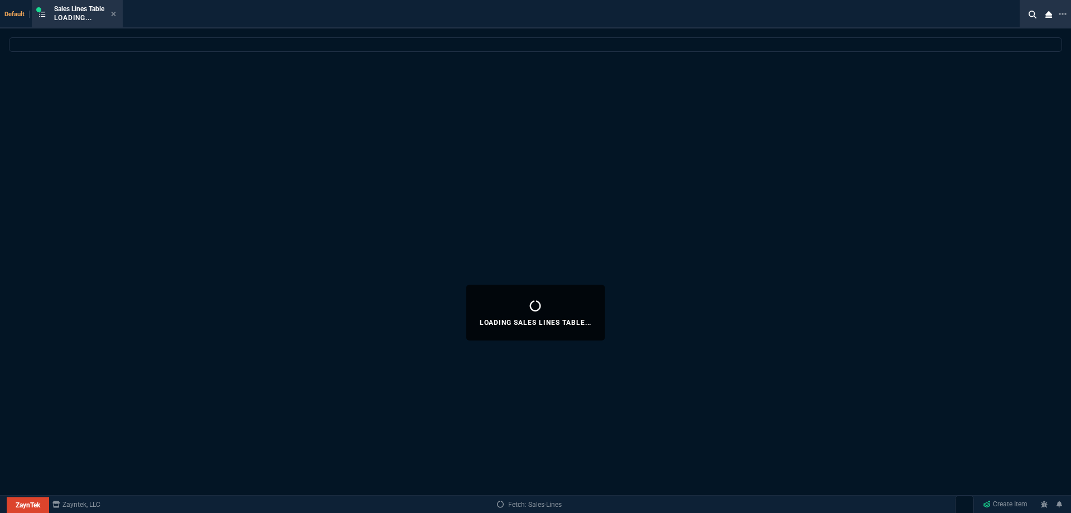
select select
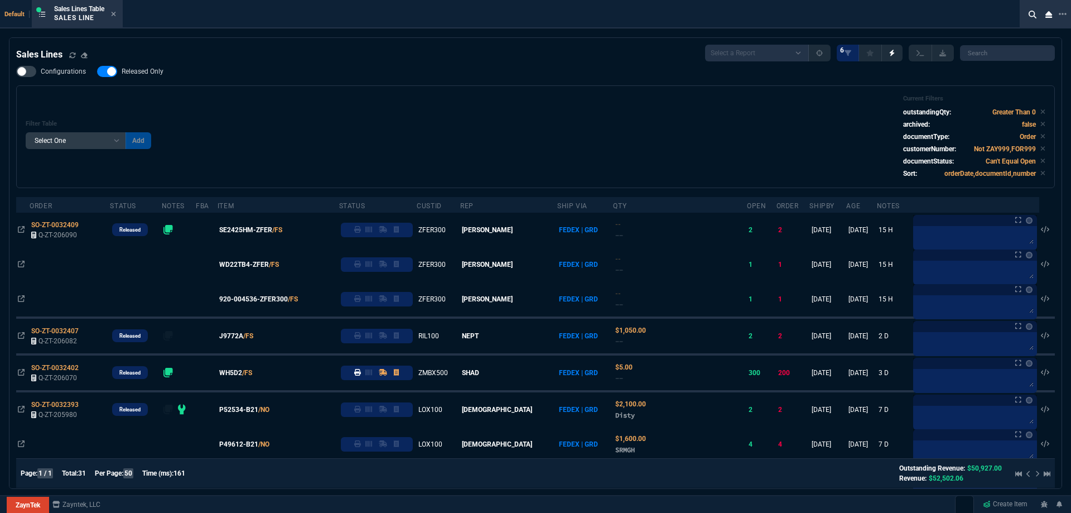
click at [156, 71] on span "Released Only" at bounding box center [143, 71] width 42 height 9
click at [97, 71] on input "Released Only" at bounding box center [97, 71] width 1 height 1
checkbox input "false"
click at [409, 141] on div "Filter Table Select One Add Filter () Age () ATS () Cond (itemVariantCode) Cust…" at bounding box center [536, 137] width 1020 height 84
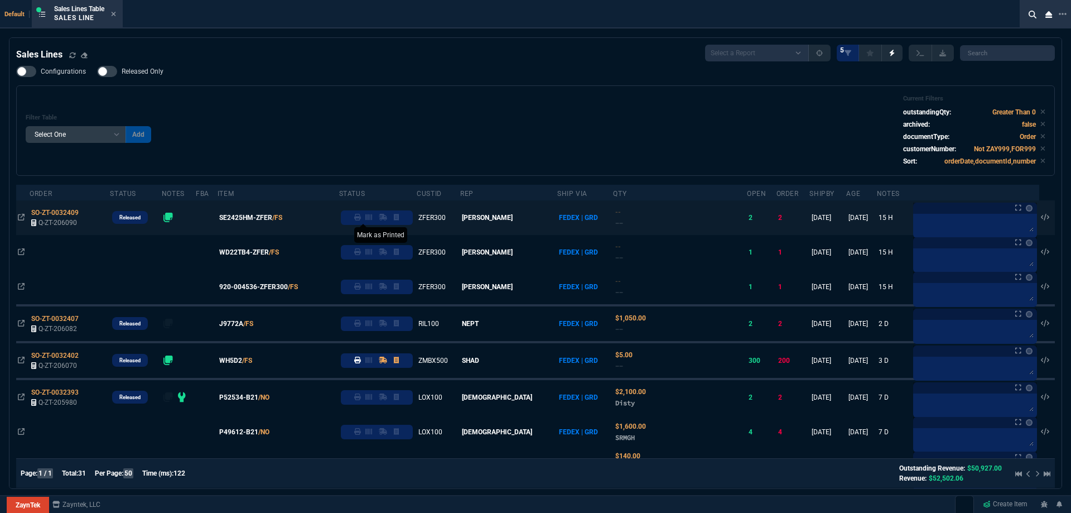
click at [361, 220] on icon at bounding box center [357, 217] width 7 height 7
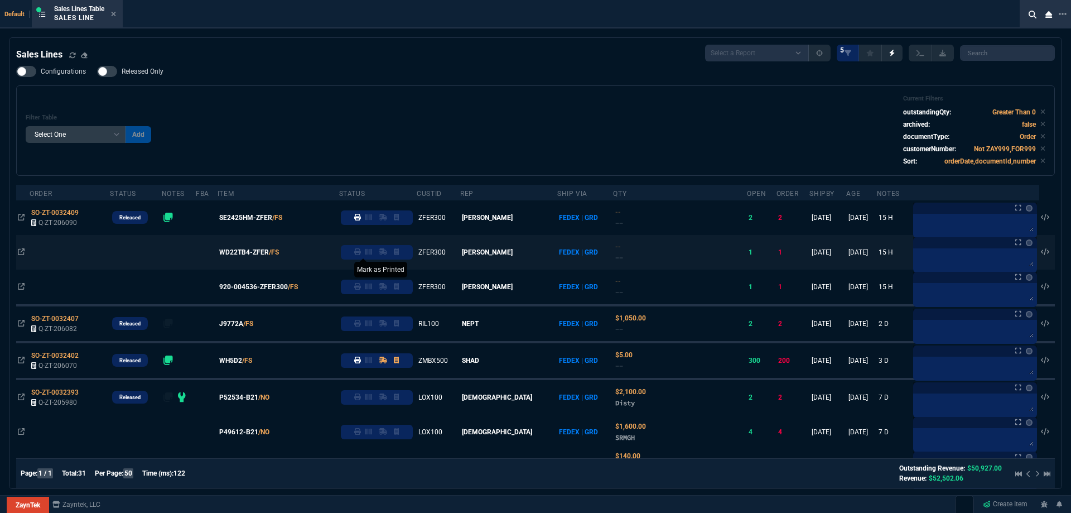
click at [361, 253] on icon at bounding box center [357, 251] width 7 height 7
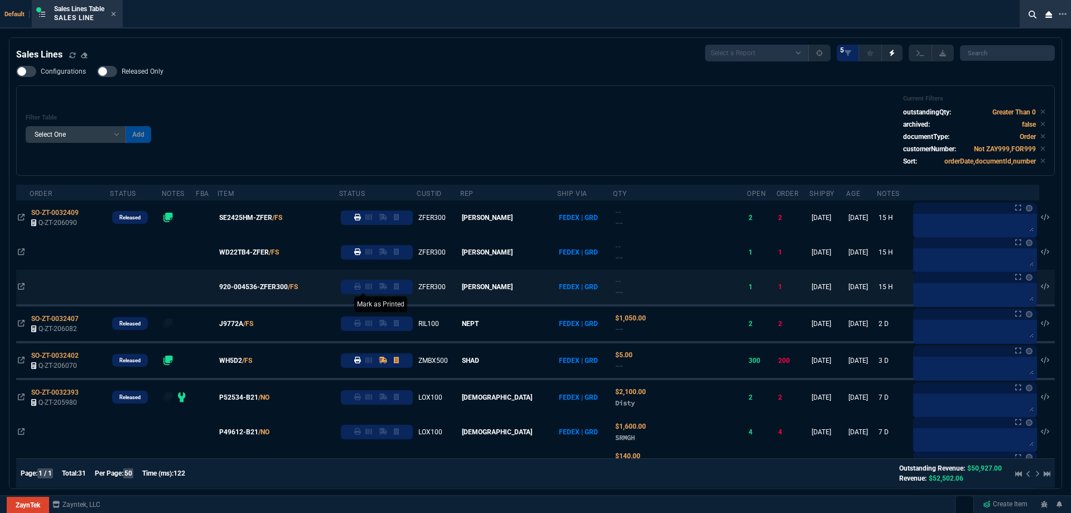
click at [361, 290] on icon at bounding box center [357, 286] width 7 height 7
